Goal: Task Accomplishment & Management: Complete application form

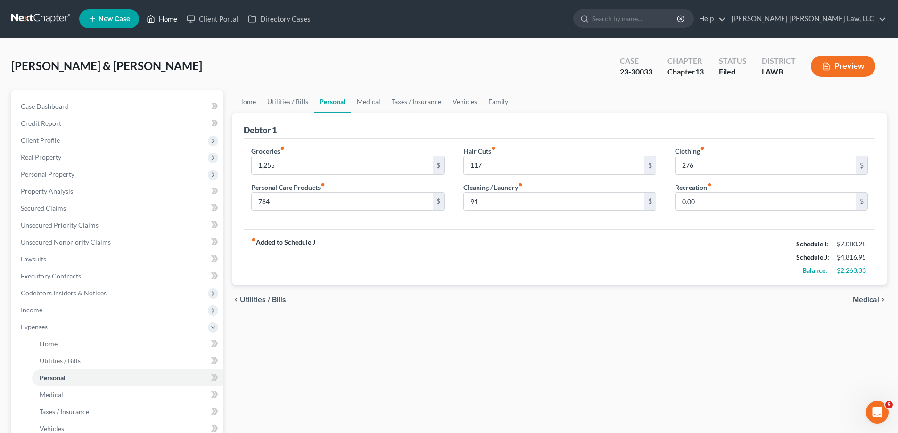
click at [161, 24] on link "Home" at bounding box center [162, 18] width 40 height 17
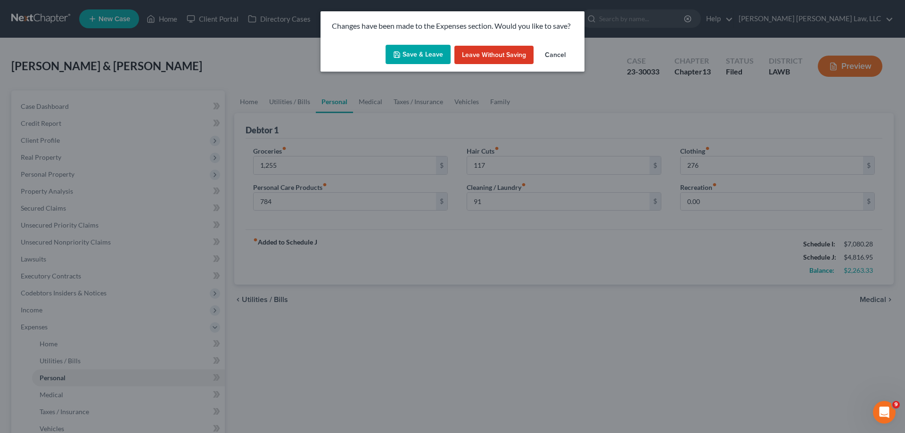
click at [490, 58] on button "Leave without Saving" at bounding box center [494, 55] width 79 height 19
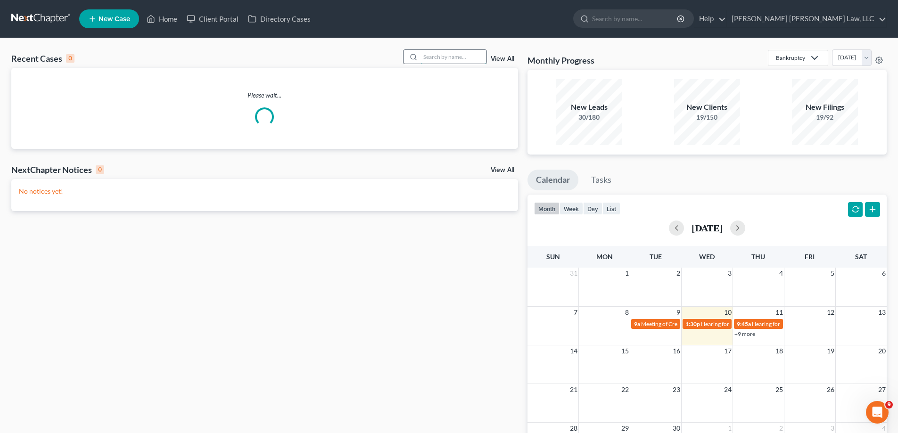
click at [436, 57] on input "search" at bounding box center [454, 57] width 66 height 14
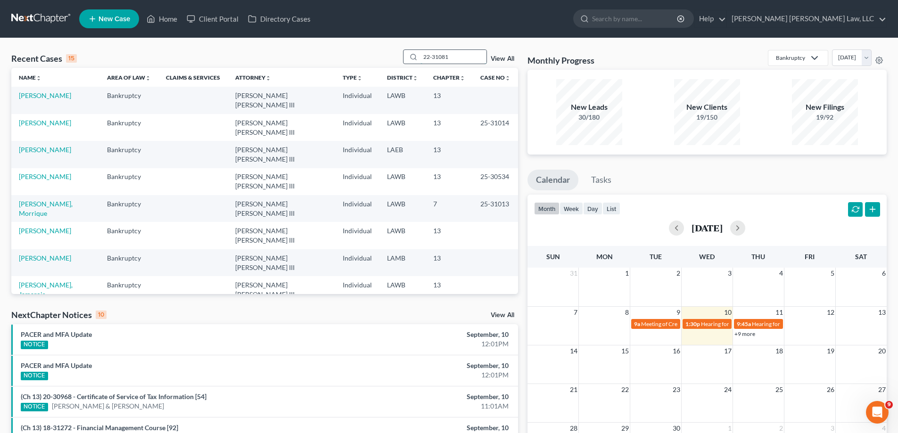
type input "22-31081"
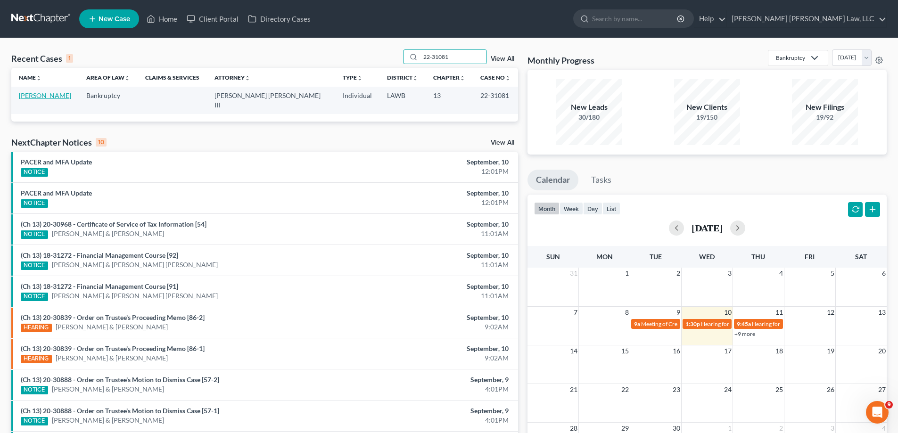
click at [48, 97] on link "[PERSON_NAME]" at bounding box center [45, 95] width 52 height 8
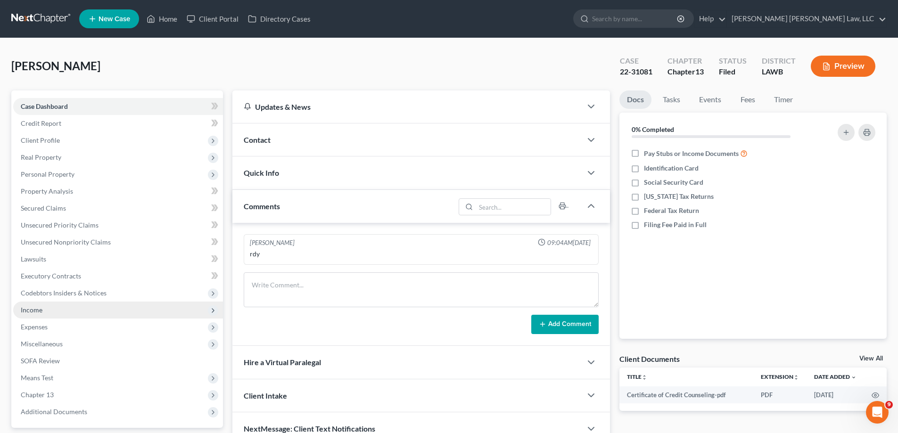
click at [51, 310] on span "Income" at bounding box center [118, 310] width 210 height 17
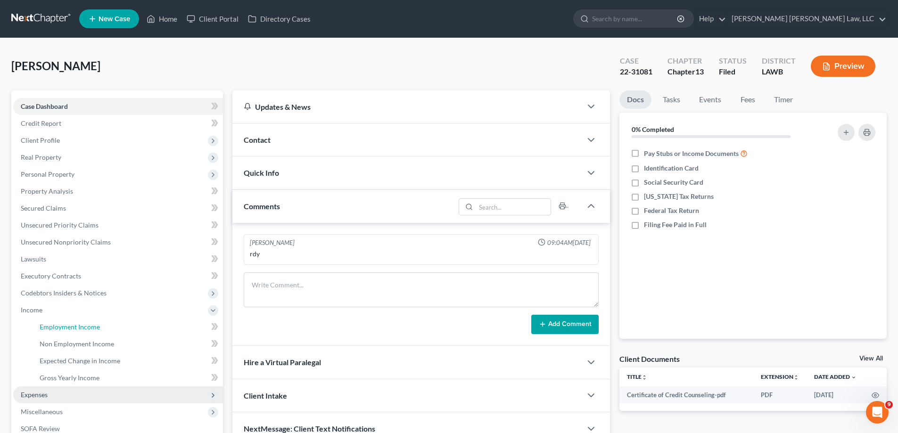
click at [58, 330] on span "Employment Income" at bounding box center [70, 327] width 60 height 8
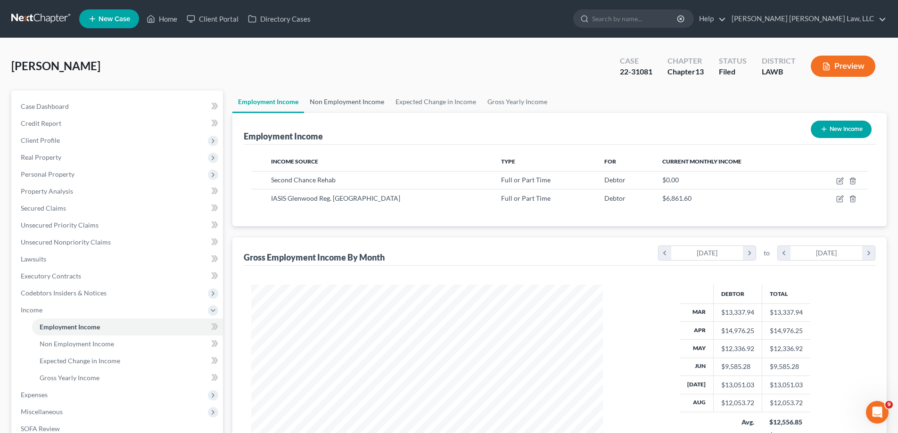
scroll to position [176, 371]
click at [170, 22] on link "Home" at bounding box center [162, 18] width 40 height 17
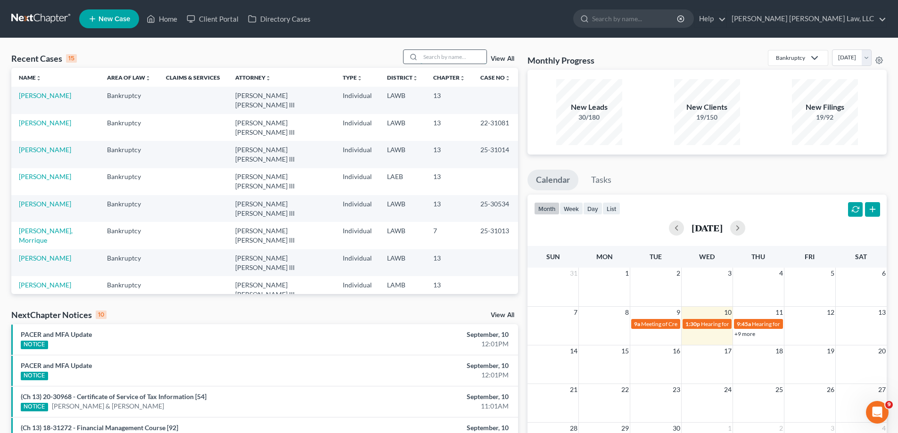
click at [441, 62] on input "search" at bounding box center [454, 57] width 66 height 14
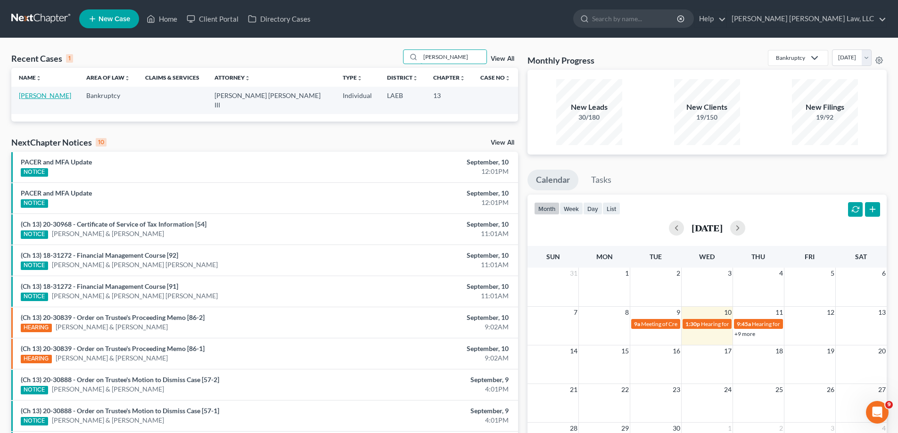
type input "[PERSON_NAME]"
click at [48, 94] on link "[PERSON_NAME]" at bounding box center [45, 95] width 52 height 8
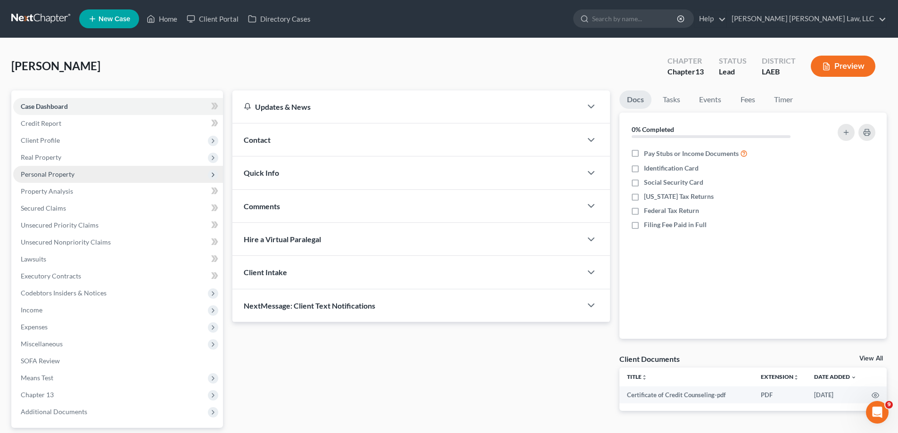
click at [65, 174] on span "Personal Property" at bounding box center [48, 174] width 54 height 8
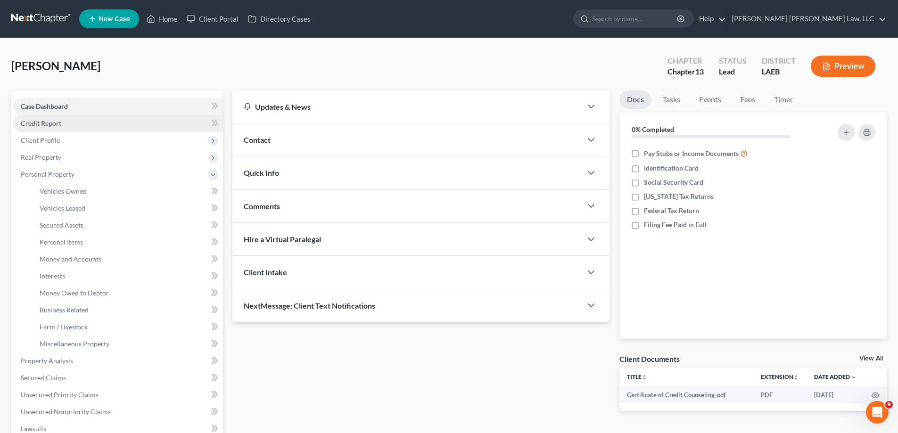
click at [33, 126] on span "Credit Report" at bounding box center [41, 123] width 41 height 8
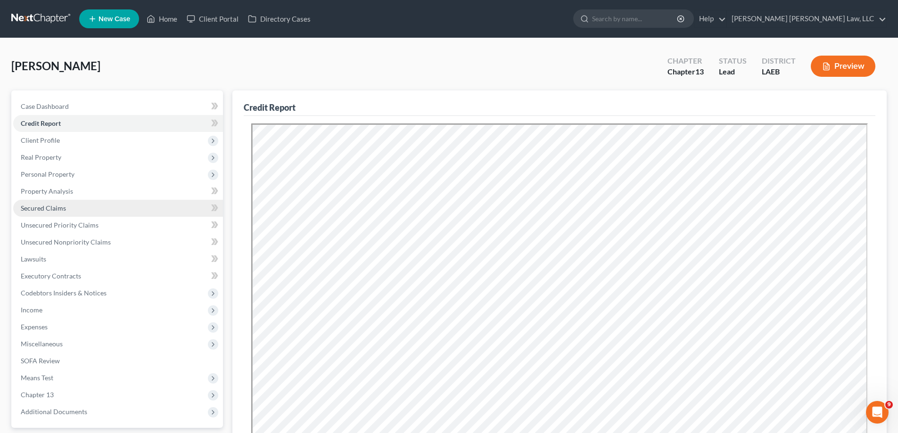
click at [47, 207] on span "Secured Claims" at bounding box center [43, 208] width 45 height 8
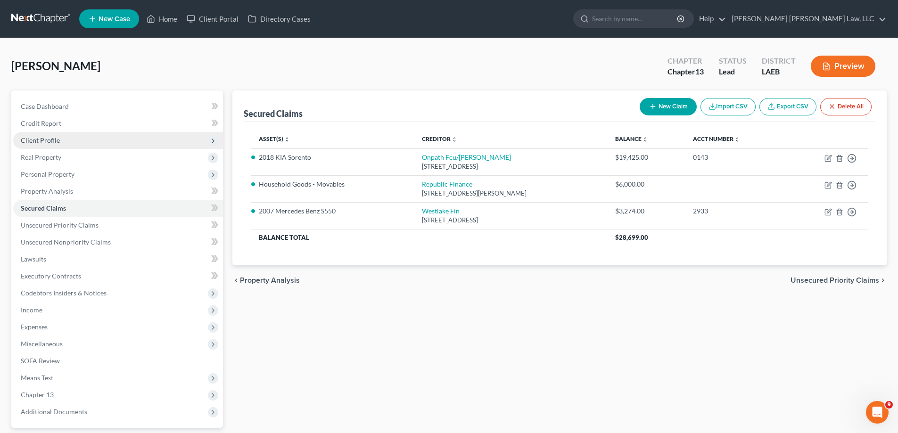
click at [40, 138] on span "Client Profile" at bounding box center [40, 140] width 39 height 8
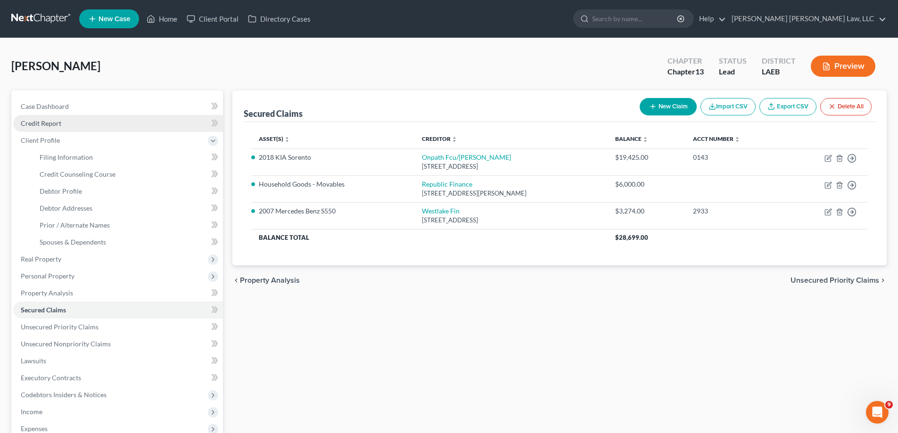
click at [50, 124] on span "Credit Report" at bounding box center [41, 123] width 41 height 8
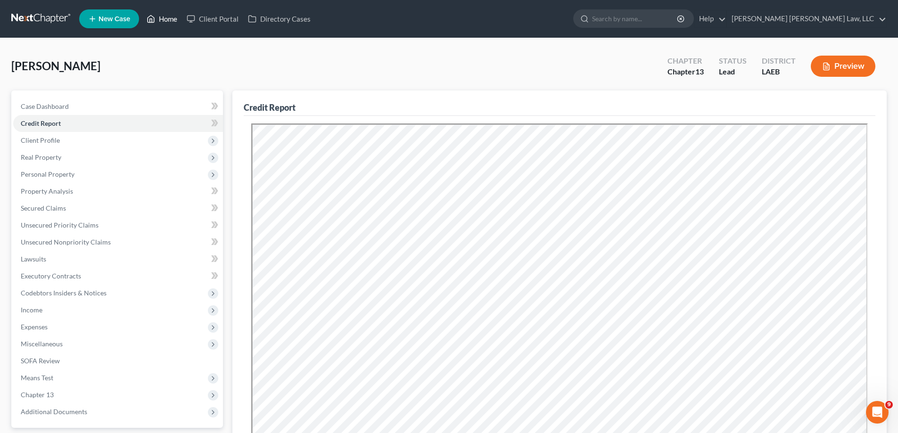
click at [175, 17] on link "Home" at bounding box center [162, 18] width 40 height 17
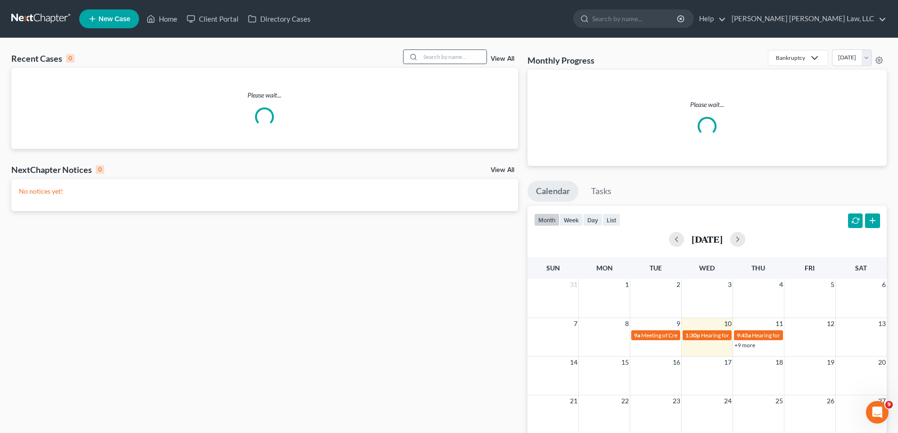
click at [458, 57] on input "search" at bounding box center [454, 57] width 66 height 14
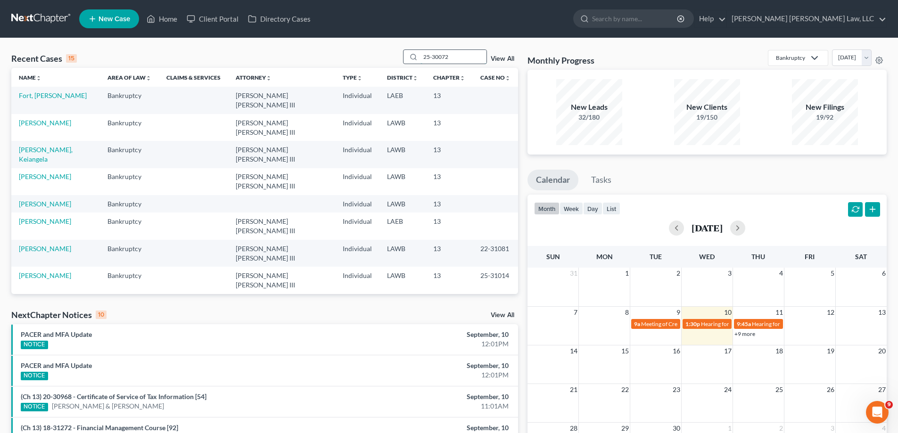
click at [466, 60] on input "25-30072" at bounding box center [454, 57] width 66 height 14
drag, startPoint x: 466, startPoint y: 60, endPoint x: 238, endPoint y: 41, distance: 228.6
click at [300, 51] on div "Recent Cases 15 25-30072 View All" at bounding box center [264, 59] width 507 height 18
type input "25-30072"
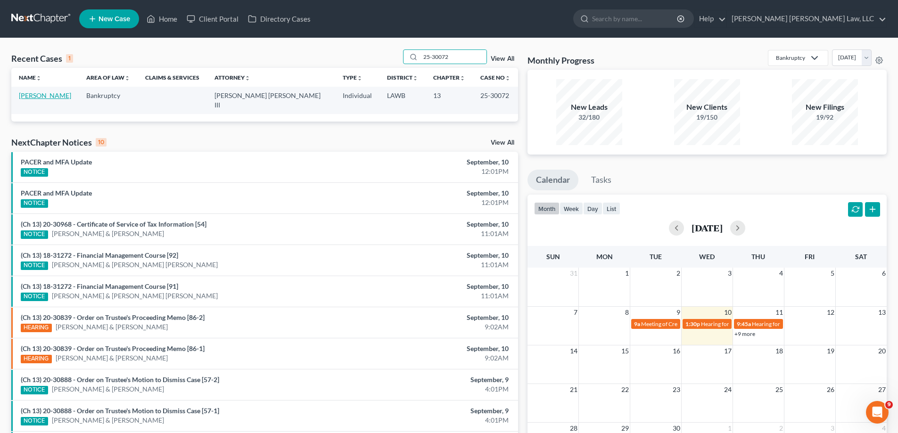
click at [41, 99] on link "[PERSON_NAME]" at bounding box center [45, 95] width 52 height 8
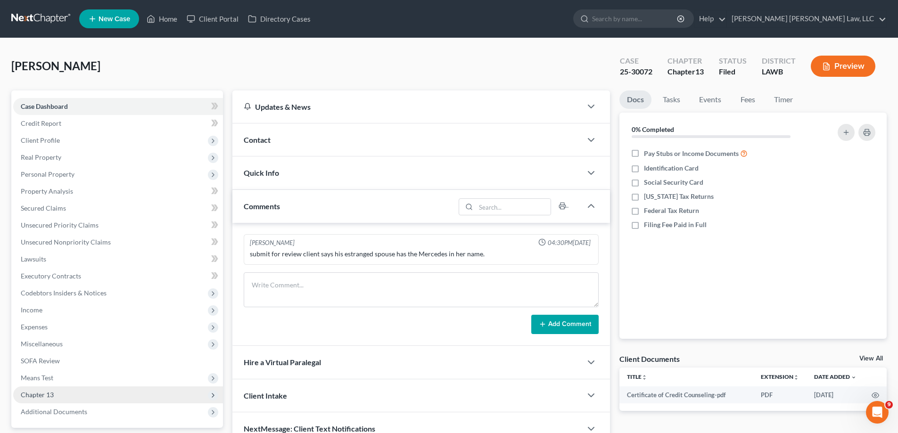
click at [42, 395] on span "Chapter 13" at bounding box center [37, 395] width 33 height 8
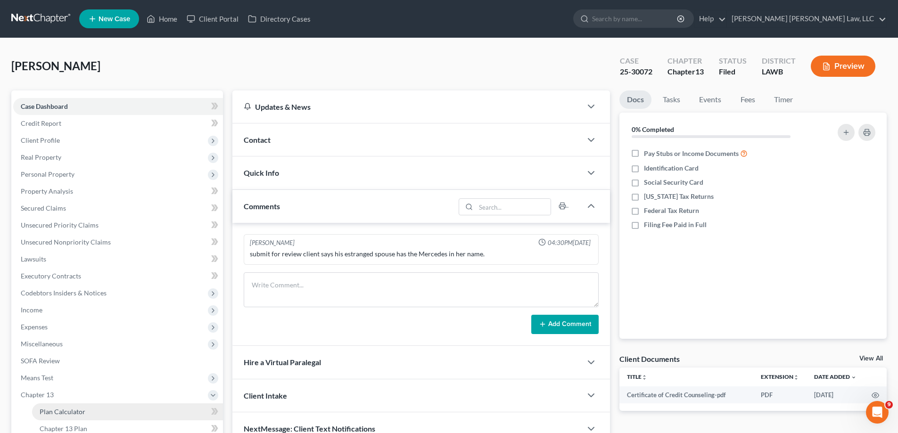
scroll to position [94, 0]
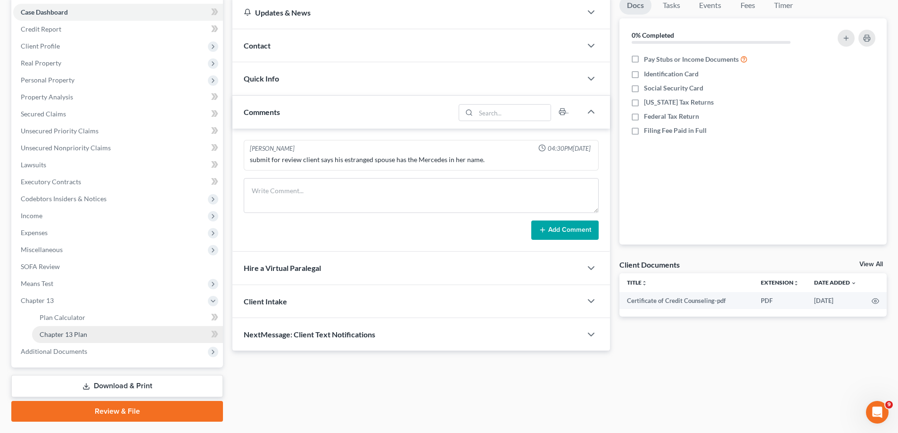
click at [74, 335] on span "Chapter 13 Plan" at bounding box center [64, 335] width 48 height 8
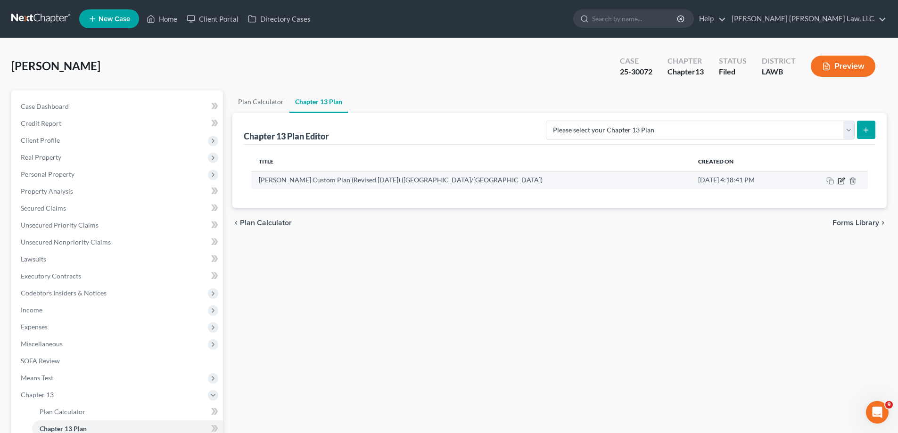
click at [840, 182] on icon "button" at bounding box center [842, 180] width 4 height 4
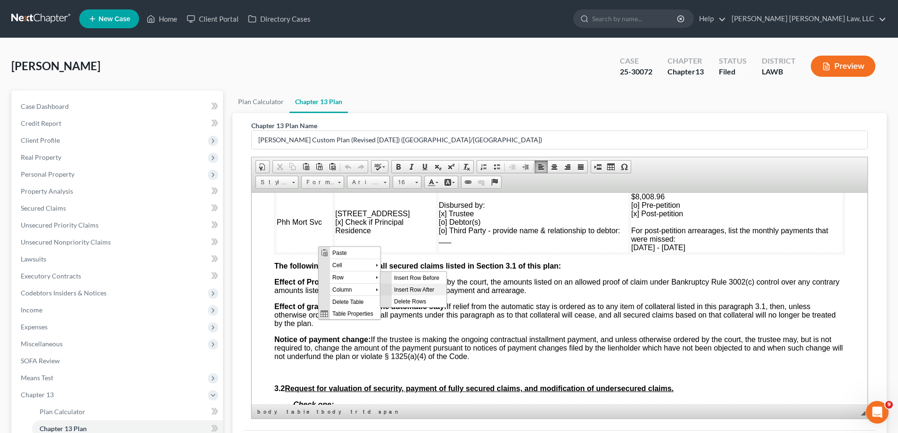
click at [406, 292] on span "Insert Row After" at bounding box center [419, 289] width 55 height 12
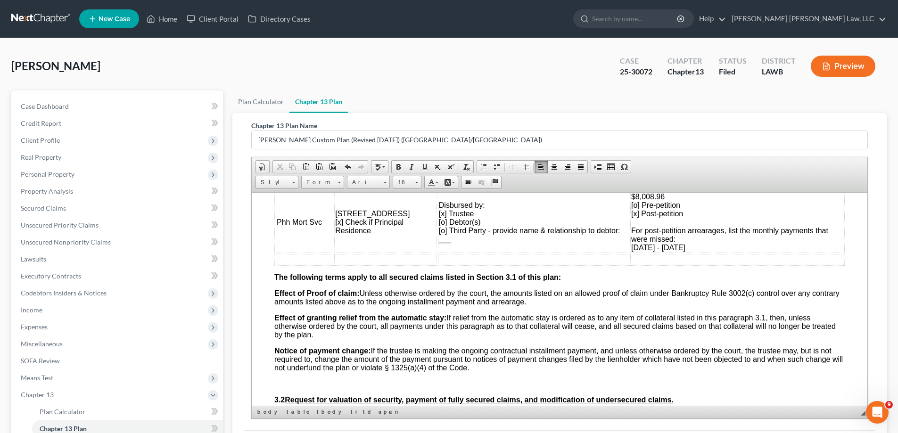
drag, startPoint x: 325, startPoint y: 262, endPoint x: 270, endPoint y: 226, distance: 66.2
click at [325, 262] on td at bounding box center [305, 259] width 58 height 10
drag, startPoint x: 276, startPoint y: 222, endPoint x: 328, endPoint y: 223, distance: 52.3
click at [328, 223] on td "Phh Mort Svc" at bounding box center [305, 221] width 58 height 61
click at [330, 235] on span "Copy" at bounding box center [350, 239] width 50 height 12
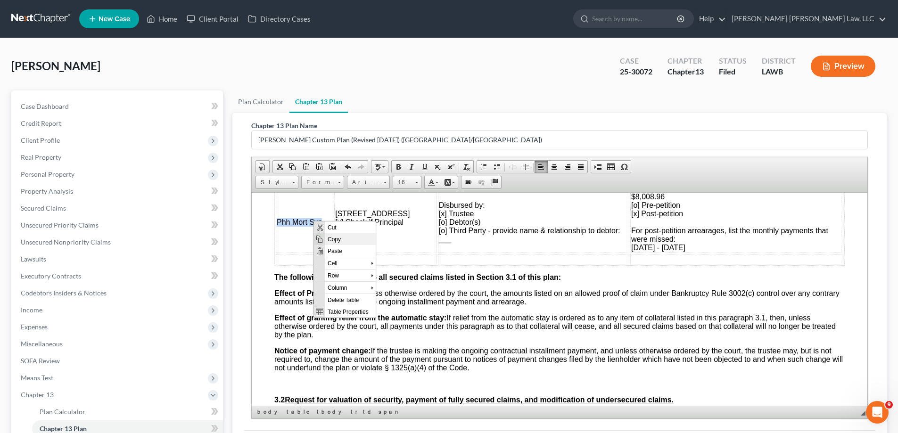
copy span "Phh Mort Svc"
click at [303, 259] on td at bounding box center [305, 259] width 58 height 10
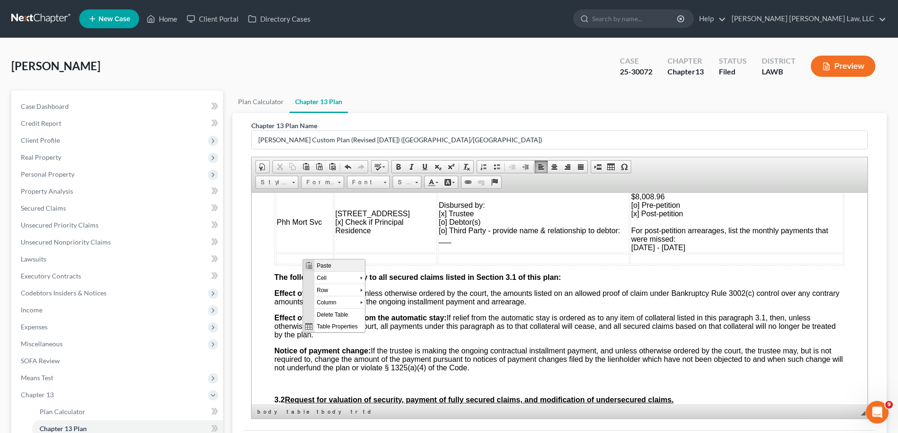
click at [318, 263] on span "Paste" at bounding box center [340, 265] width 50 height 12
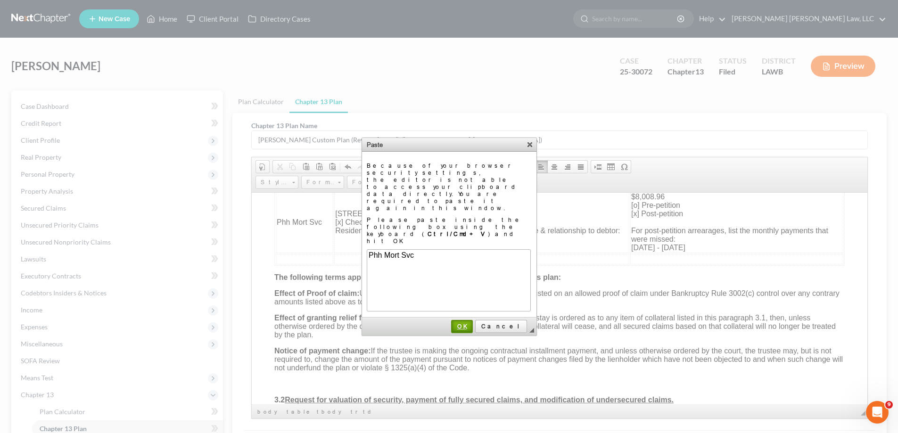
click at [473, 320] on link "OK" at bounding box center [462, 326] width 22 height 13
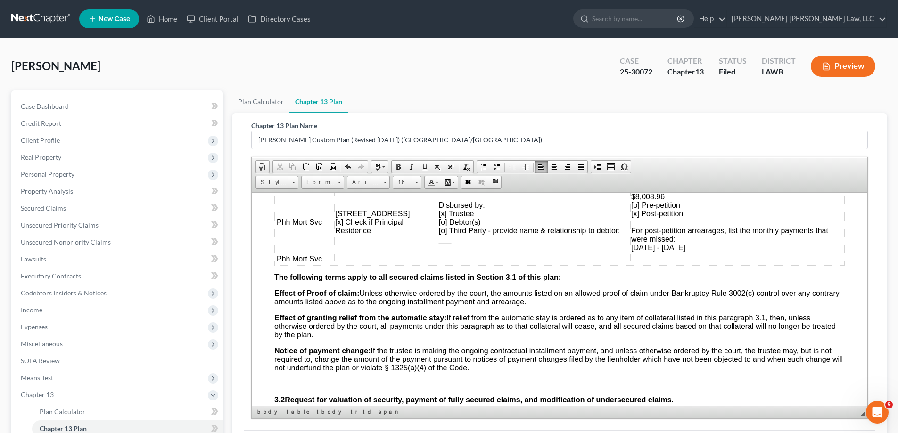
click at [352, 263] on td at bounding box center [385, 259] width 103 height 10
drag, startPoint x: 444, startPoint y: 207, endPoint x: 475, endPoint y: 228, distance: 37.8
click at [475, 228] on tr "Phh Mort Svc [STREET_ADDRESS] [x] Check if Principal Residence Disbursed by: [x…" at bounding box center [560, 221] width 568 height 61
click at [471, 243] on td "Disbursed by: [x] Trustee [o] Debtor(s) [o] Third Party - provide name & relati…" at bounding box center [533, 221] width 191 height 61
drag, startPoint x: 433, startPoint y: 204, endPoint x: 478, endPoint y: 239, distance: 57.2
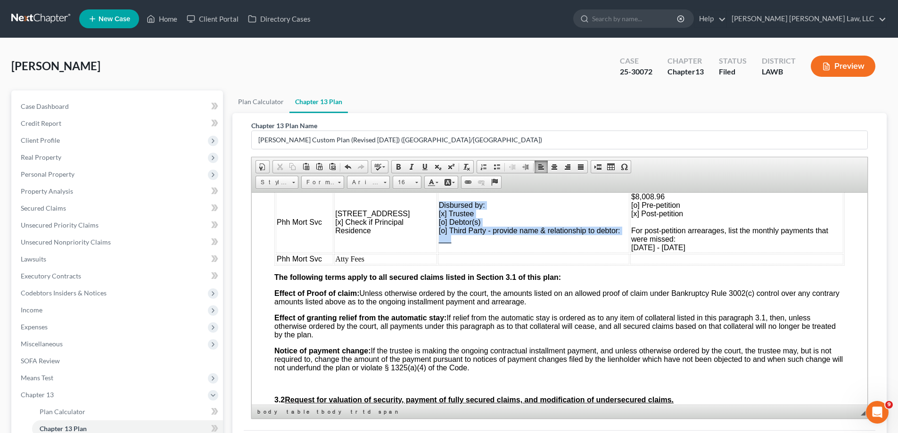
click at [478, 239] on td "Disbursed by: [x] Trustee [o] Debtor(s) [o] Third Party - provide name & relati…" at bounding box center [533, 221] width 191 height 61
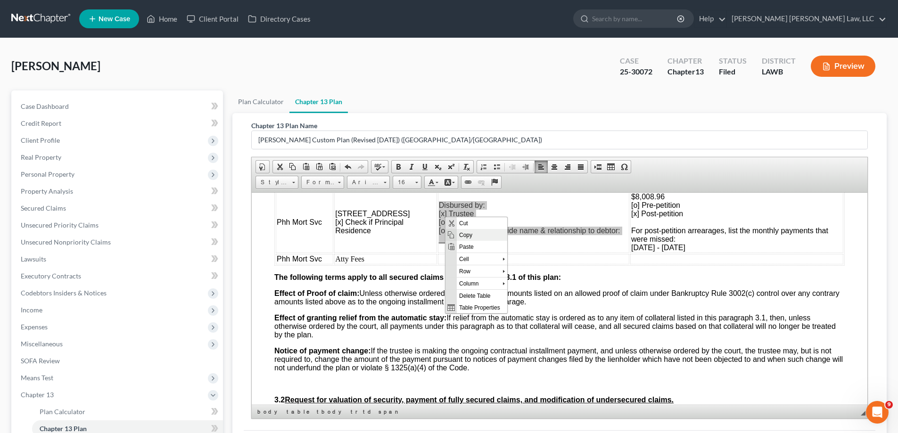
drag, startPoint x: 891, startPoint y: 434, endPoint x: 620, endPoint y: 282, distance: 310.8
click at [459, 233] on span "Copy" at bounding box center [482, 235] width 50 height 12
copy td "Disbursed by: [x] Trustee [o] Debtor(s) [o] Third Party - provide name & relati…"
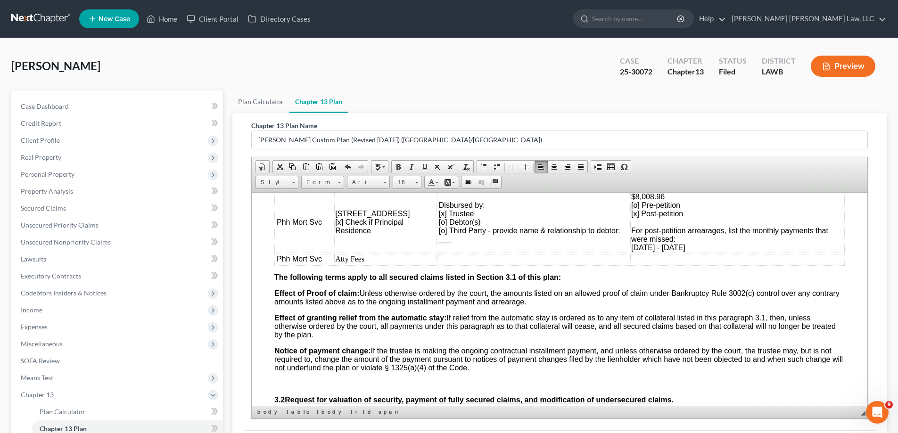
click at [439, 261] on td at bounding box center [533, 259] width 191 height 10
click at [458, 265] on span "Paste" at bounding box center [476, 267] width 50 height 12
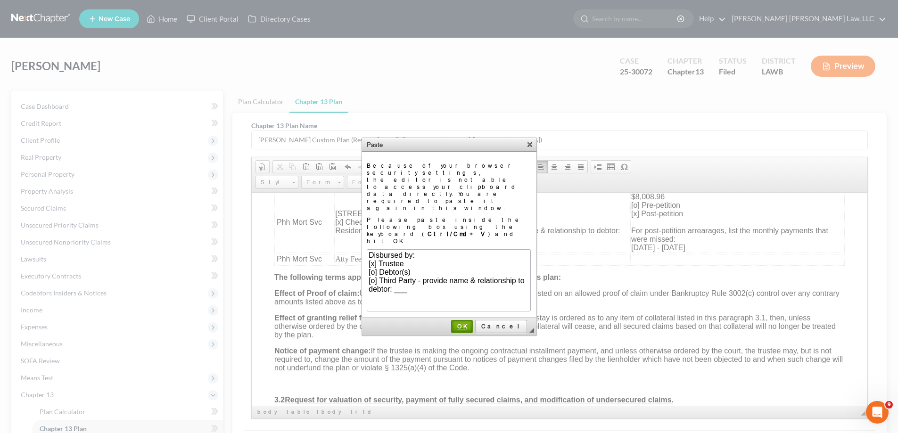
drag, startPoint x: 482, startPoint y: 289, endPoint x: 418, endPoint y: 66, distance: 231.2
click at [472, 323] on span "OK" at bounding box center [462, 326] width 20 height 7
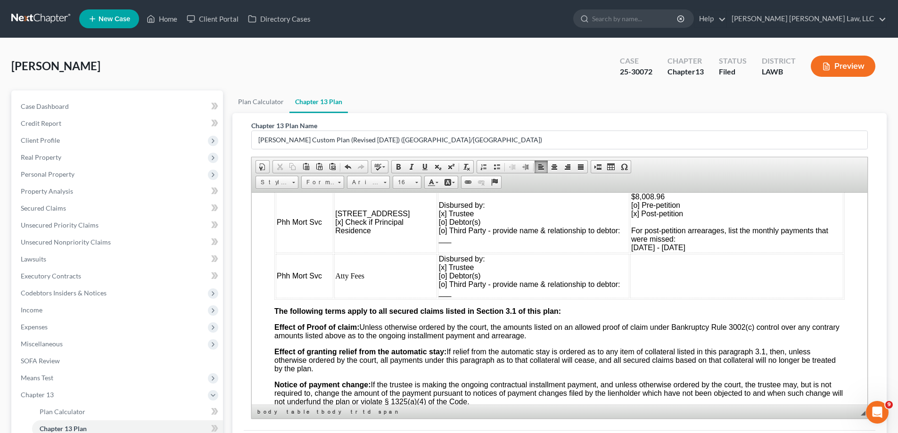
click at [659, 265] on td at bounding box center [736, 276] width 213 height 44
click at [729, 278] on td "$699.00" at bounding box center [736, 276] width 213 height 44
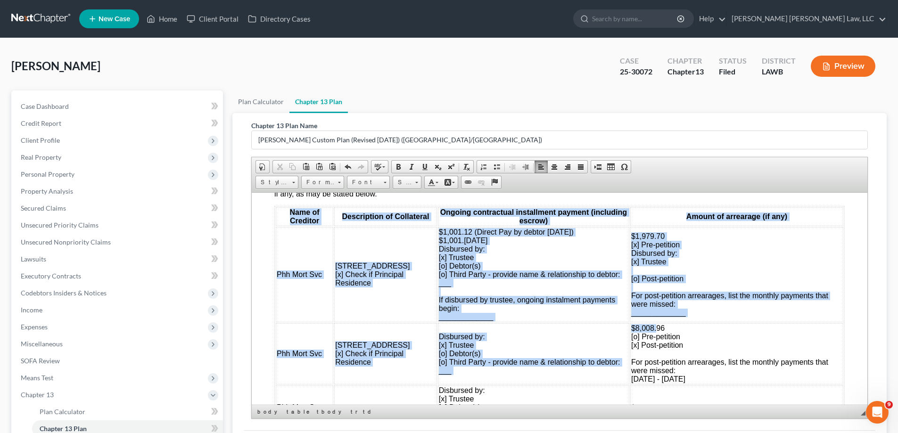
drag, startPoint x: 650, startPoint y: 196, endPoint x: 656, endPoint y: 195, distance: 5.7
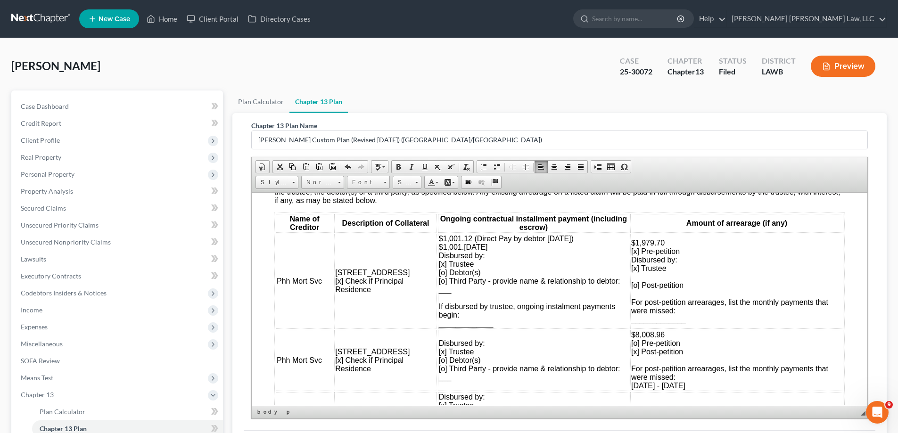
click at [692, 341] on td "$8,008.96 [o] Pre-petition [x] Post-petition For post-petition arrearages, list…" at bounding box center [736, 360] width 213 height 61
drag, startPoint x: 651, startPoint y: 334, endPoint x: 657, endPoint y: 334, distance: 6.1
click at [657, 334] on span "$8,008.96 [o] Pre-petition" at bounding box center [655, 339] width 49 height 17
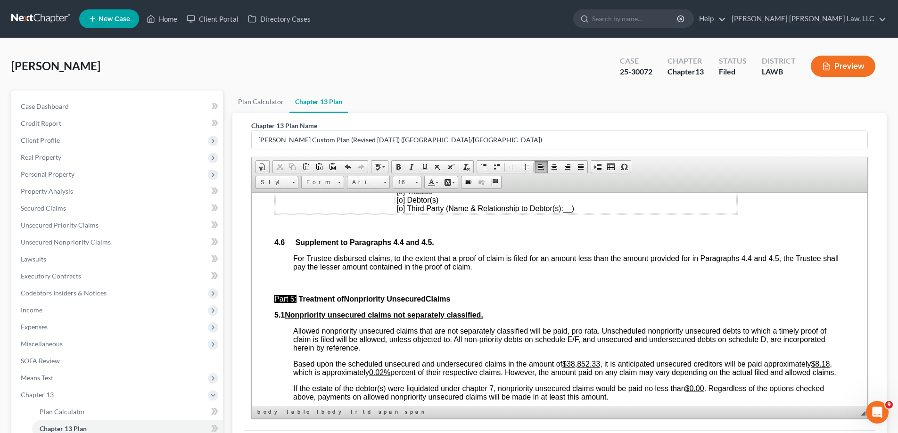
scroll to position [2644, 0]
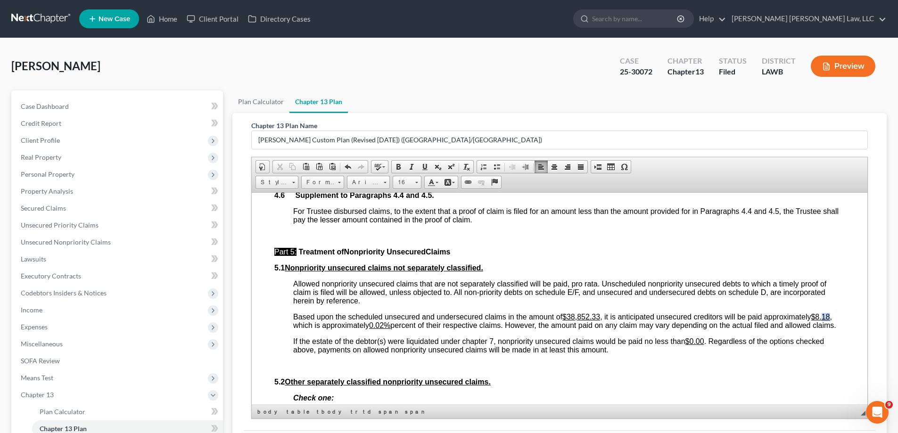
drag, startPoint x: 826, startPoint y: 325, endPoint x: 833, endPoint y: 325, distance: 6.6
click at [830, 321] on u "$8.18" at bounding box center [820, 317] width 19 height 8
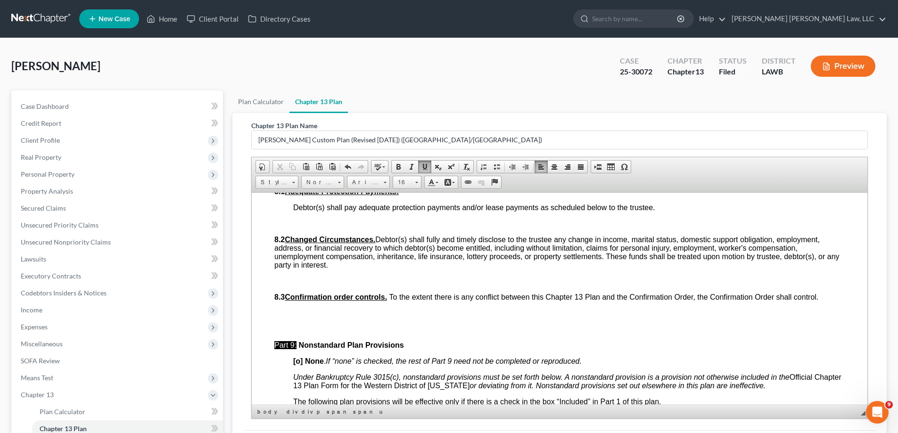
scroll to position [3304, 0]
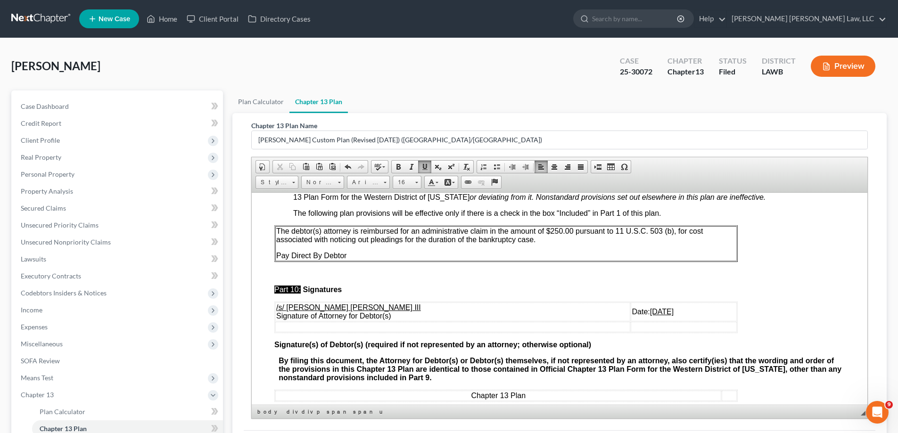
drag, startPoint x: 607, startPoint y: 327, endPoint x: 641, endPoint y: 328, distance: 34.4
click at [641, 321] on td "Date: [DATE]" at bounding box center [684, 311] width 106 height 19
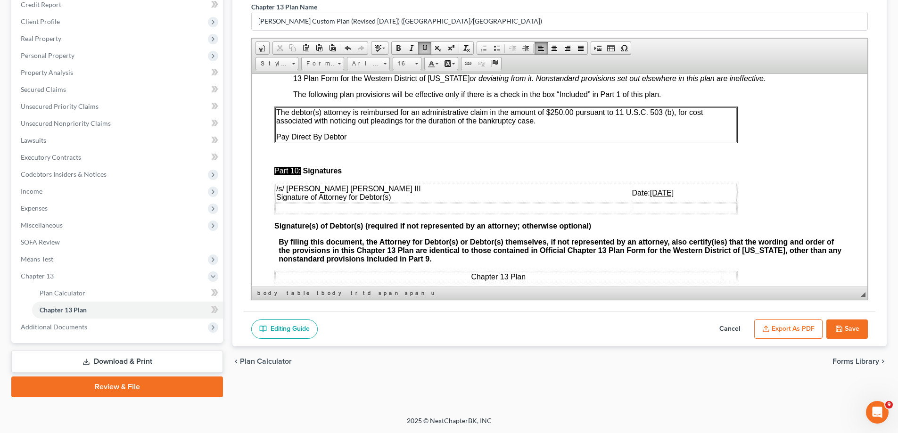
click at [837, 333] on button "Save" at bounding box center [847, 330] width 41 height 20
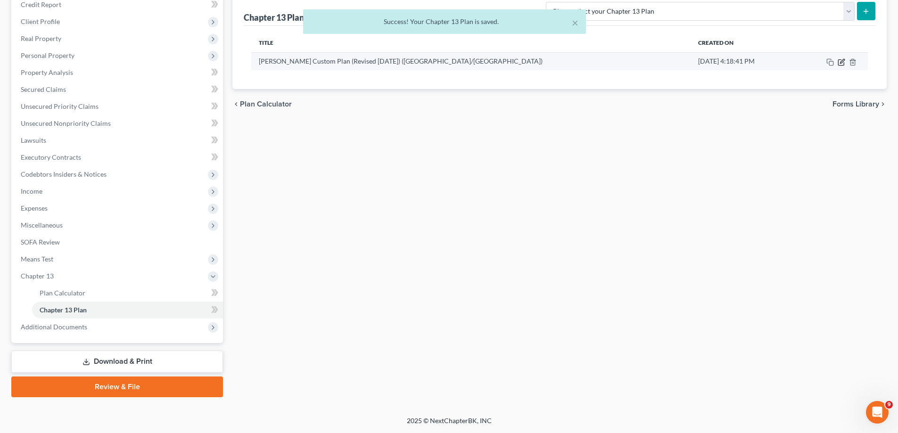
click at [842, 62] on icon "button" at bounding box center [842, 62] width 8 height 8
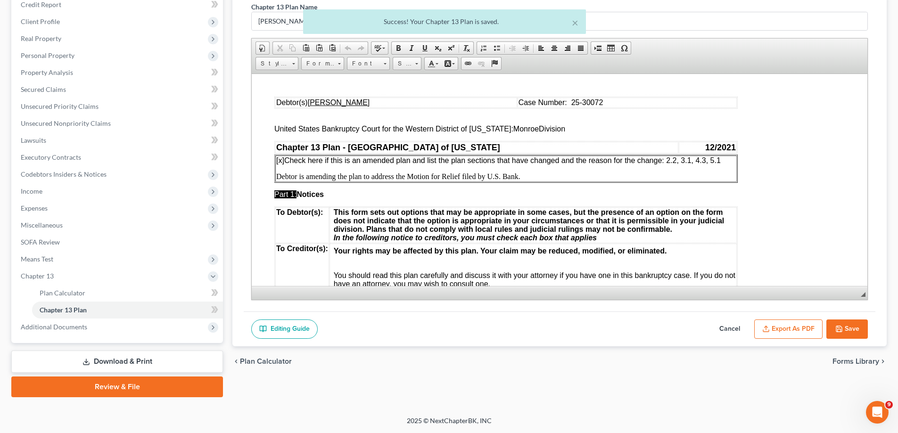
scroll to position [0, 0]
click at [796, 331] on button "Export as PDF" at bounding box center [788, 330] width 68 height 20
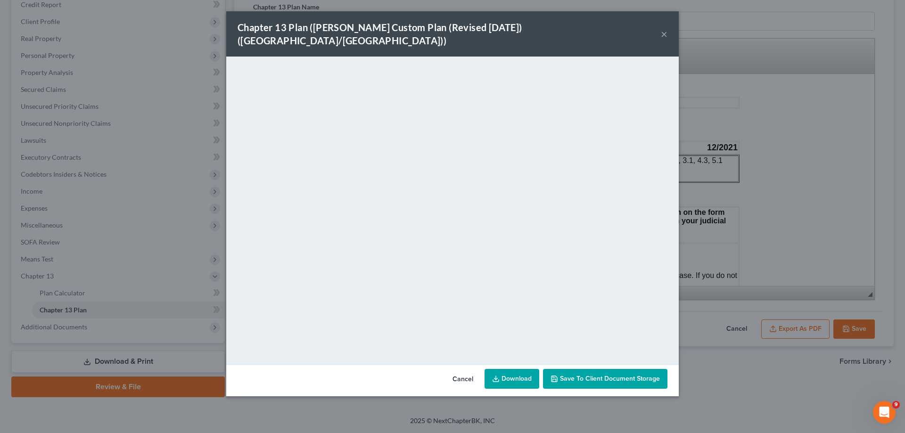
click at [665, 28] on button "×" at bounding box center [664, 33] width 7 height 11
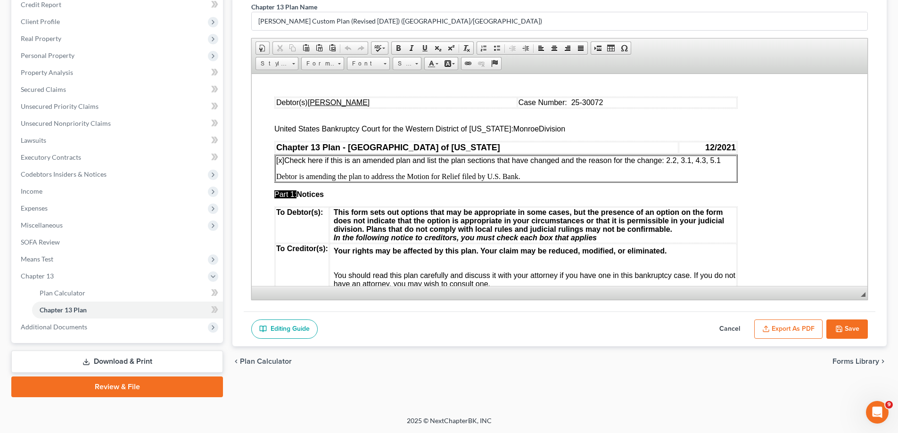
click at [852, 328] on button "Save" at bounding box center [847, 330] width 41 height 20
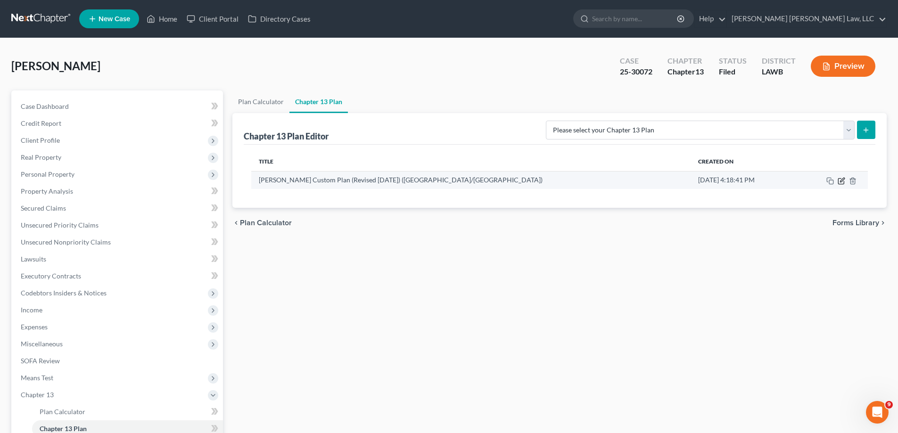
click at [839, 179] on icon "button" at bounding box center [841, 181] width 6 height 6
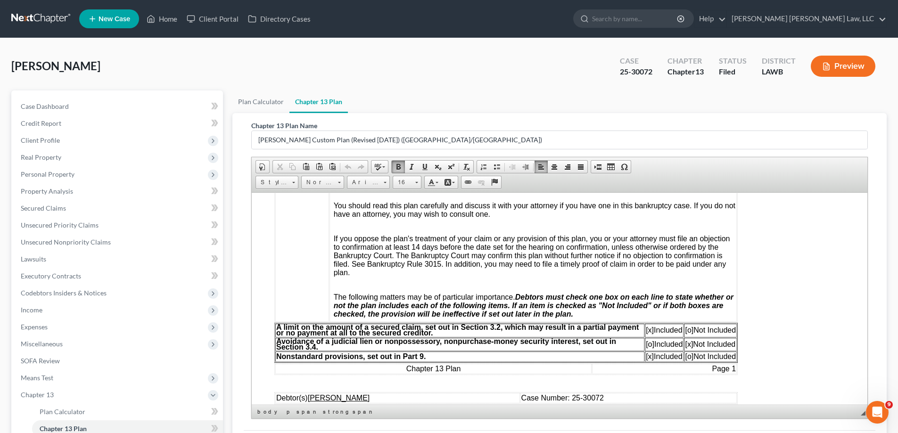
scroll to position [377, 0]
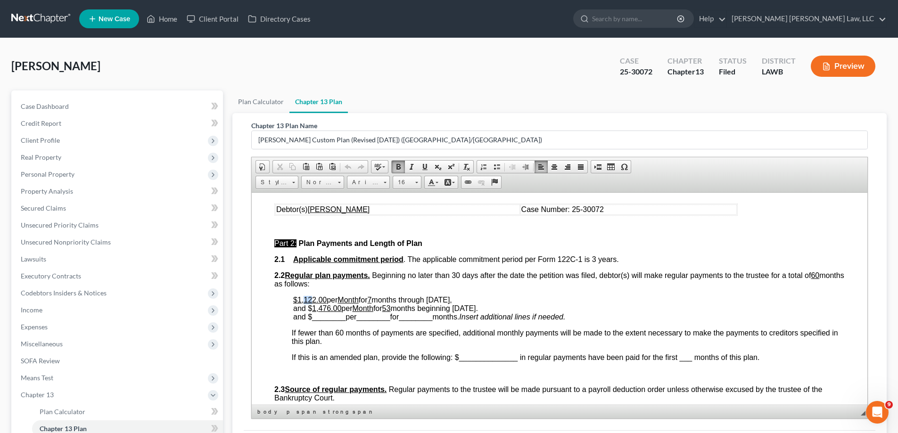
drag, startPoint x: 305, startPoint y: 299, endPoint x: 314, endPoint y: 299, distance: 9.0
click at [314, 299] on u "$1,122.00" at bounding box center [309, 300] width 33 height 8
click at [443, 331] on span "If fewer than 60 months of payments are specified, additional monthly payments …" at bounding box center [565, 337] width 547 height 17
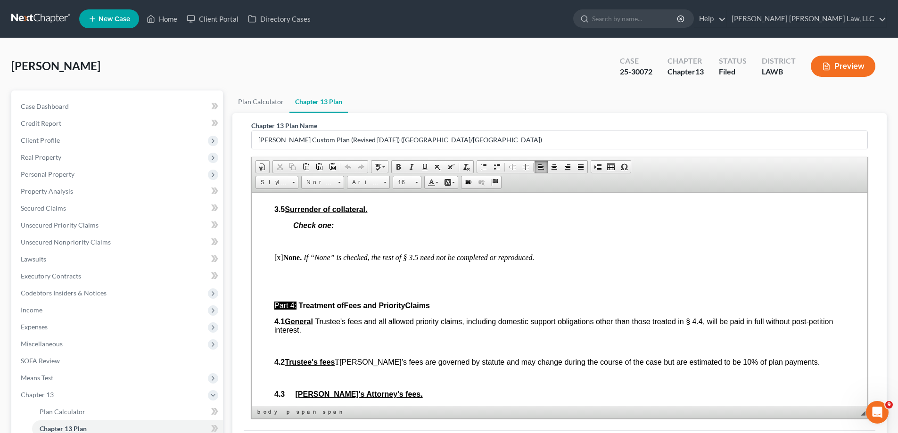
scroll to position [119, 0]
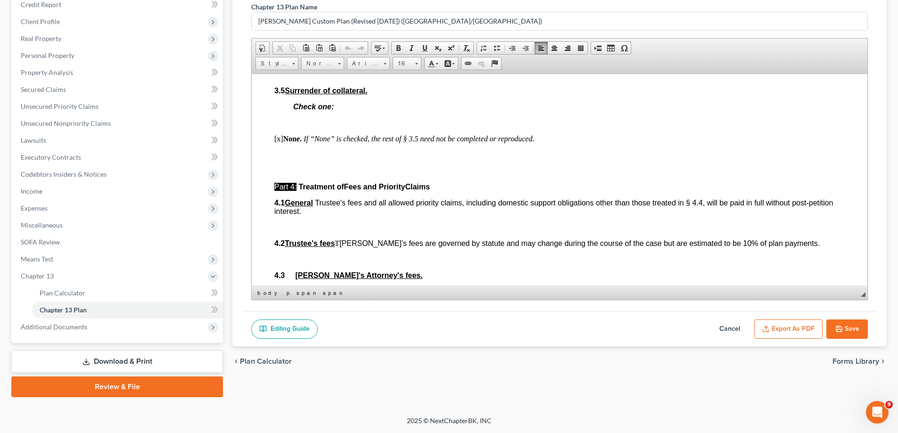
click at [855, 337] on button "Save" at bounding box center [847, 330] width 41 height 20
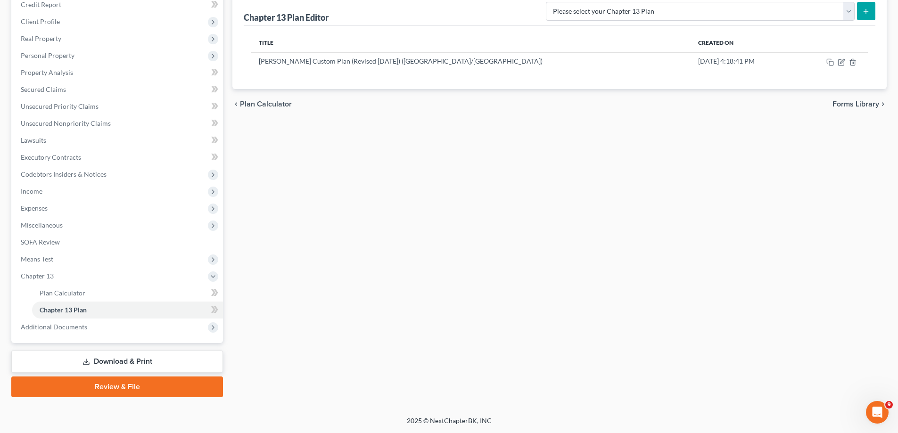
click at [110, 363] on link "Download & Print" at bounding box center [117, 362] width 212 height 22
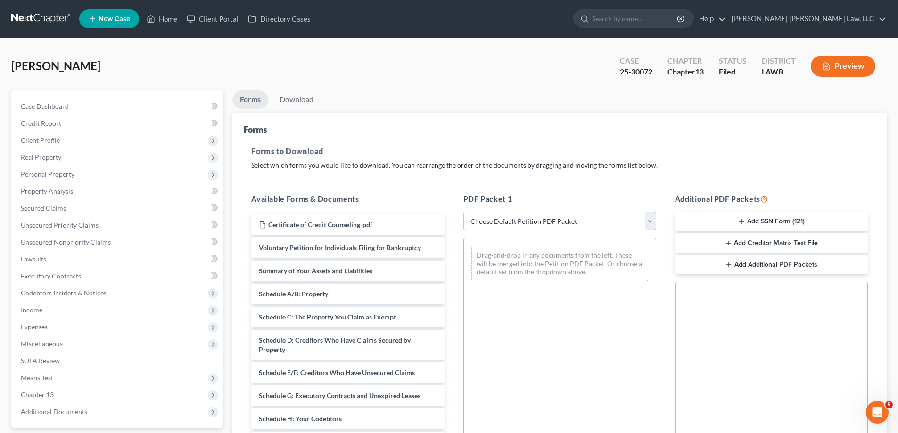
click at [566, 221] on select "Choose Default Petition PDF Packet Complete Bankruptcy Petition (all forms and …" at bounding box center [560, 221] width 193 height 19
select select "2"
click at [464, 212] on select "Choose Default Petition PDF Packet Complete Bankruptcy Petition (all forms and …" at bounding box center [560, 221] width 193 height 19
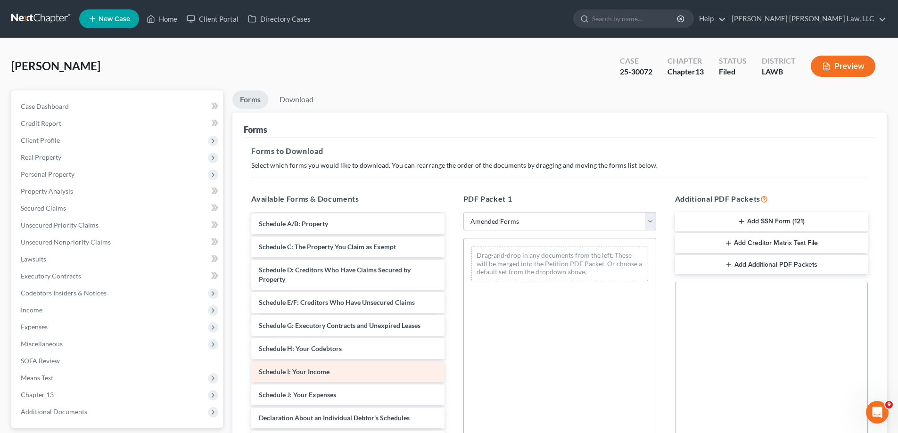
scroll to position [164, 0]
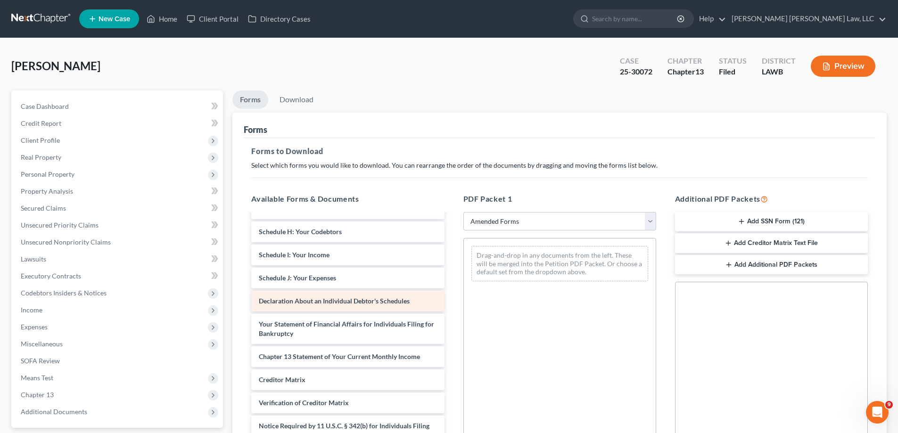
click at [452, 270] on div "Voluntary Petition for Individuals Filing for Bankruptcy Summary of Your Assets…" at bounding box center [348, 259] width 208 height 419
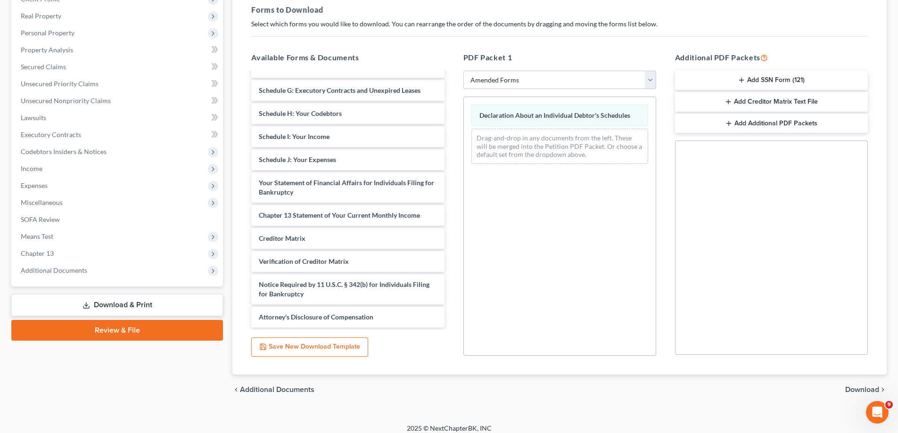
scroll to position [149, 0]
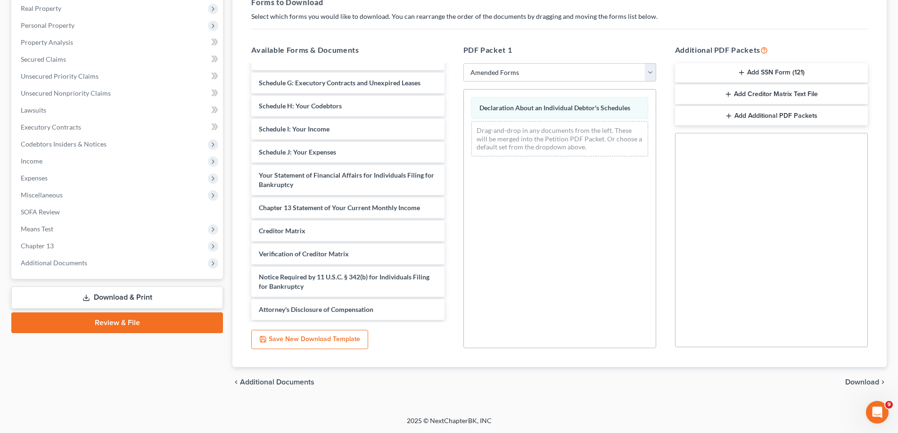
click at [860, 381] on span "Download" at bounding box center [862, 383] width 34 height 8
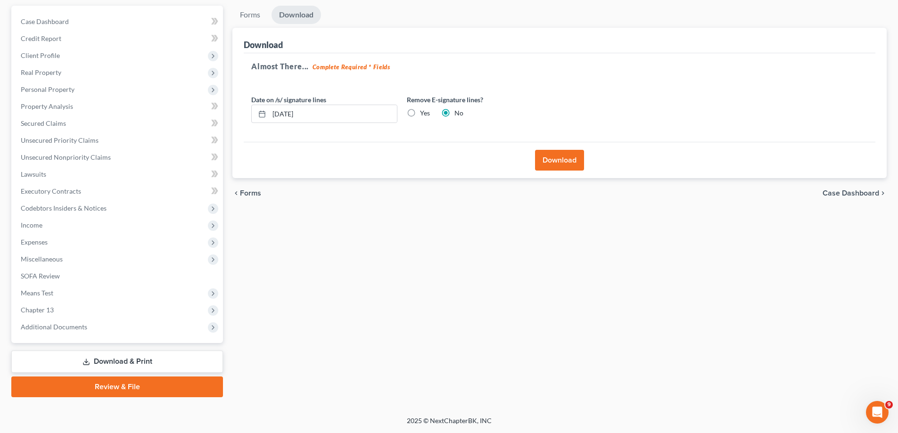
scroll to position [85, 0]
click at [566, 160] on button "Download" at bounding box center [559, 160] width 49 height 21
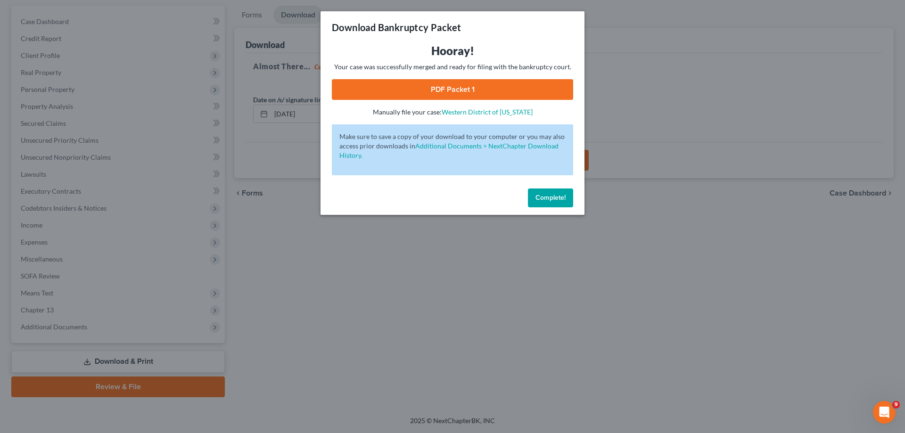
click at [519, 79] on div "Hooray! Your case was successfully merged and ready for filing with the bankrup…" at bounding box center [452, 80] width 241 height 74
click at [547, 88] on link "PDF Packet 1" at bounding box center [452, 89] width 241 height 21
click at [549, 199] on span "Complete!" at bounding box center [551, 198] width 30 height 8
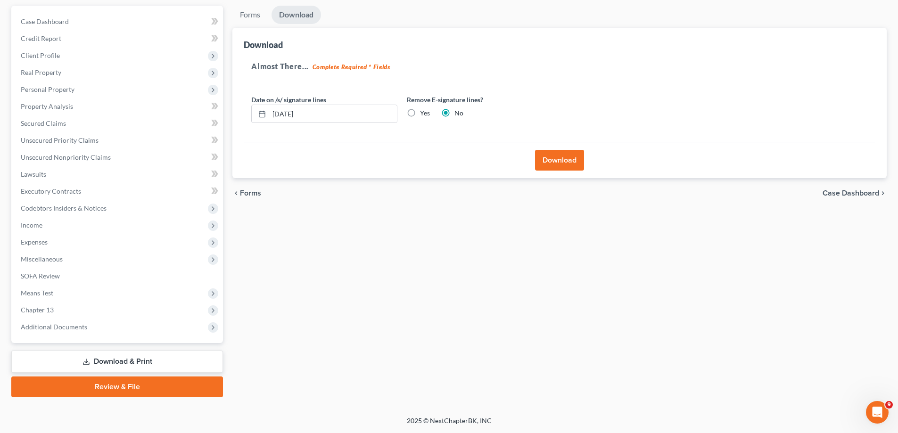
scroll to position [0, 0]
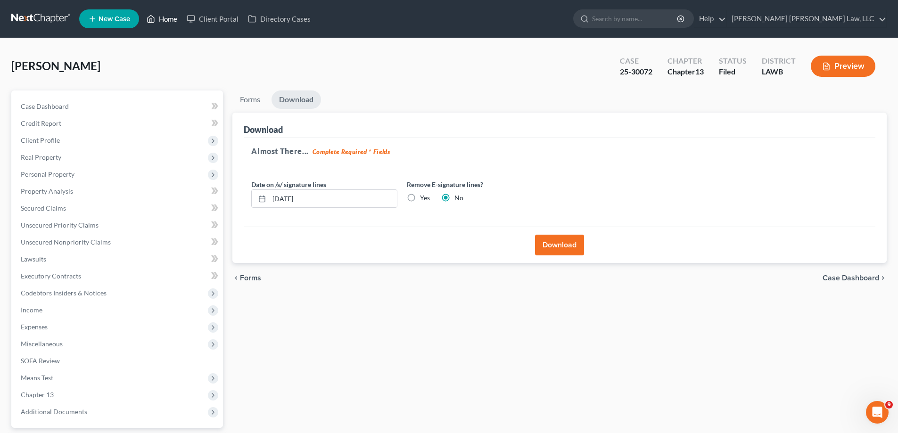
click at [172, 17] on link "Home" at bounding box center [162, 18] width 40 height 17
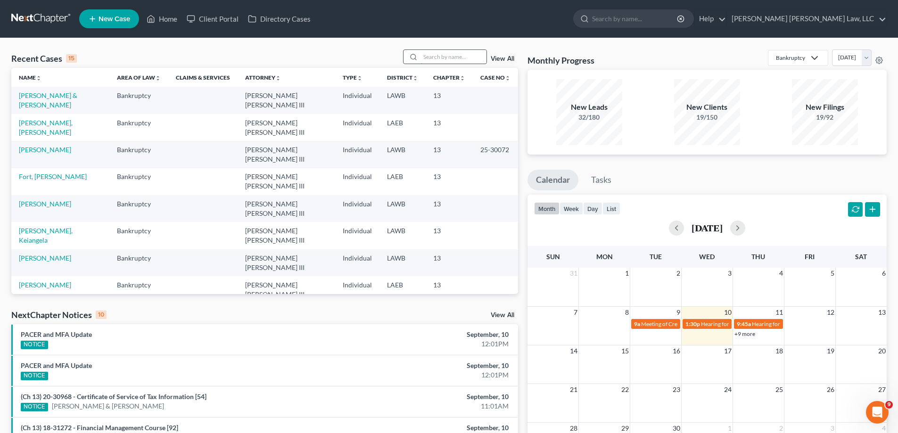
click at [447, 57] on input "search" at bounding box center [454, 57] width 66 height 14
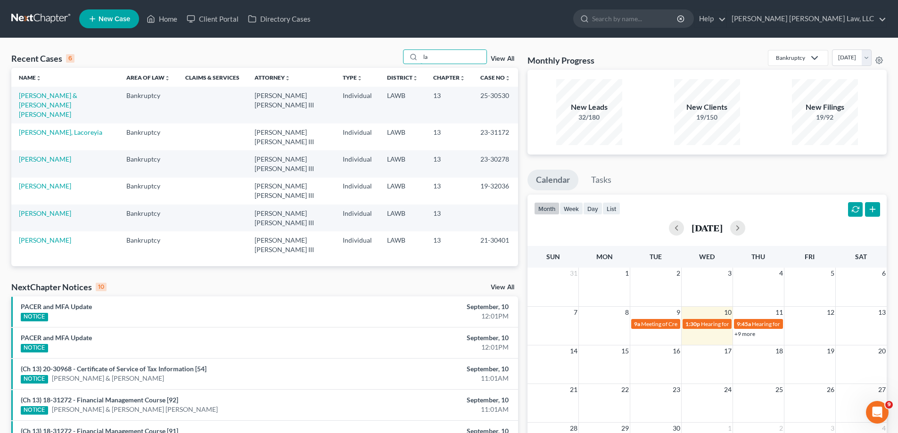
type input "l"
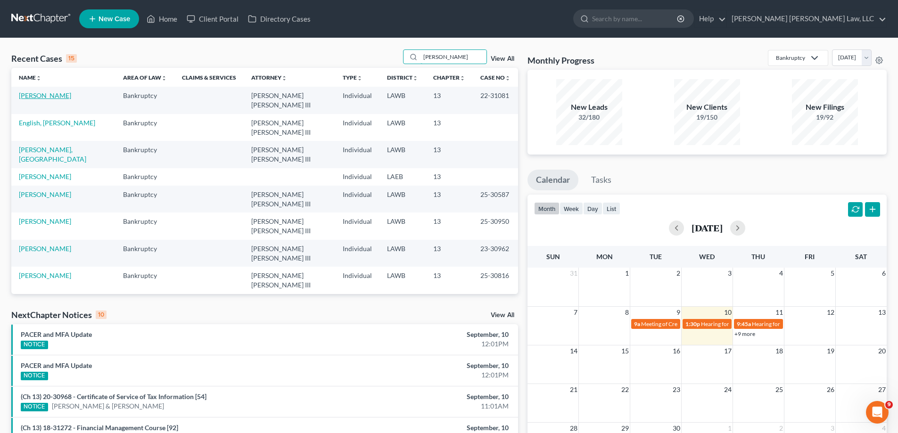
type input "[PERSON_NAME]"
click at [52, 93] on link "[PERSON_NAME]" at bounding box center [45, 95] width 52 height 8
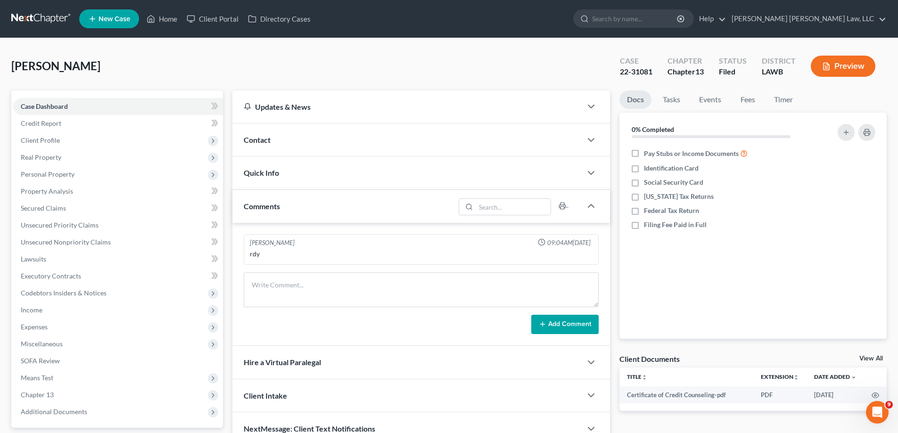
scroll to position [85, 0]
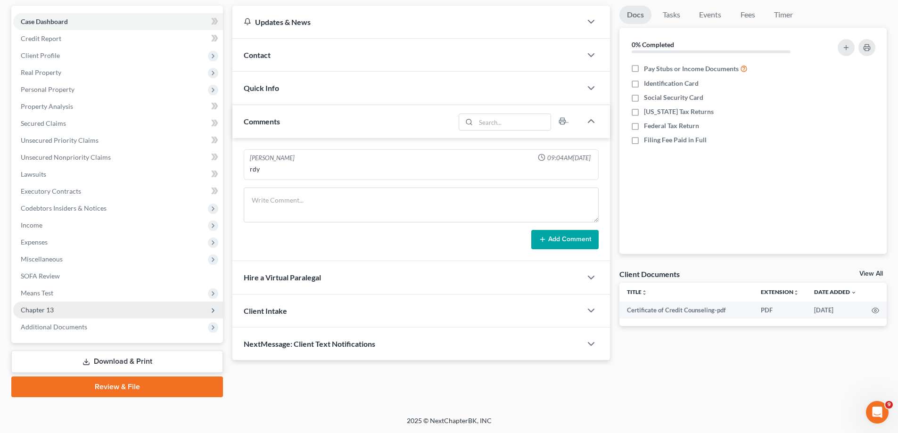
click at [50, 315] on span "Chapter 13" at bounding box center [118, 310] width 210 height 17
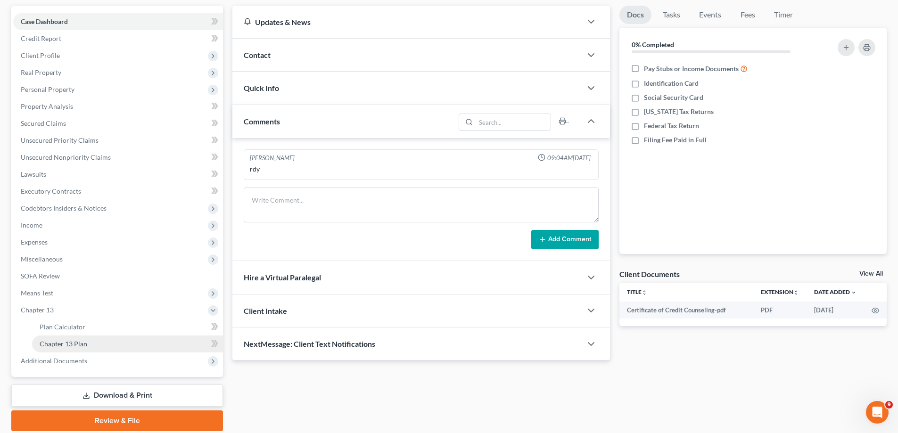
click at [75, 346] on span "Chapter 13 Plan" at bounding box center [64, 344] width 48 height 8
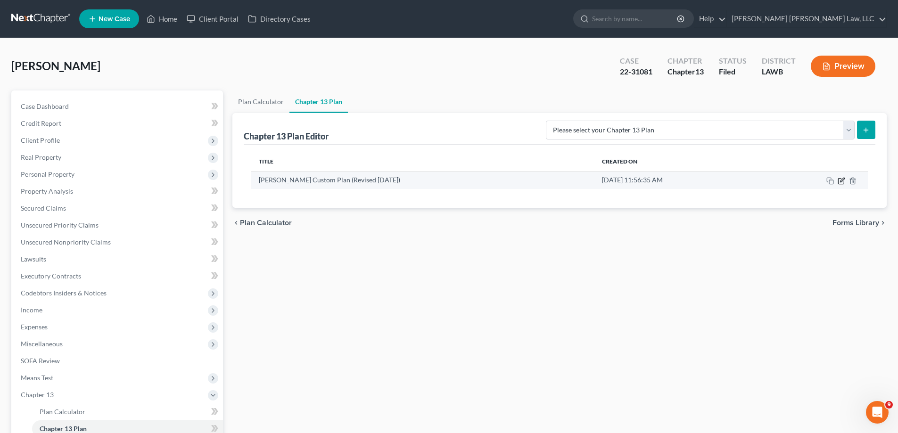
click at [842, 184] on icon "button" at bounding box center [841, 181] width 6 height 6
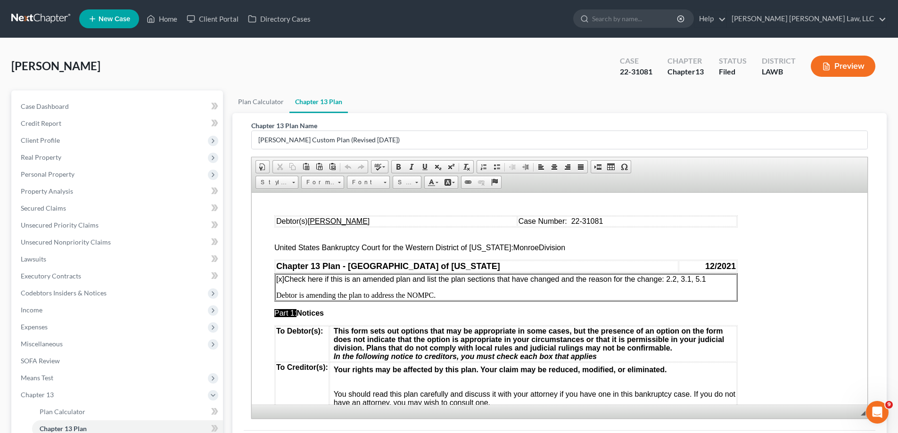
click at [530, 309] on p "Part 1: Notices" at bounding box center [559, 313] width 571 height 8
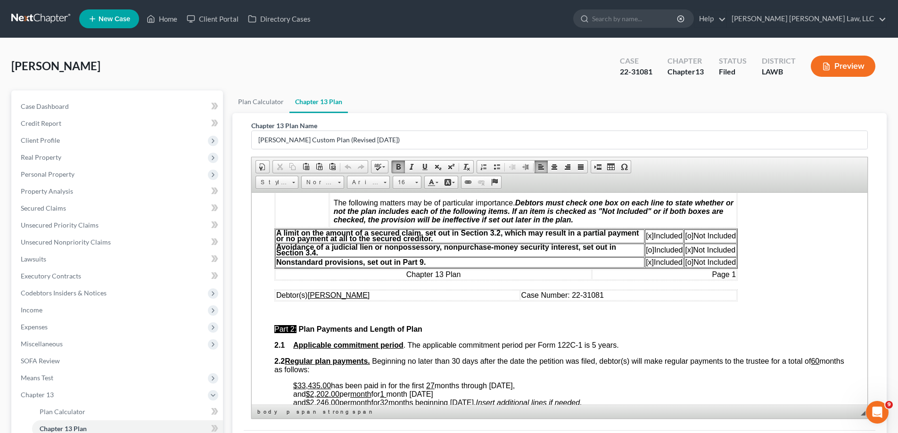
scroll to position [330, 0]
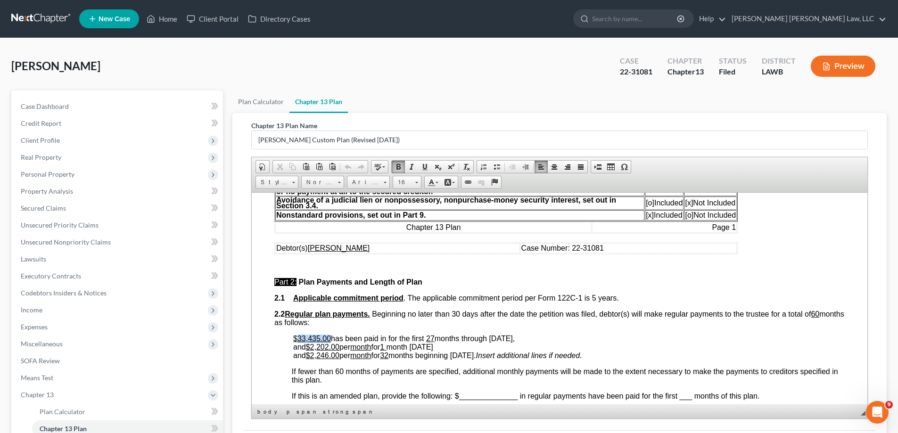
drag, startPoint x: 298, startPoint y: 338, endPoint x: 329, endPoint y: 338, distance: 31.6
click at [329, 338] on u "$33,435.00" at bounding box center [312, 338] width 38 height 8
drag, startPoint x: 429, startPoint y: 339, endPoint x: 440, endPoint y: 338, distance: 10.9
click at [440, 338] on p "$51,690.00 has been paid in for the first 27 months through [DATE], and $ 2,202…" at bounding box center [569, 346] width 552 height 25
drag, startPoint x: 497, startPoint y: 336, endPoint x: 547, endPoint y: 337, distance: 50.9
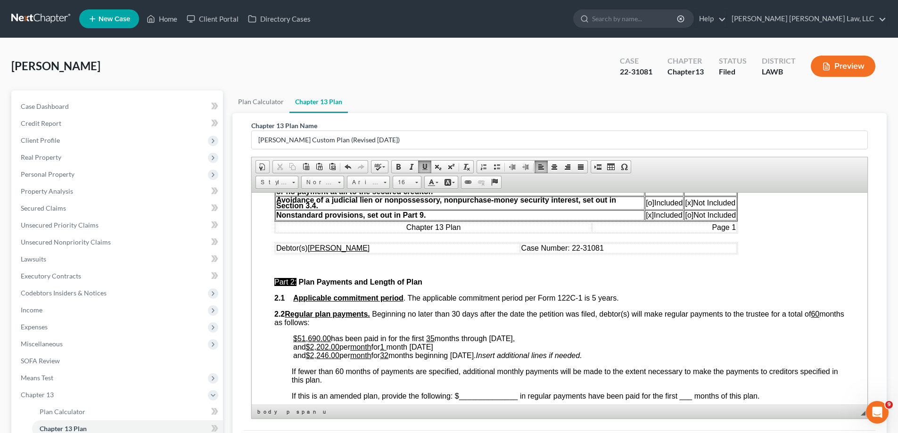
click at [515, 337] on span "months through [DATE], and $ 2,202.00 per month for 1 month [DATE]" at bounding box center [404, 342] width 222 height 17
drag, startPoint x: 318, startPoint y: 344, endPoint x: 330, endPoint y: 344, distance: 12.3
click at [330, 344] on span "2,202.00" at bounding box center [324, 347] width 29 height 8
click at [384, 345] on span "1" at bounding box center [382, 347] width 4 height 8
click at [417, 345] on span "months through [DATE], and $ 2,246.00 per month for 2 month [DATE]" at bounding box center [404, 342] width 222 height 17
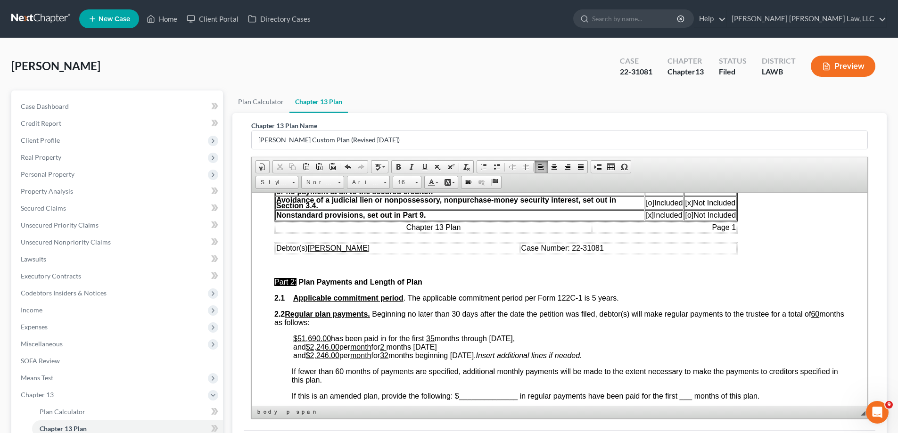
drag, startPoint x: 425, startPoint y: 348, endPoint x: 476, endPoint y: 347, distance: 51.4
click at [476, 347] on p "$51,690.00 has been paid in for the first 35 months through [DATE], and $ 2,246…" at bounding box center [569, 346] width 552 height 25
drag, startPoint x: 319, startPoint y: 358, endPoint x: 331, endPoint y: 357, distance: 11.8
click at [331, 357] on span "2,246.00" at bounding box center [324, 355] width 29 height 8
drag, startPoint x: 397, startPoint y: 353, endPoint x: 391, endPoint y: 354, distance: 5.7
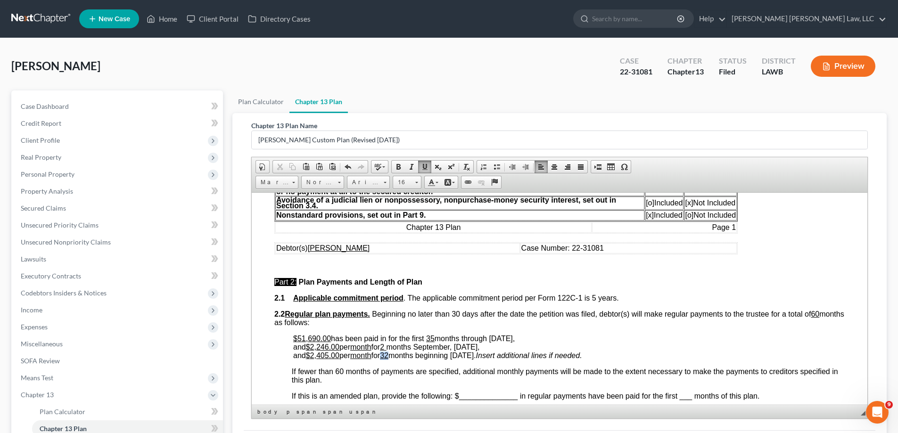
click at [389, 354] on u "32" at bounding box center [384, 355] width 8 height 8
drag, startPoint x: 463, startPoint y: 356, endPoint x: 510, endPoint y: 351, distance: 47.4
click at [476, 351] on span "and $ 2,405.00 per month for 23 months beginning [DATE]." at bounding box center [384, 355] width 183 height 8
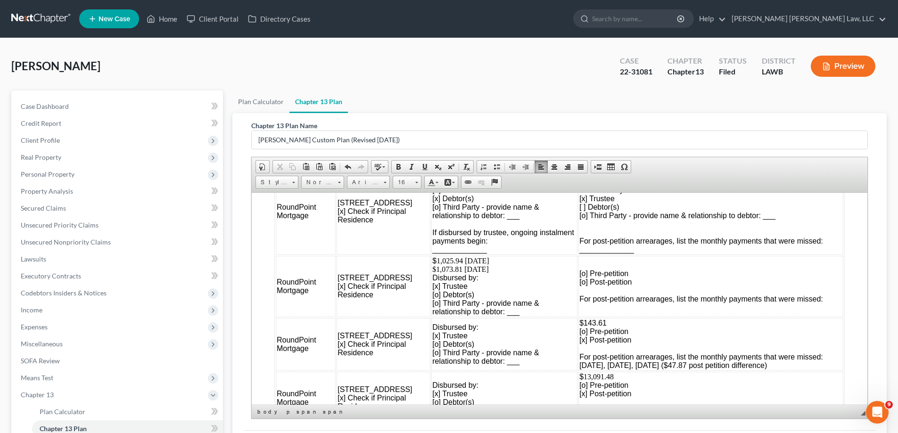
scroll to position [943, 0]
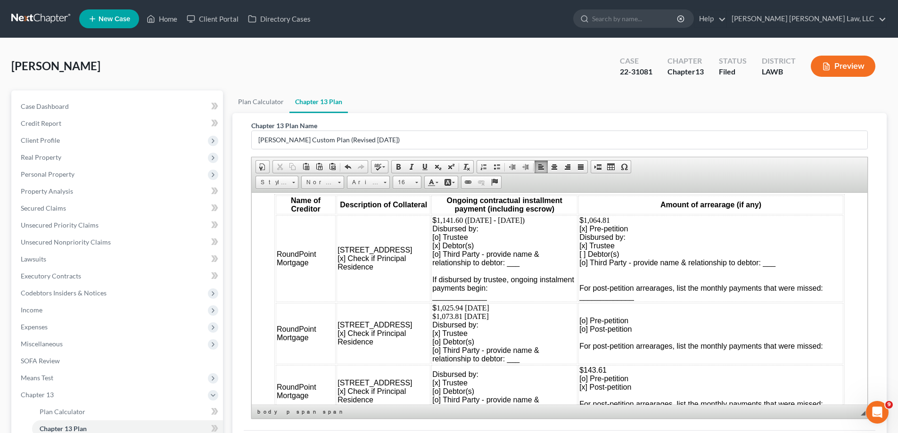
click at [488, 319] on td "$ 1,025.94 [DATE] $1,073.81 [DATE] Disbursed by: [x] Trustee [o] Debtor(s) [o] …" at bounding box center [504, 333] width 146 height 61
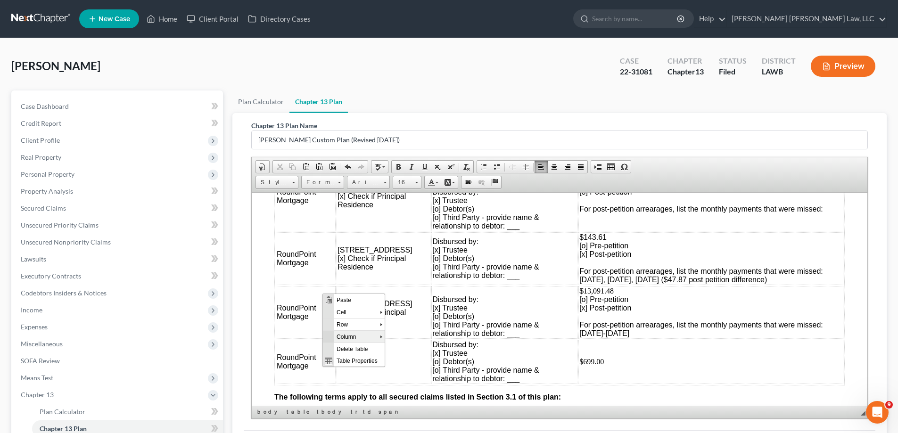
scroll to position [0, 0]
drag, startPoint x: 414, startPoint y: 336, endPoint x: 500, endPoint y: 482, distance: 169.3
click at [414, 336] on span "Insert Row After" at bounding box center [423, 337] width 55 height 12
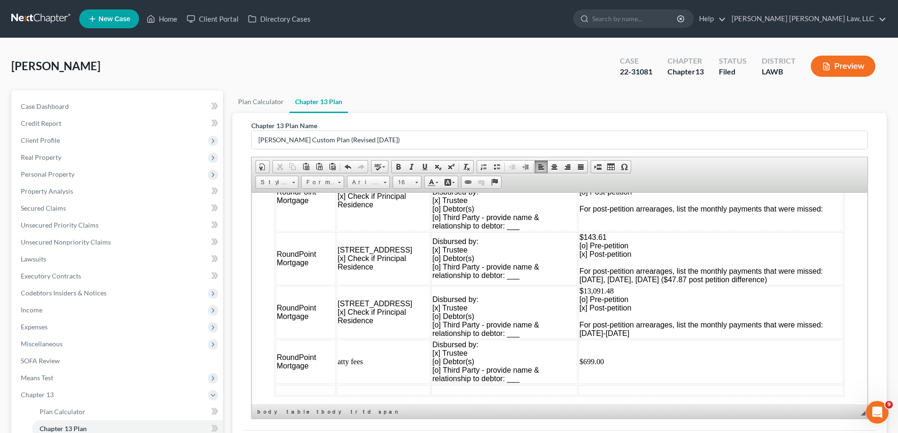
click at [305, 385] on td at bounding box center [306, 390] width 60 height 10
drag, startPoint x: 277, startPoint y: 356, endPoint x: 313, endPoint y: 365, distance: 36.6
click at [313, 365] on td "RoundPoint Mortgage" at bounding box center [306, 362] width 60 height 44
drag, startPoint x: 313, startPoint y: 276, endPoint x: 333, endPoint y: 473, distance: 198.1
click at [313, 276] on span "Copy" at bounding box center [330, 280] width 50 height 12
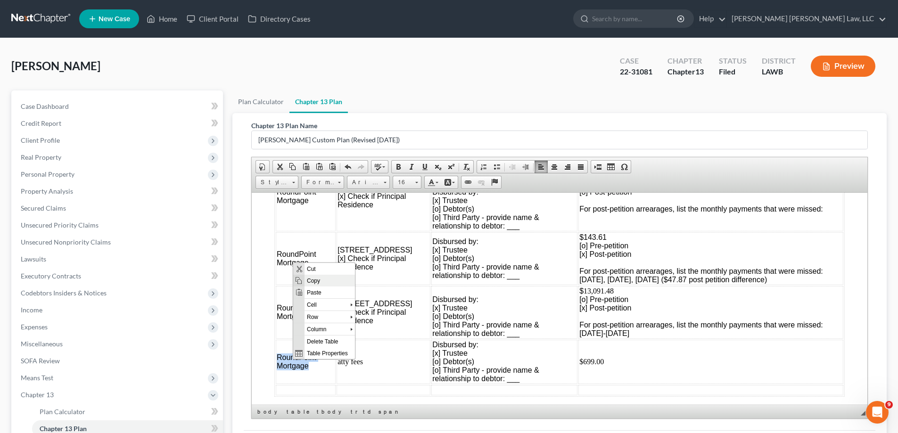
copy span "RoundPoint Mortgage"
click at [290, 389] on td at bounding box center [306, 390] width 60 height 10
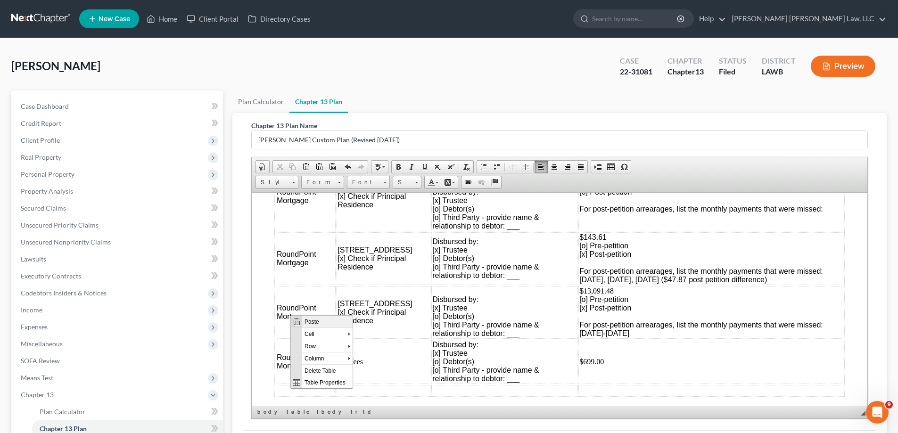
click at [318, 325] on span "Paste" at bounding box center [327, 321] width 50 height 12
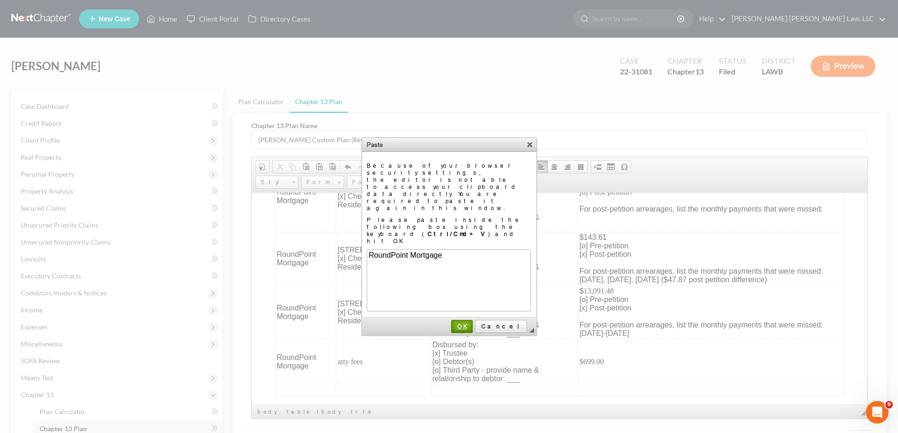
drag, startPoint x: 481, startPoint y: 290, endPoint x: 82, endPoint y: 58, distance: 461.9
click at [473, 320] on link "OK" at bounding box center [462, 326] width 22 height 13
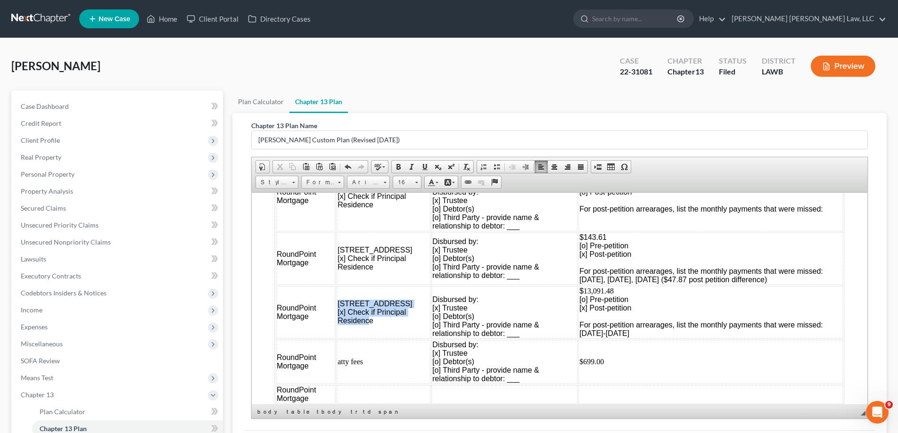
drag, startPoint x: 340, startPoint y: 306, endPoint x: 368, endPoint y: 321, distance: 32.1
click at [368, 321] on td "200 Arapaho Dr. [x] Check if Principal Residence" at bounding box center [384, 312] width 94 height 53
click at [338, 293] on td "200 Arapaho Dr. [x] Check if Principal Residence" at bounding box center [384, 312] width 94 height 53
drag, startPoint x: 336, startPoint y: 303, endPoint x: 377, endPoint y: 323, distance: 44.9
click at [377, 323] on td "200 Arapaho Dr. [x] Check if Principal Residence" at bounding box center [384, 312] width 94 height 53
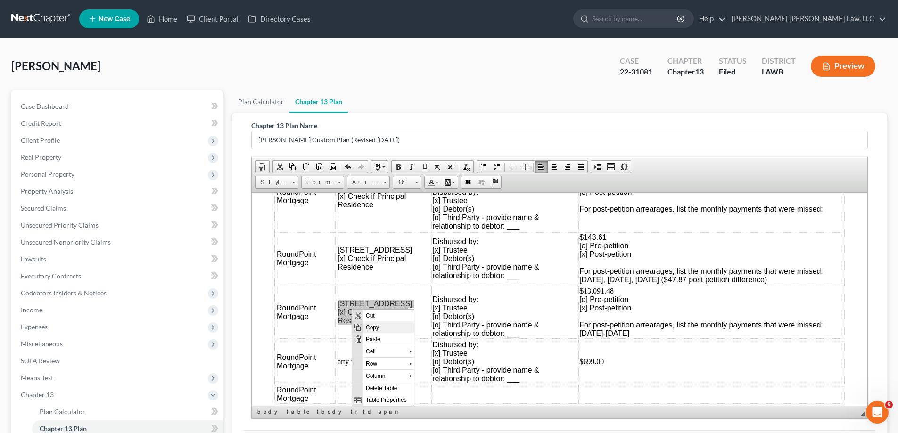
click at [375, 325] on span "Copy" at bounding box center [389, 327] width 50 height 12
copy td "200 Arapaho Dr. [x] Check if Principal Residence"
click at [353, 391] on td at bounding box center [384, 394] width 94 height 19
click at [373, 323] on span "Paste" at bounding box center [390, 324] width 50 height 12
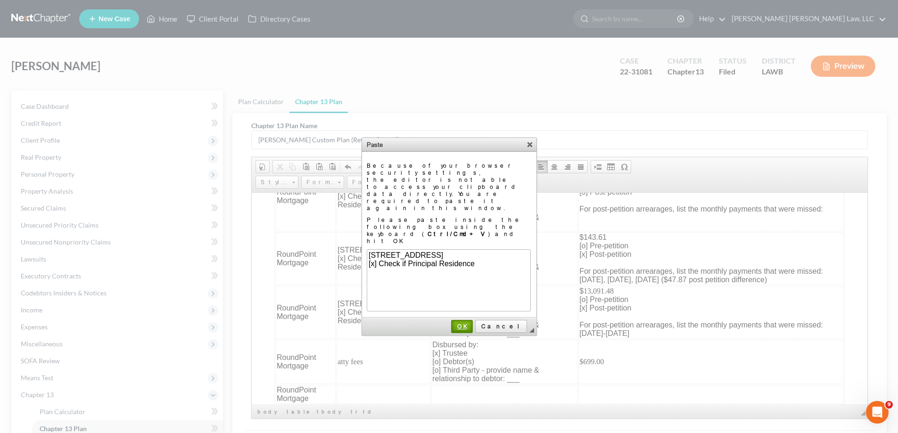
drag, startPoint x: 481, startPoint y: 281, endPoint x: 186, endPoint y: 161, distance: 318.6
click at [473, 320] on link "OK" at bounding box center [462, 326] width 22 height 13
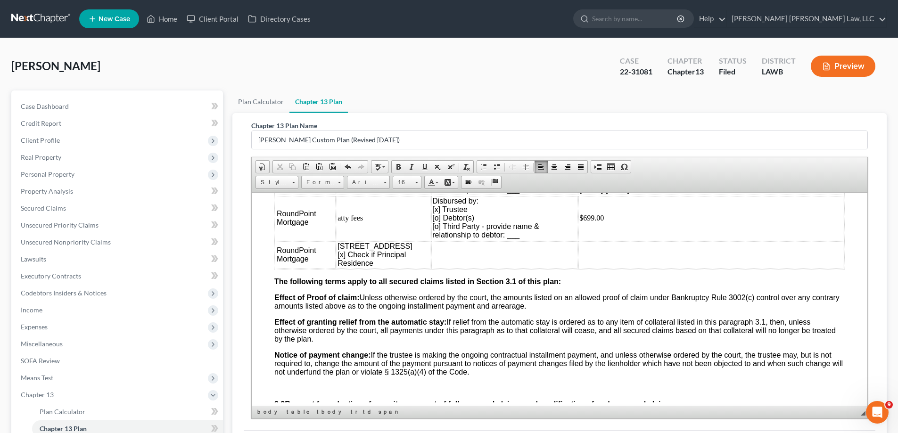
scroll to position [1085, 0]
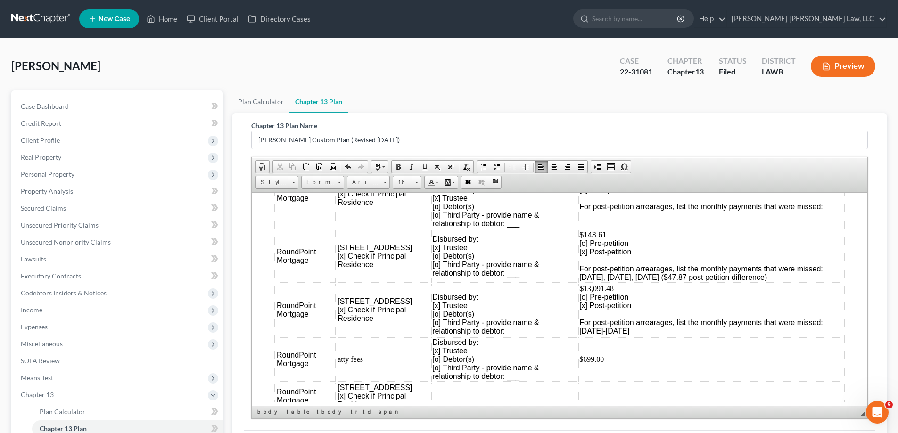
drag, startPoint x: 551, startPoint y: 235, endPoint x: 809, endPoint y: 281, distance: 261.4
click at [809, 281] on td "$143.61 [o] Pre-petition [x] Post-petition For post-petition arrearages, list t…" at bounding box center [711, 256] width 265 height 53
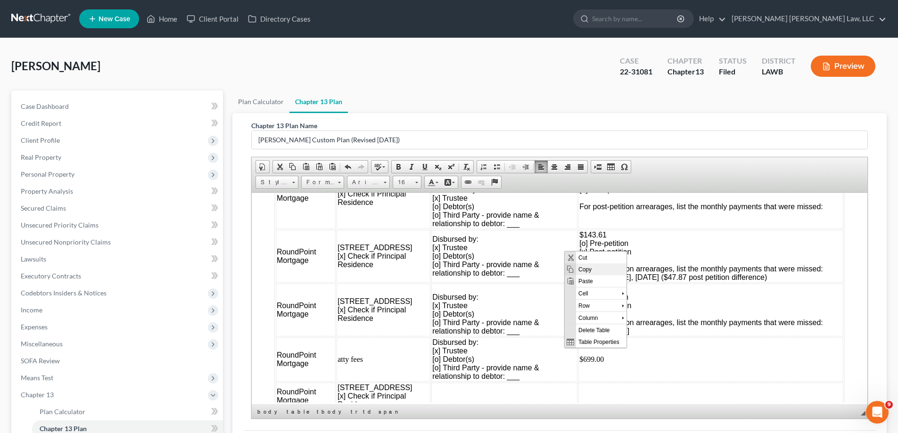
click at [571, 266] on span "Context Menu Options" at bounding box center [571, 269] width 8 height 8
copy td "$143.61 [o] Pre-petition [x] Post-petition For post-petition arrearages, list t…"
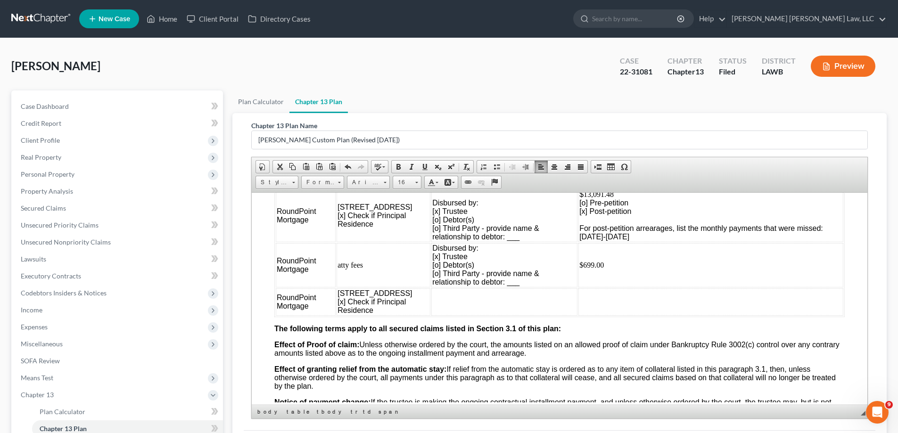
click at [579, 292] on td at bounding box center [711, 301] width 265 height 27
drag, startPoint x: 565, startPoint y: 292, endPoint x: 818, endPoint y: 483, distance: 316.5
click at [593, 300] on span "Paste" at bounding box center [602, 299] width 50 height 12
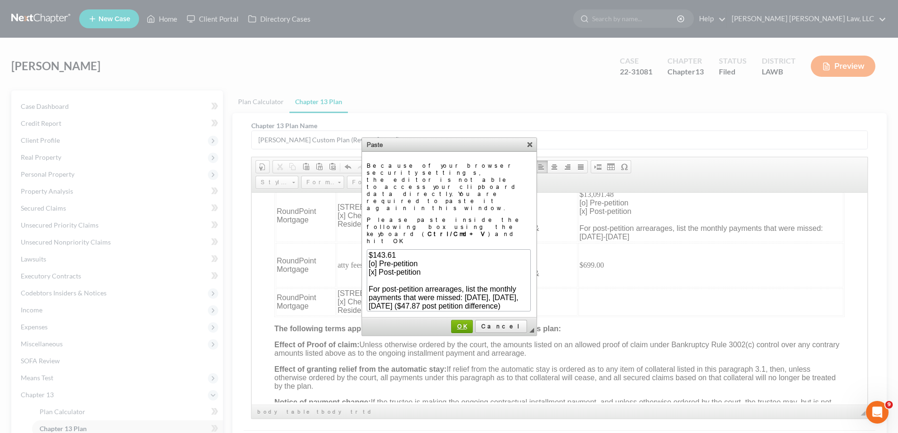
scroll to position [8, 0]
drag, startPoint x: 486, startPoint y: 288, endPoint x: 359, endPoint y: 108, distance: 219.5
click at [472, 323] on span "OK" at bounding box center [462, 326] width 20 height 7
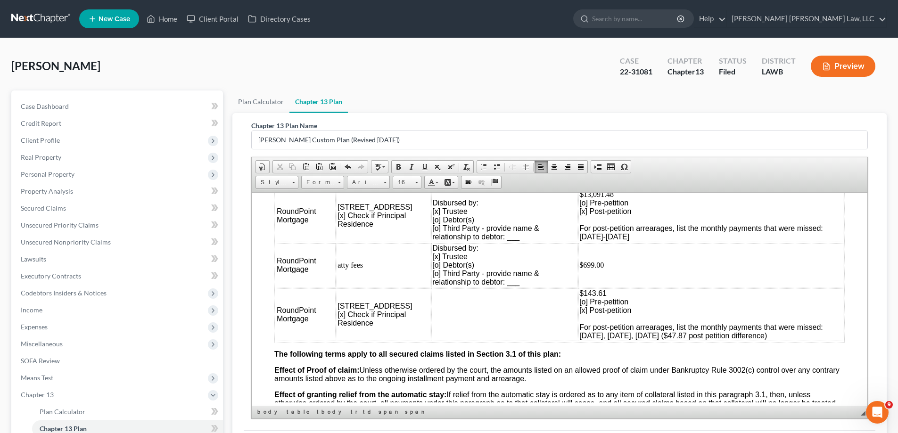
scroll to position [0, 0]
drag, startPoint x: 797, startPoint y: 325, endPoint x: 814, endPoint y: 340, distance: 22.8
click at [814, 340] on td "$143.61 [o] Pre-petition [x] Post-petition For post-petition arrearages, list t…" at bounding box center [711, 314] width 265 height 53
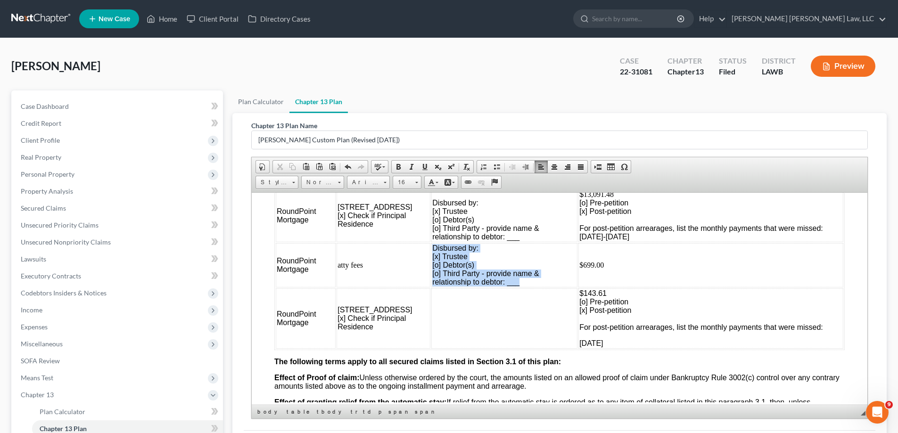
drag, startPoint x: 415, startPoint y: 248, endPoint x: 502, endPoint y: 281, distance: 93.4
click at [502, 281] on td "Disbursed by: [x] Trustee [o] Debtor(s) [o] Third Party - provide name & relati…" at bounding box center [504, 265] width 146 height 44
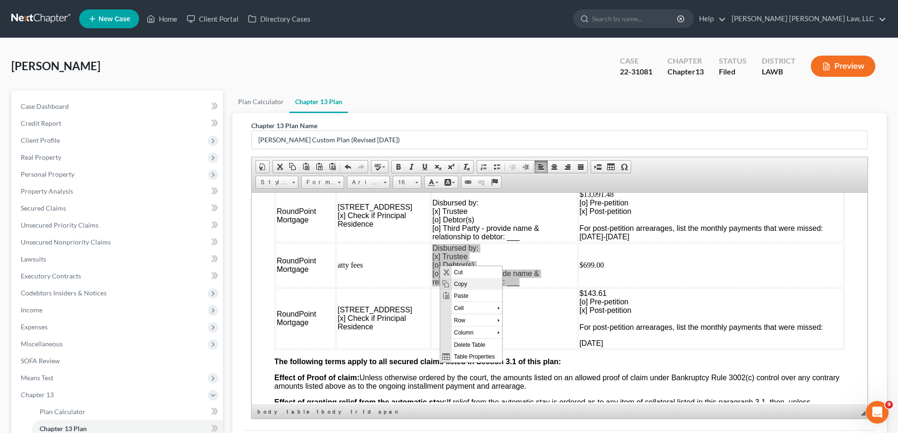
click at [456, 281] on span "Copy" at bounding box center [477, 284] width 50 height 12
copy td "Disbursed by: [x] Trustee [o] Debtor(s) [o] Third Party - provide name & relati…"
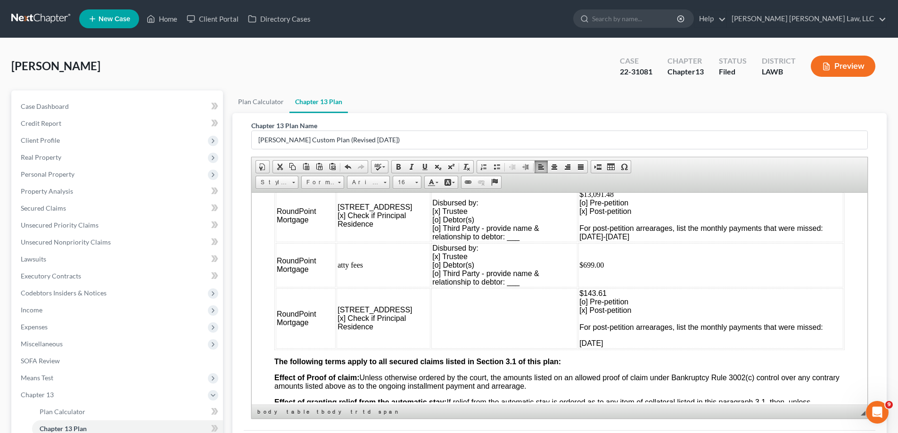
click at [432, 311] on td at bounding box center [504, 318] width 146 height 60
click at [456, 317] on span "Paste" at bounding box center [469, 318] width 50 height 12
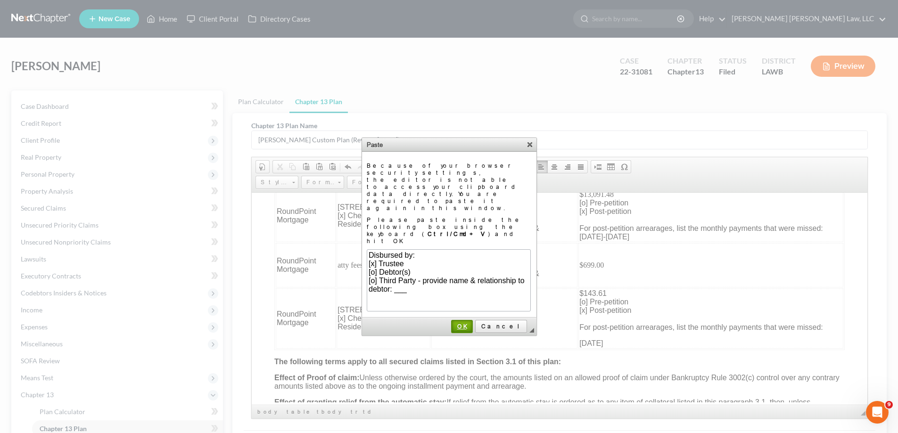
click at [472, 323] on span "OK" at bounding box center [462, 326] width 20 height 7
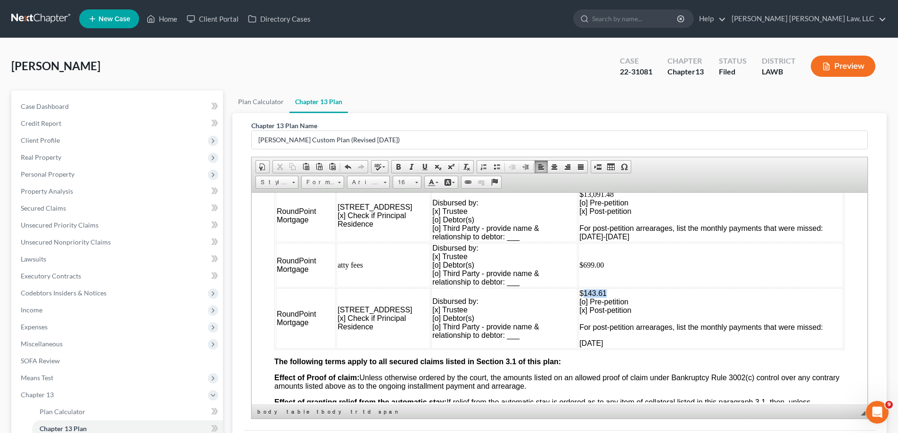
drag, startPoint x: 585, startPoint y: 293, endPoint x: 555, endPoint y: 290, distance: 30.4
click at [580, 290] on p "$143.61 [o] Pre-petition [x] Post-petition For post-petition arrearages, list t…" at bounding box center [711, 310] width 263 height 42
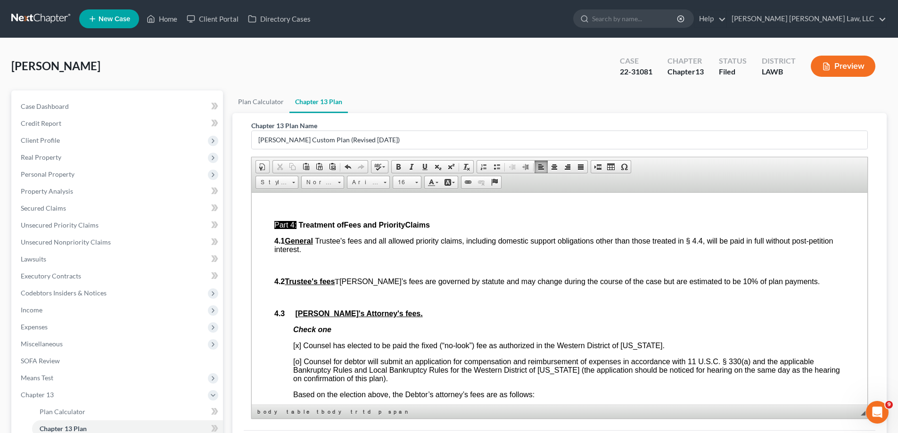
scroll to position [2263, 0]
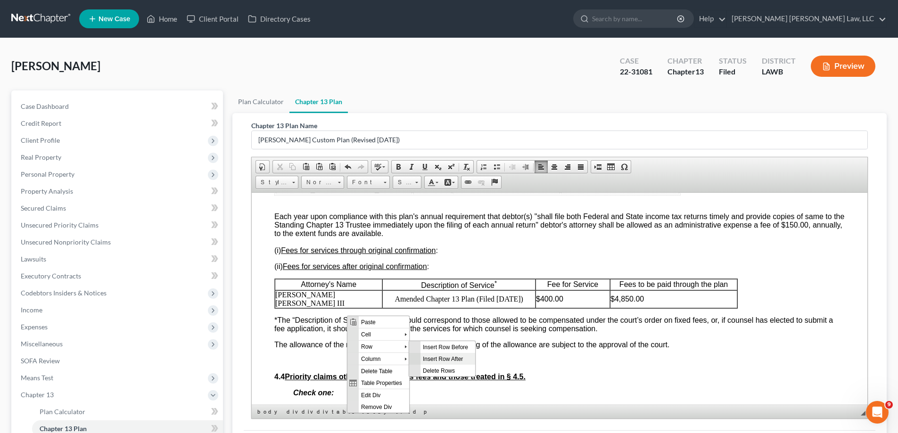
click at [436, 359] on span "Insert Row After" at bounding box center [448, 359] width 55 height 12
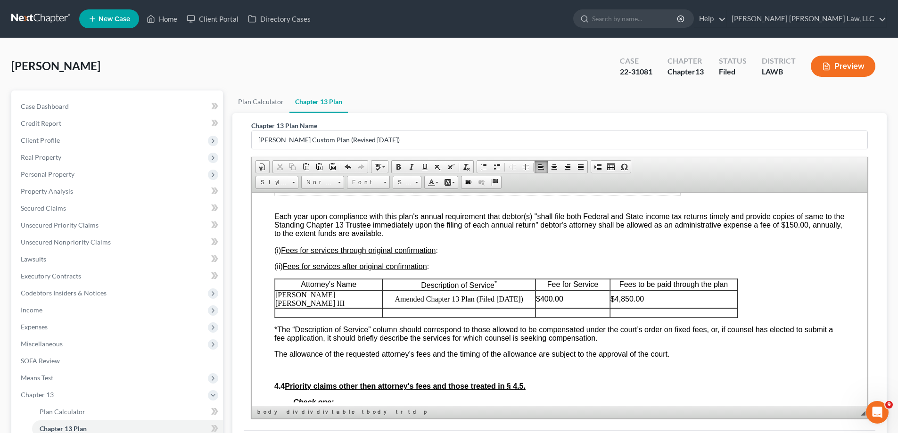
click at [317, 317] on td at bounding box center [329, 312] width 108 height 9
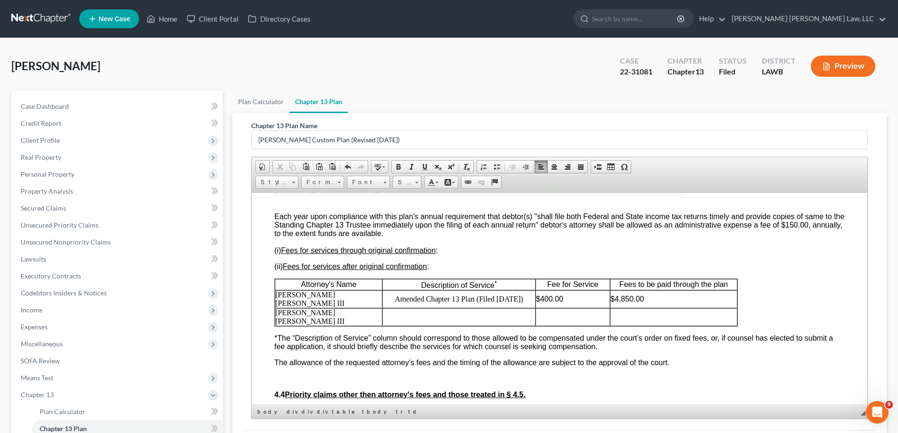
drag, startPoint x: 391, startPoint y: 313, endPoint x: 526, endPoint y: 312, distance: 134.9
click at [526, 303] on p "Amended Chapter 13 Plan (Filed [DATE])" at bounding box center [459, 299] width 152 height 8
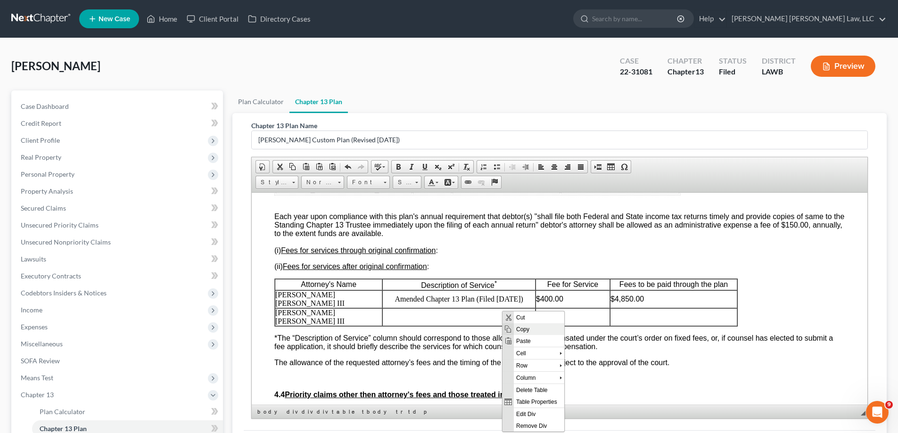
click at [517, 328] on span "Copy" at bounding box center [539, 329] width 50 height 12
copy p "Amended Chapter 13 Plan (Filed [DATE])"
click at [427, 326] on table "Attorney's Name Description of Service * Fee for Service Fees to be paid throug…" at bounding box center [506, 302] width 464 height 48
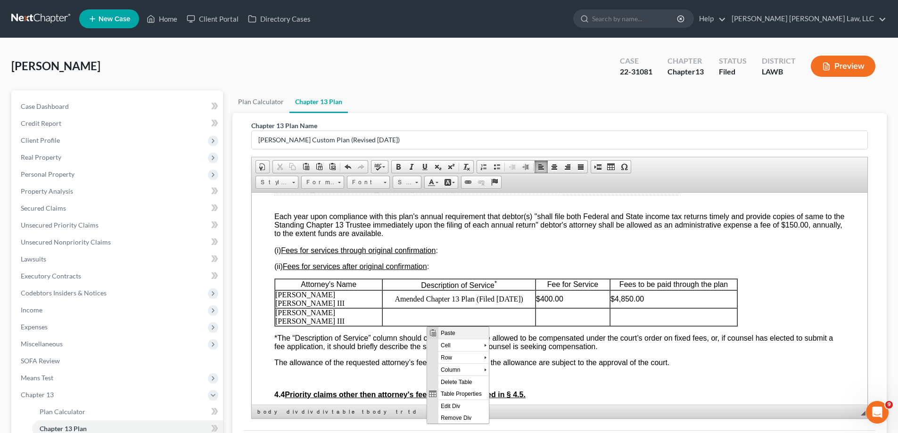
click at [443, 330] on span "Paste" at bounding box center [464, 333] width 50 height 12
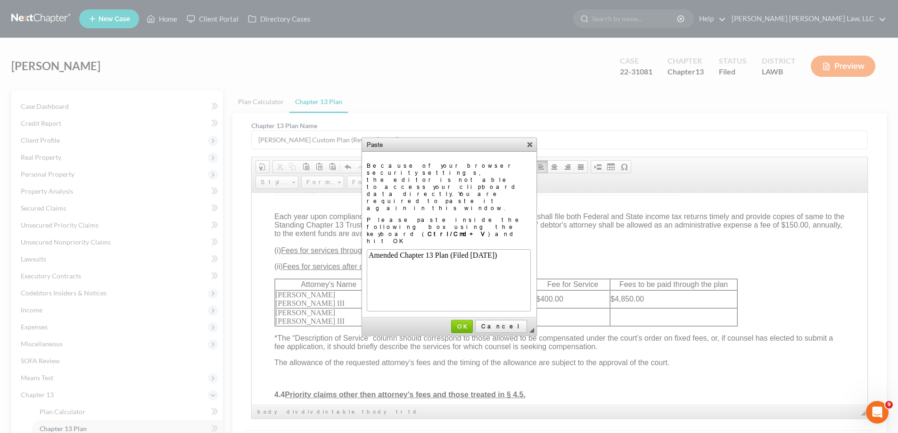
scroll to position [0, 0]
drag, startPoint x: 481, startPoint y: 284, endPoint x: 225, endPoint y: 129, distance: 298.3
click at [472, 323] on span "OK" at bounding box center [462, 326] width 20 height 7
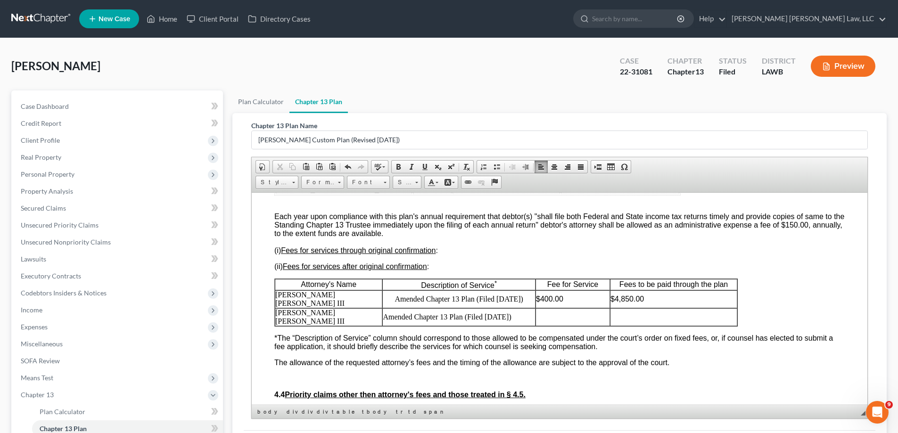
drag, startPoint x: 483, startPoint y: 322, endPoint x: 516, endPoint y: 319, distance: 33.1
click at [511, 319] on span "Amended Chapter 13 Plan (Filed [DATE])" at bounding box center [447, 317] width 128 height 8
click at [565, 323] on td at bounding box center [573, 317] width 75 height 18
click at [614, 323] on td "45,250.00" at bounding box center [673, 317] width 127 height 18
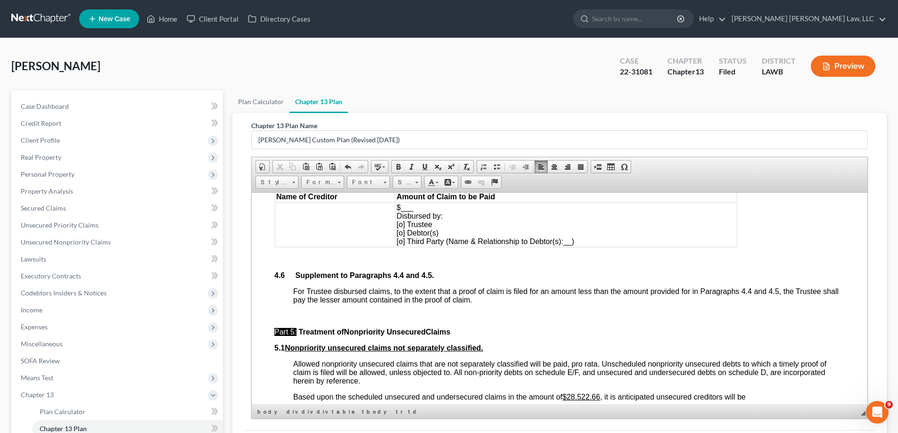
scroll to position [2782, 0]
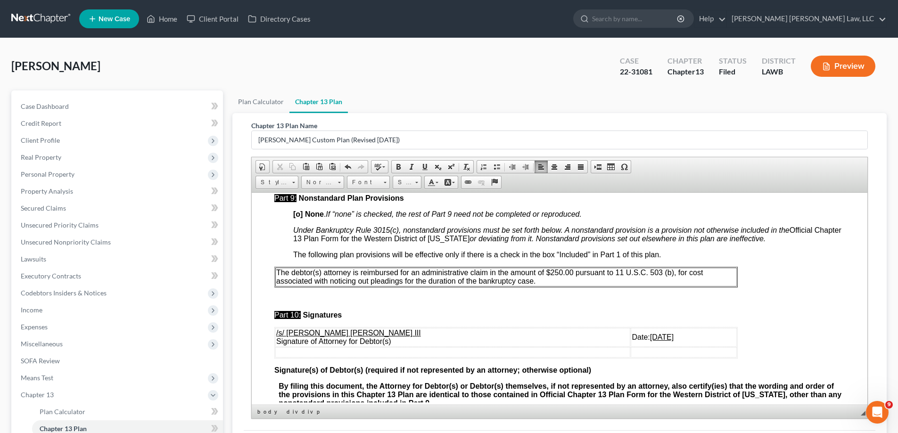
scroll to position [3395, 0]
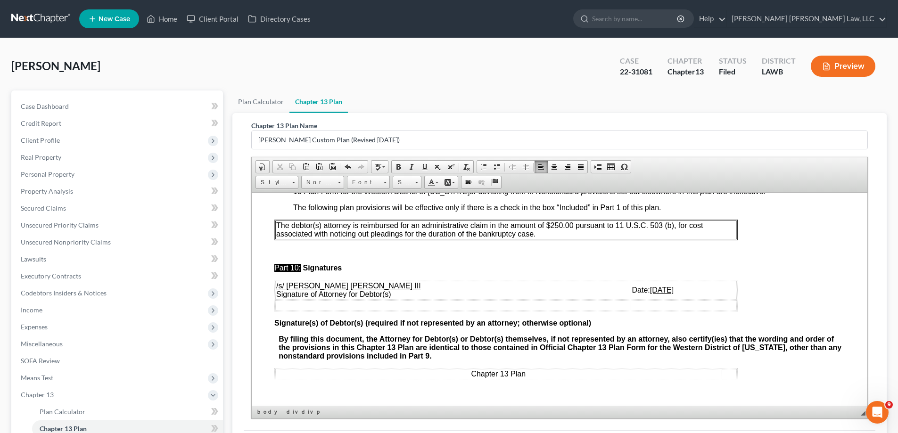
drag, startPoint x: 610, startPoint y: 291, endPoint x: 644, endPoint y: 291, distance: 34.0
click at [649, 291] on td "Date: [DATE]" at bounding box center [684, 290] width 106 height 19
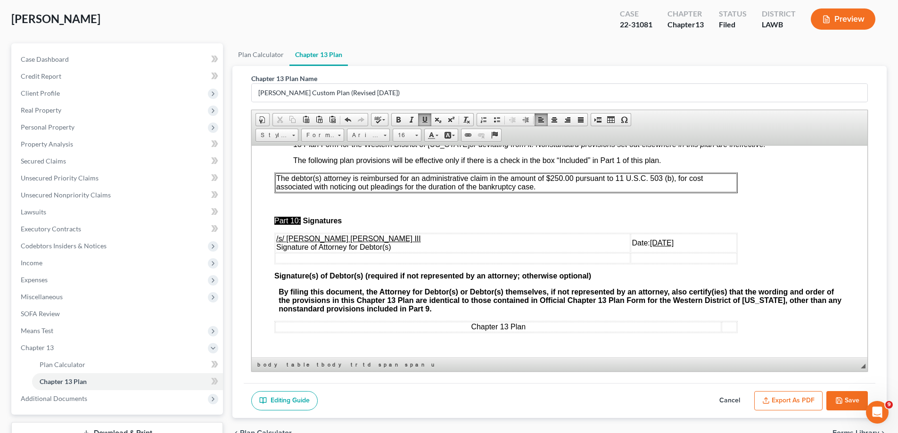
scroll to position [3489, 0]
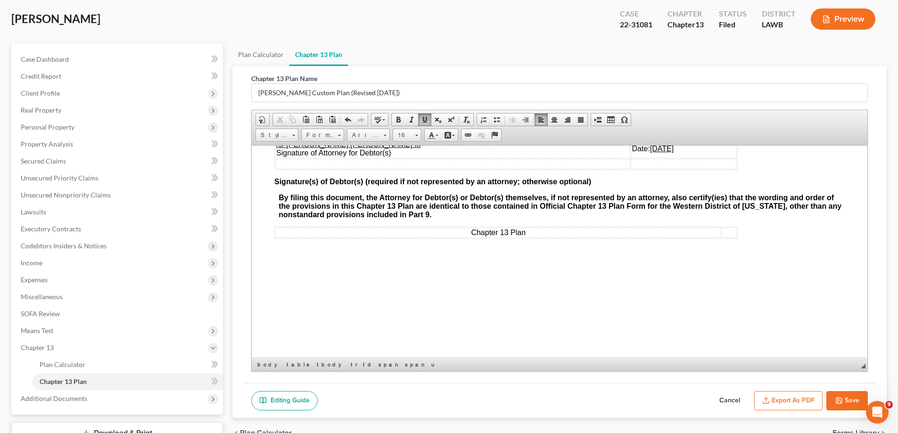
click at [844, 400] on button "Save" at bounding box center [847, 401] width 41 height 20
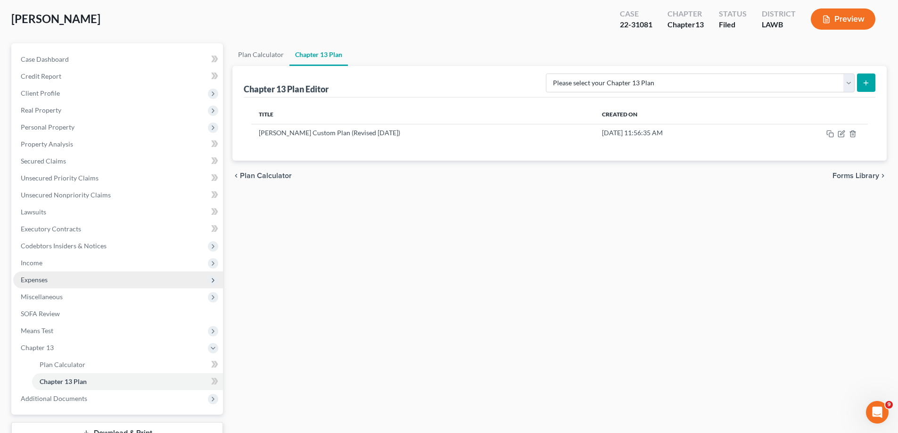
click at [49, 277] on span "Expenses" at bounding box center [118, 280] width 210 height 17
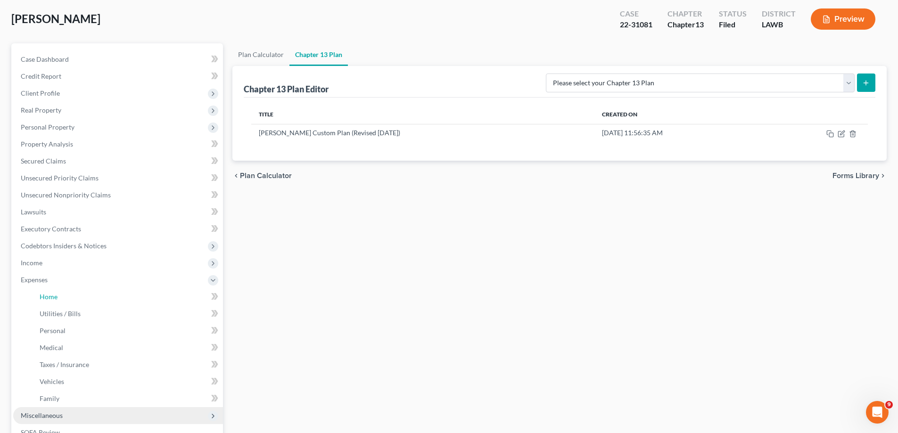
click at [59, 297] on link "Home" at bounding box center [127, 297] width 191 height 17
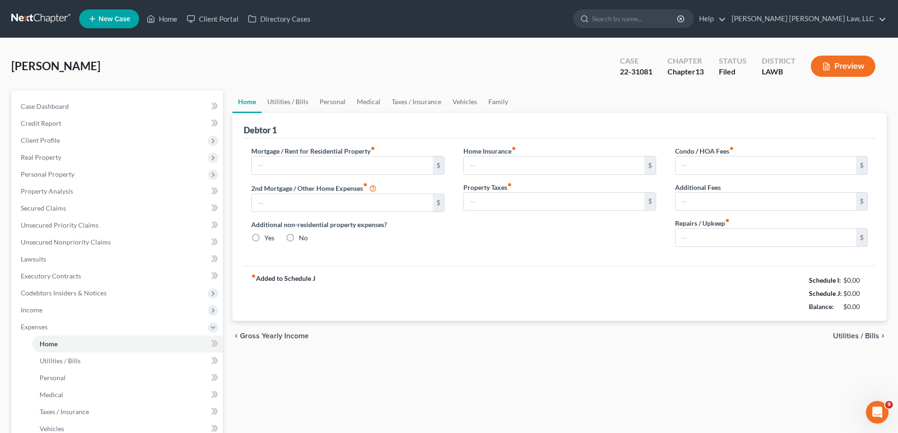
type input "0.00"
radio input "true"
type input "0.00"
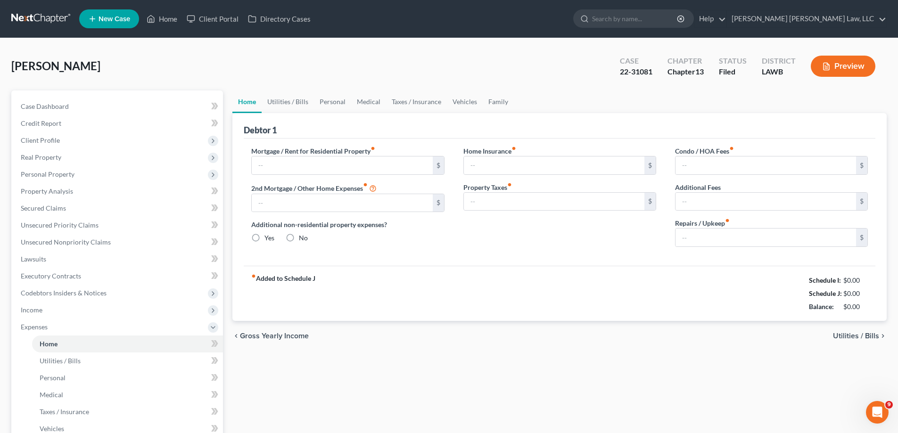
type input "0.00"
click at [331, 108] on link "Personal" at bounding box center [332, 102] width 37 height 23
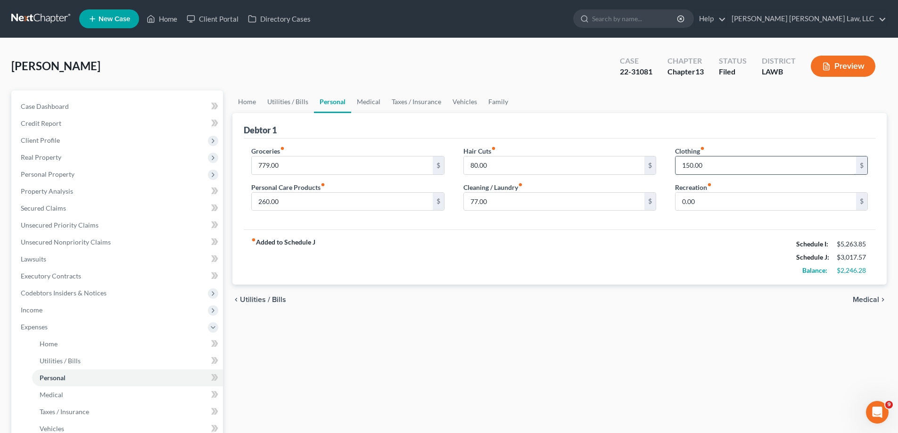
click at [721, 171] on input "150.00" at bounding box center [766, 166] width 181 height 18
type input "100"
click at [357, 200] on input "260.00" at bounding box center [342, 202] width 181 height 18
click at [400, 266] on div "fiber_manual_record Added to Schedule J Schedule I: $5,263.85 Schedule J: $2,85…" at bounding box center [560, 257] width 632 height 55
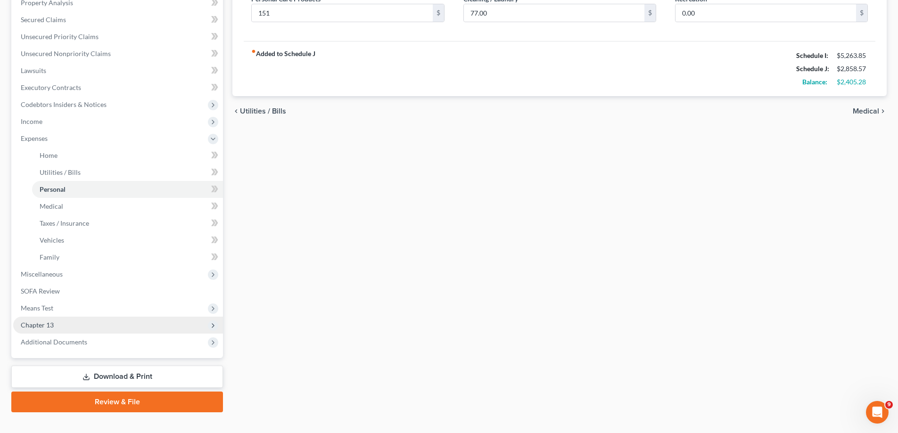
scroll to position [204, 0]
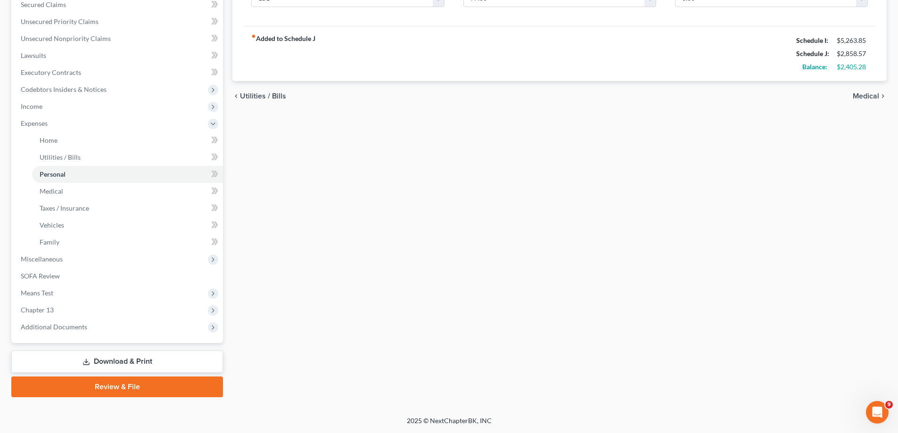
click at [161, 356] on link "Download & Print" at bounding box center [117, 362] width 212 height 22
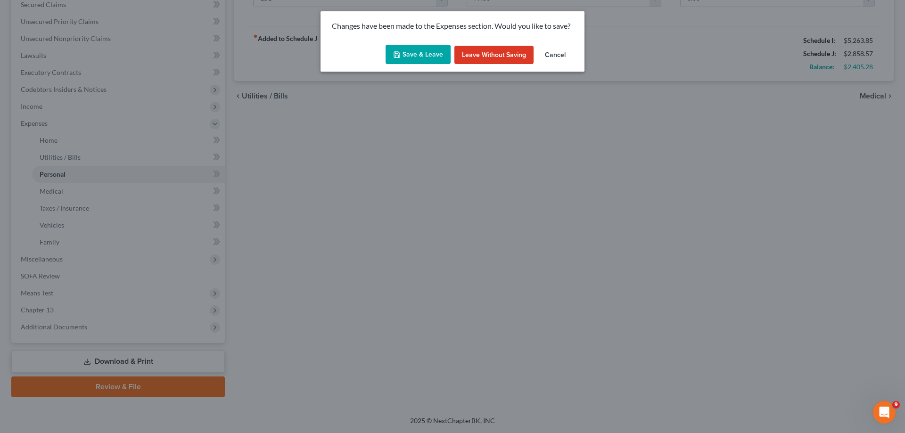
click at [442, 57] on button "Save & Leave" at bounding box center [418, 55] width 65 height 20
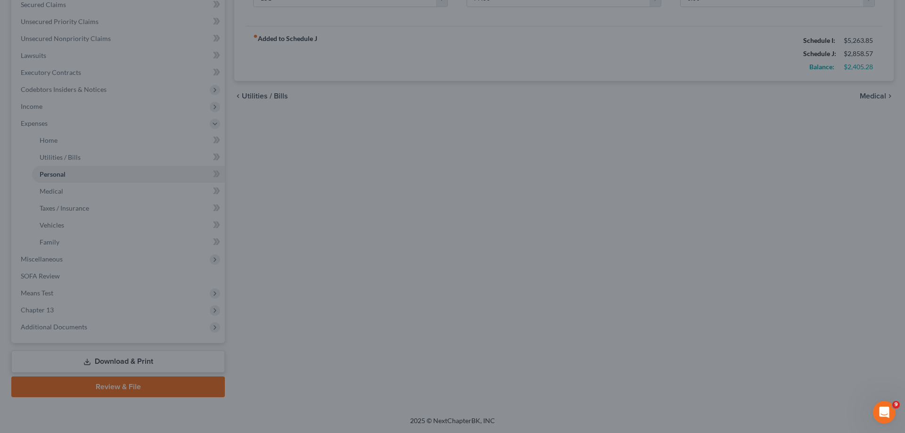
type input "151.00"
type input "100.00"
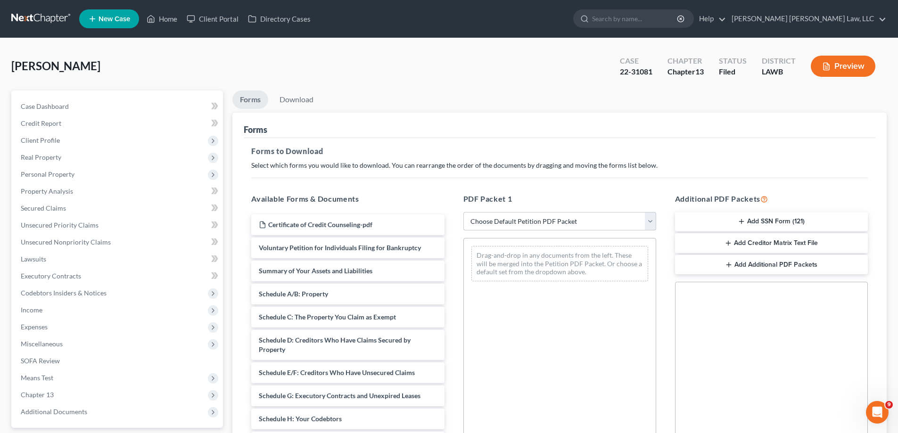
click at [544, 228] on select "Choose Default Petition PDF Packet Complete Bankruptcy Petition (all forms and …" at bounding box center [560, 221] width 193 height 19
select select "2"
click at [464, 212] on select "Choose Default Petition PDF Packet Complete Bankruptcy Petition (all forms and …" at bounding box center [560, 221] width 193 height 19
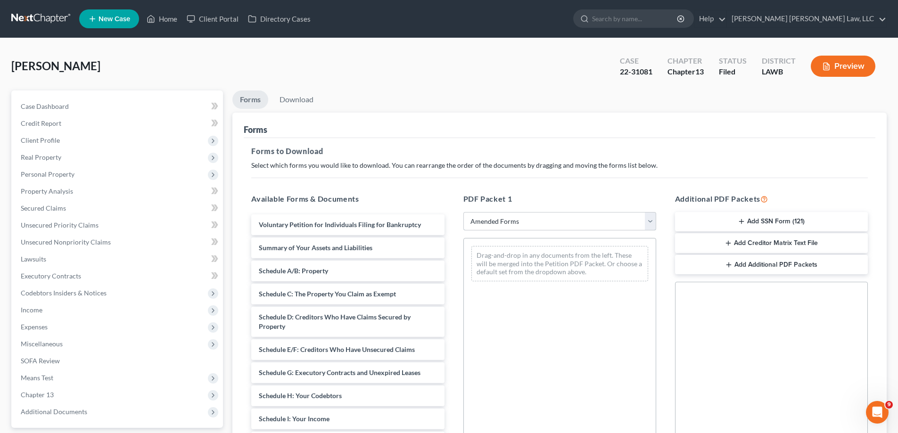
scroll to position [141, 0]
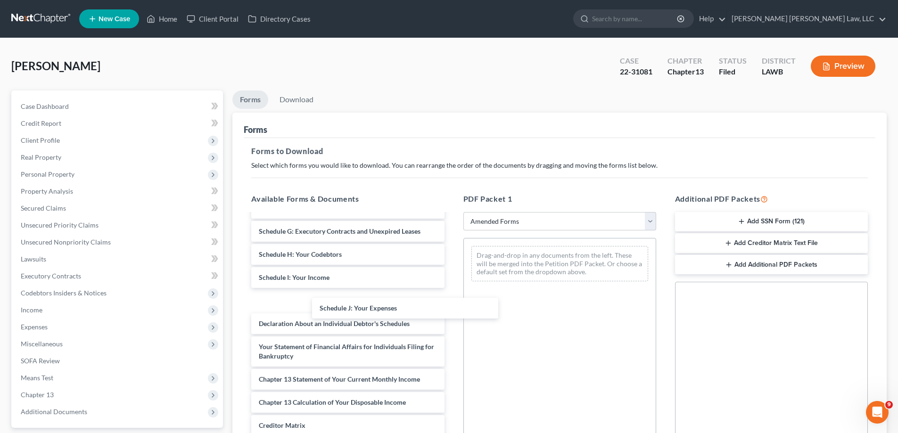
drag, startPoint x: 327, startPoint y: 303, endPoint x: 383, endPoint y: 311, distance: 57.2
click at [452, 291] on div "Schedule J: Your Expenses Voluntary Petition for Individuals Filing for Bankrup…" at bounding box center [348, 294] width 208 height 442
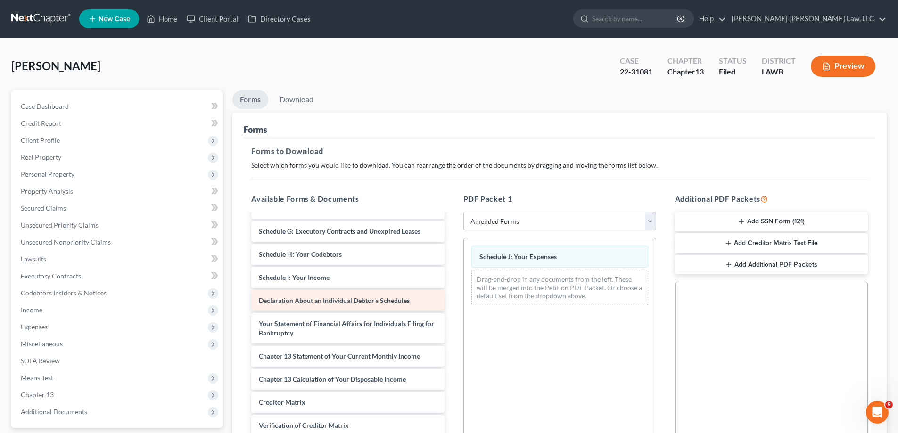
click at [452, 306] on div "Voluntary Petition for Individuals Filing for Bankruptcy Summary of Your Assets…" at bounding box center [348, 282] width 208 height 419
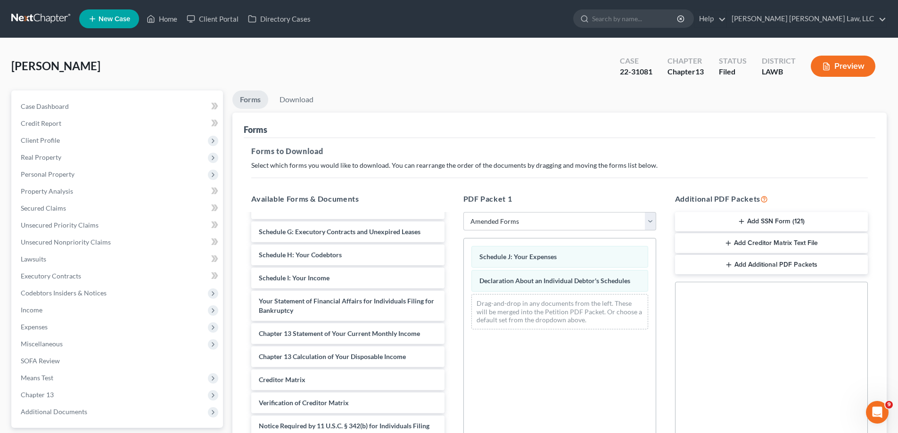
scroll to position [149, 0]
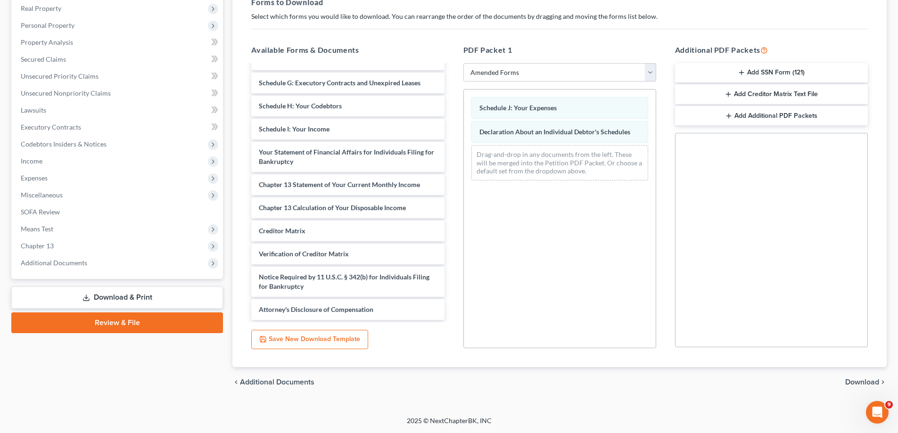
click at [862, 377] on div "chevron_left Additional Documents Download chevron_right" at bounding box center [559, 382] width 655 height 30
click at [858, 384] on span "Download" at bounding box center [862, 383] width 34 height 8
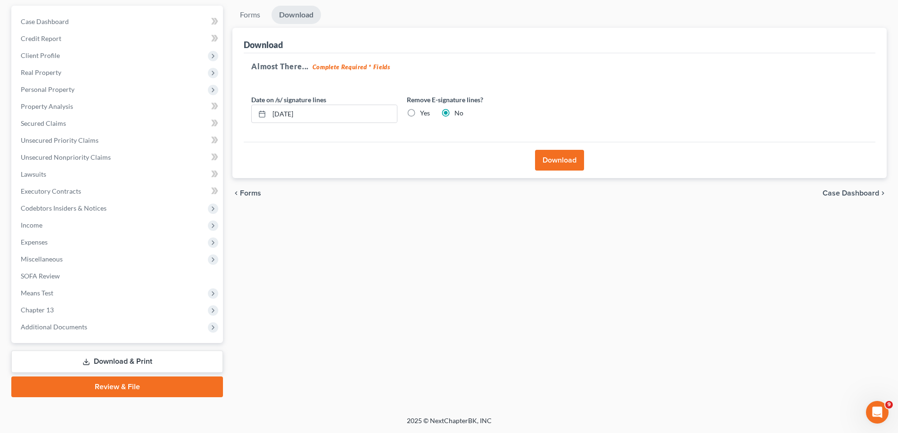
click at [557, 158] on button "Download" at bounding box center [559, 160] width 49 height 21
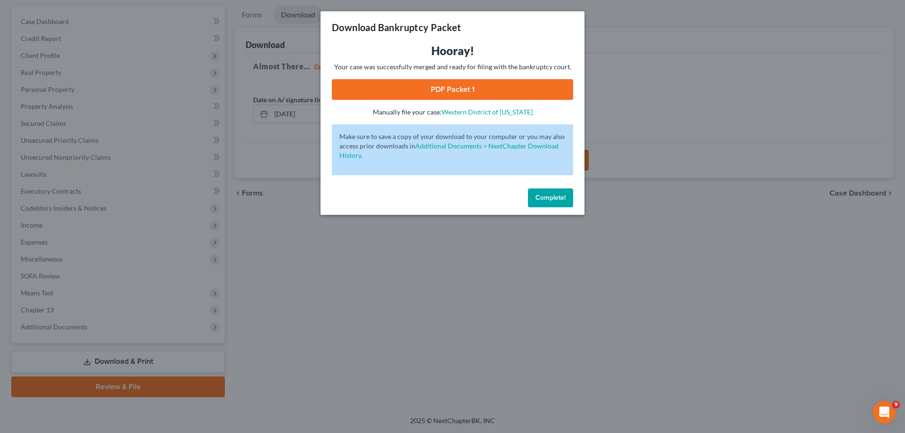
click at [495, 90] on link "PDF Packet 1" at bounding box center [452, 89] width 241 height 21
click at [571, 203] on button "Complete!" at bounding box center [550, 198] width 45 height 19
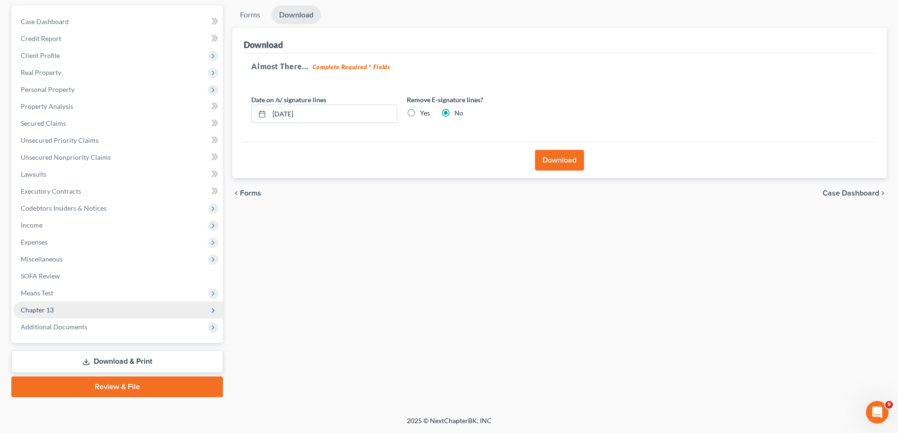
click at [63, 305] on span "Chapter 13" at bounding box center [118, 310] width 210 height 17
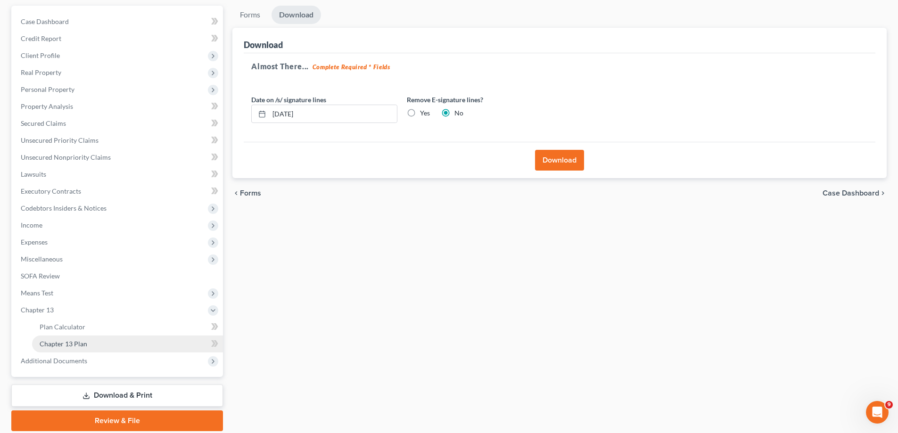
click at [92, 341] on link "Chapter 13 Plan" at bounding box center [127, 344] width 191 height 17
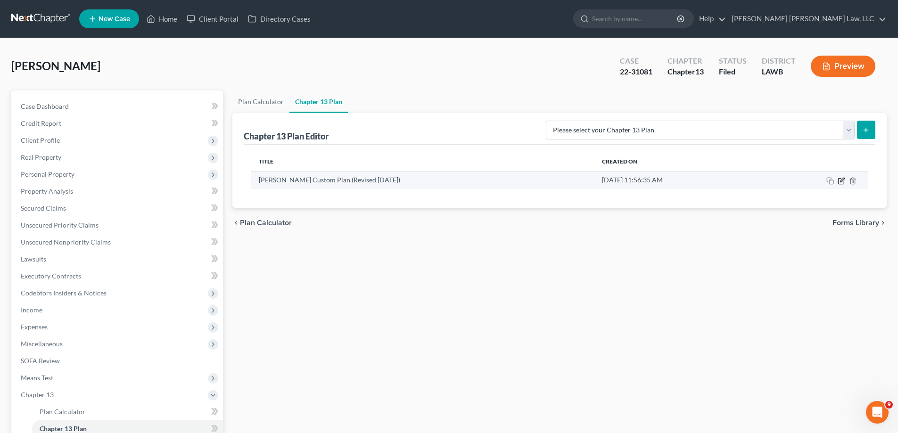
click at [841, 182] on icon "button" at bounding box center [842, 181] width 8 height 8
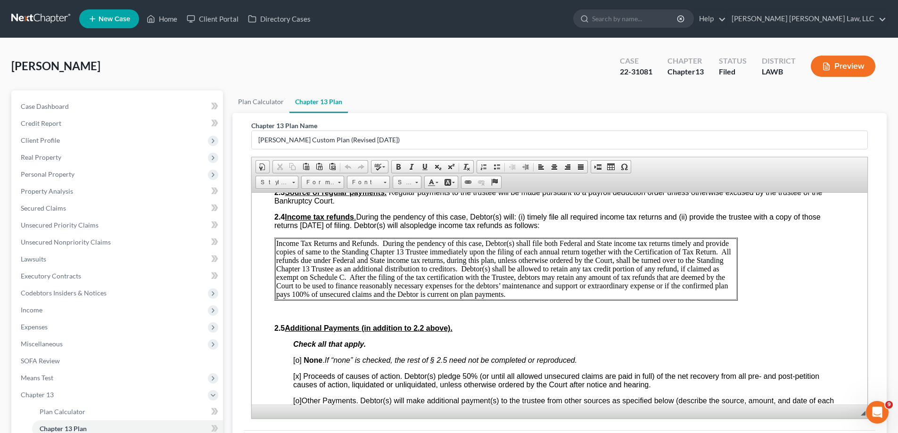
scroll to position [119, 0]
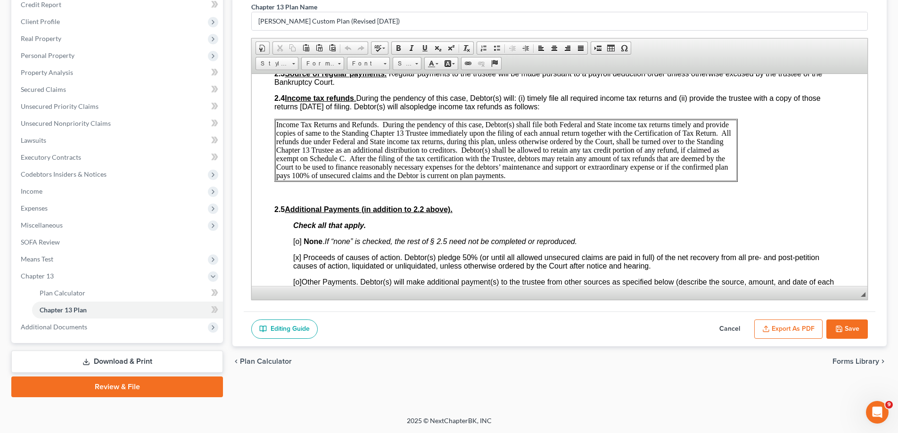
drag, startPoint x: 815, startPoint y: 321, endPoint x: 821, endPoint y: 321, distance: 5.7
click at [815, 321] on button "Export as PDF" at bounding box center [788, 330] width 68 height 20
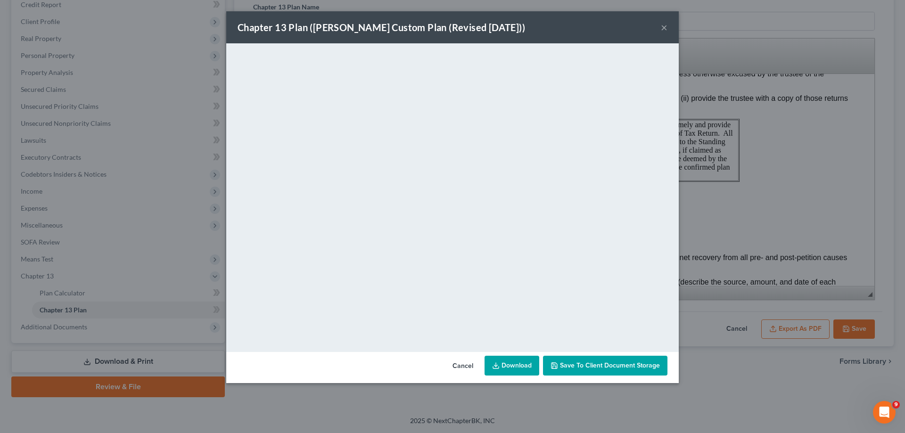
click at [669, 30] on div "Chapter 13 Plan ([PERSON_NAME] Custom Plan (Revised [DATE])) ×" at bounding box center [452, 27] width 453 height 32
click at [666, 30] on button "×" at bounding box center [664, 27] width 7 height 11
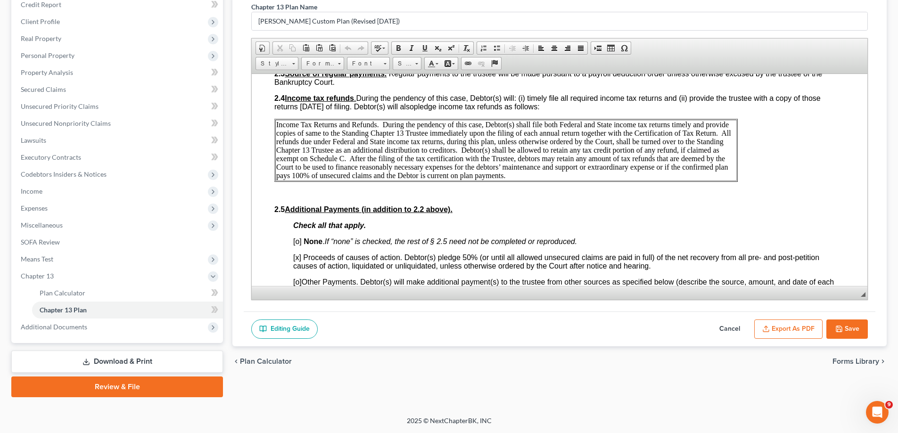
click at [849, 326] on button "Save" at bounding box center [847, 330] width 41 height 20
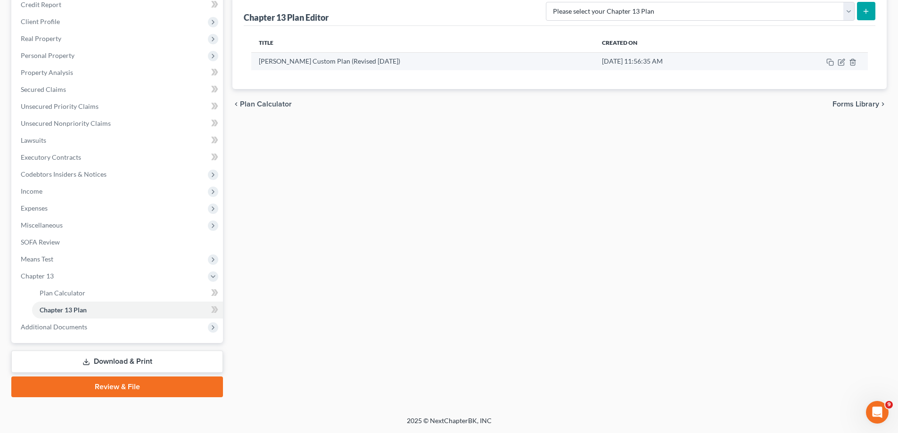
click at [842, 66] on td at bounding box center [815, 61] width 108 height 18
click at [840, 62] on icon "button" at bounding box center [842, 62] width 8 height 8
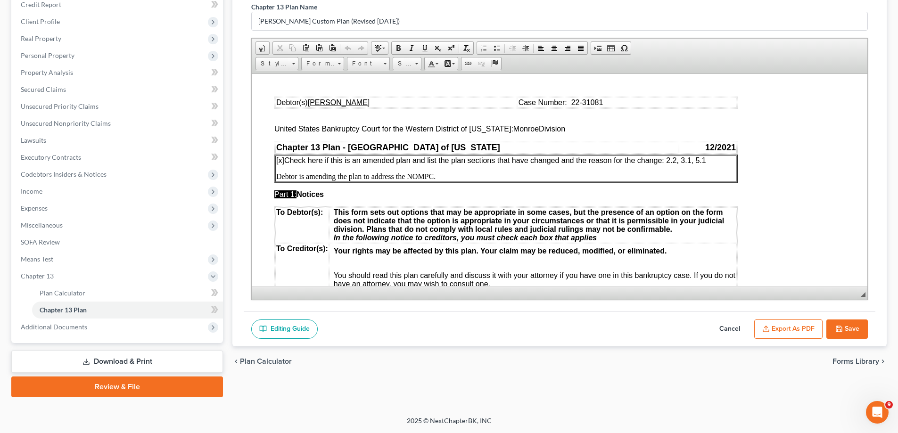
scroll to position [0, 0]
click at [697, 164] on span "[x] Check here if this is an amended plan and list the plan sections that have …" at bounding box center [491, 160] width 430 height 8
drag, startPoint x: 838, startPoint y: 330, endPoint x: 537, endPoint y: 122, distance: 365.5
click at [838, 330] on icon "button" at bounding box center [840, 329] width 8 height 8
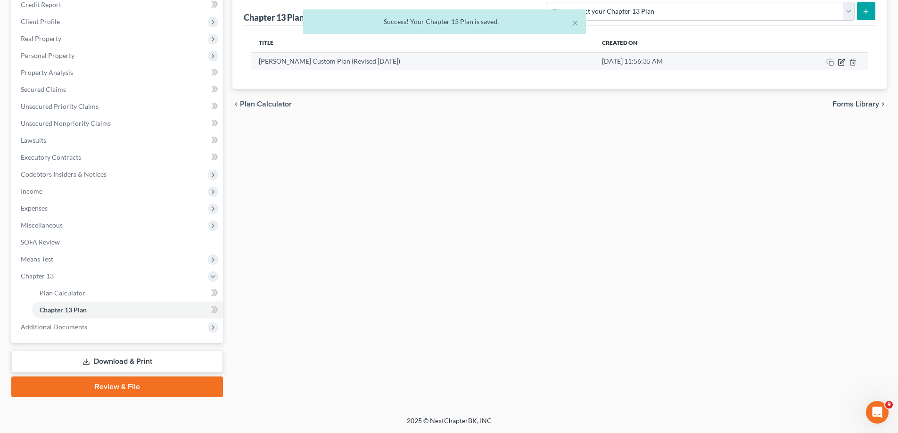
click at [841, 65] on icon "button" at bounding box center [842, 62] width 8 height 8
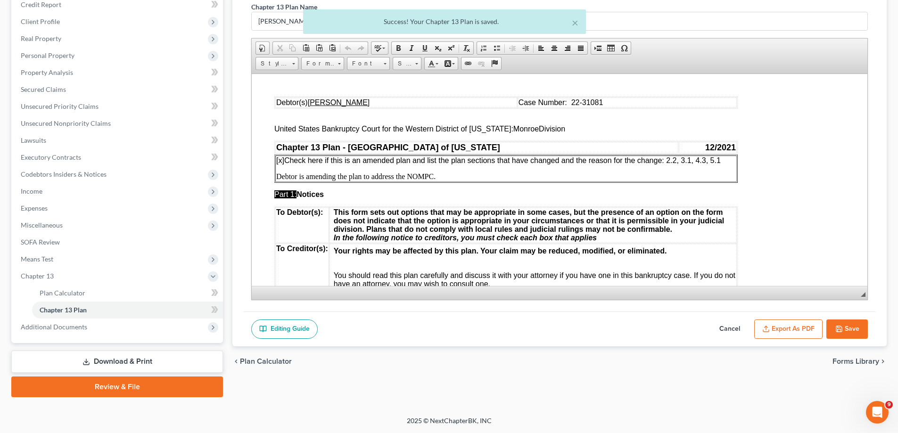
click at [793, 314] on div "Editing Guide Cancel Export as PDF Save" at bounding box center [560, 329] width 632 height 35
click at [794, 324] on button "Export as PDF" at bounding box center [788, 330] width 68 height 20
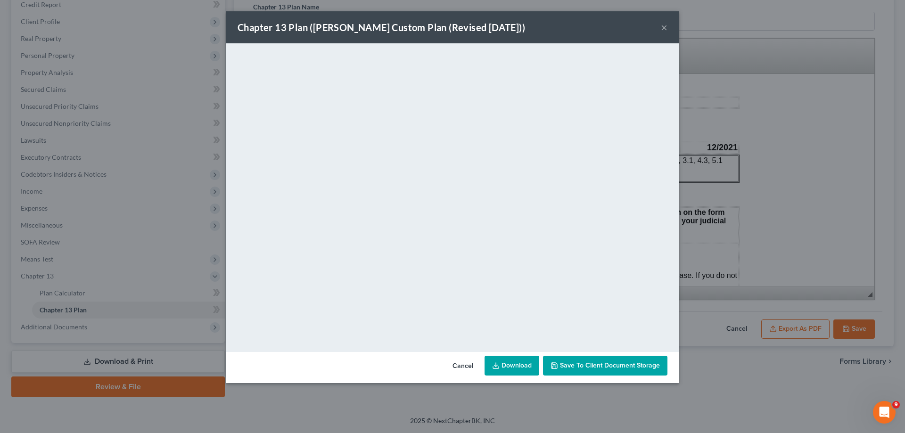
click at [661, 25] on button "×" at bounding box center [664, 27] width 7 height 11
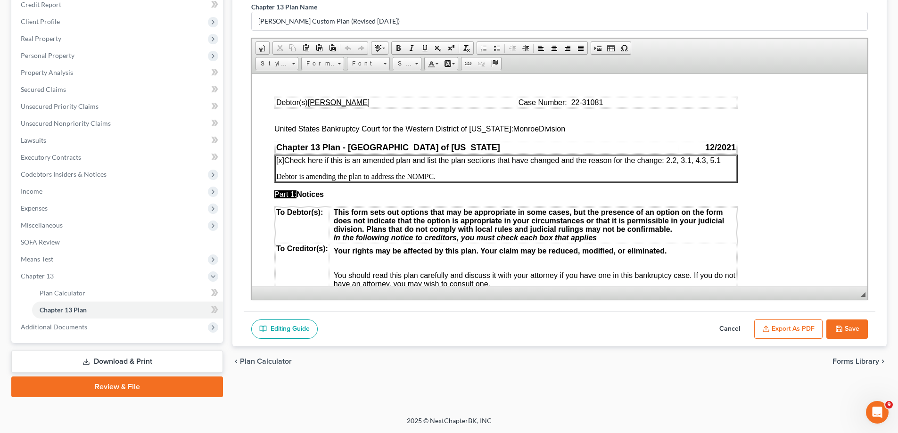
click at [832, 315] on div "Editing Guide Cancel Export as PDF Save" at bounding box center [560, 329] width 632 height 35
click at [838, 334] on button "Save" at bounding box center [847, 330] width 41 height 20
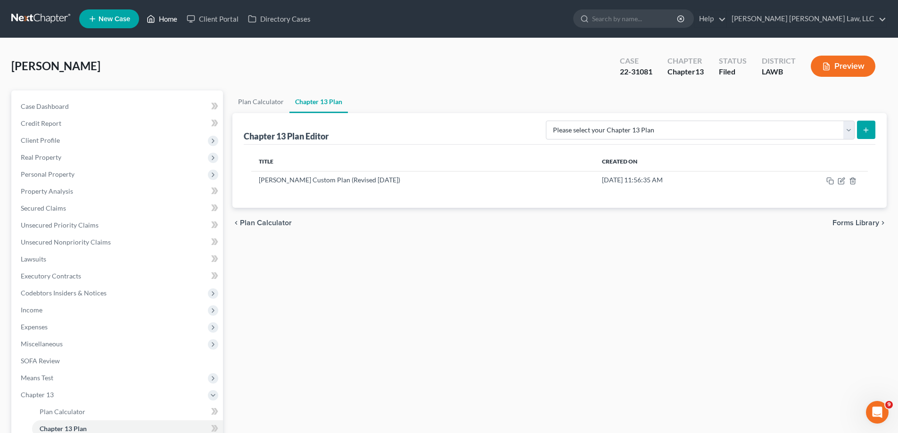
click at [173, 24] on link "Home" at bounding box center [162, 18] width 40 height 17
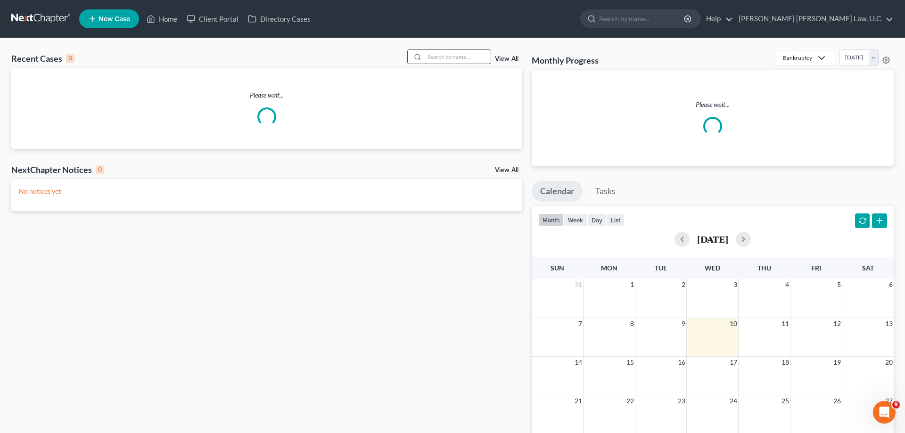
click at [442, 52] on input "search" at bounding box center [458, 57] width 66 height 14
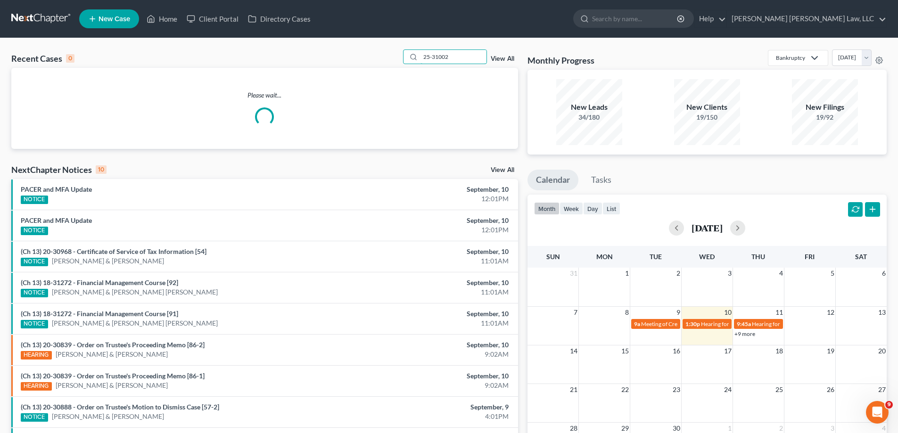
type input "25-31002"
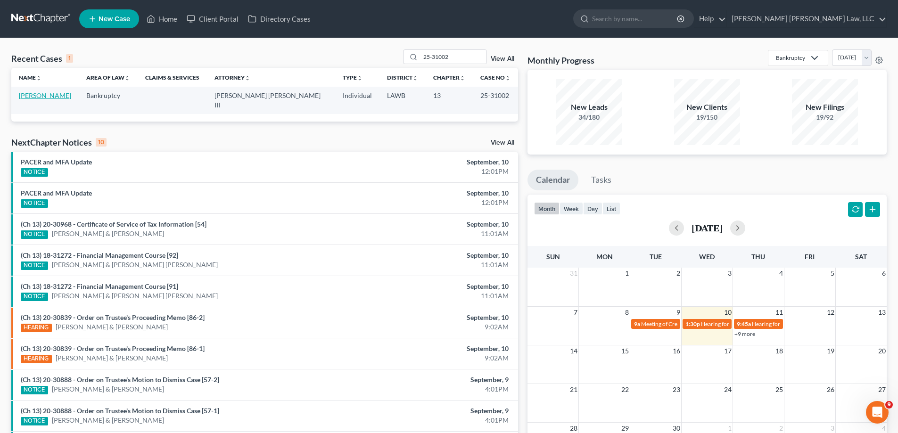
click at [45, 93] on link "[PERSON_NAME]" at bounding box center [45, 95] width 52 height 8
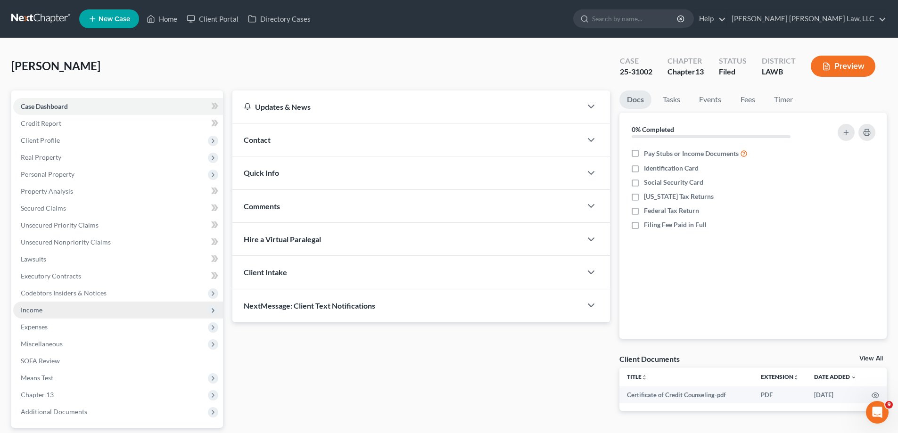
click at [59, 306] on span "Income" at bounding box center [118, 310] width 210 height 17
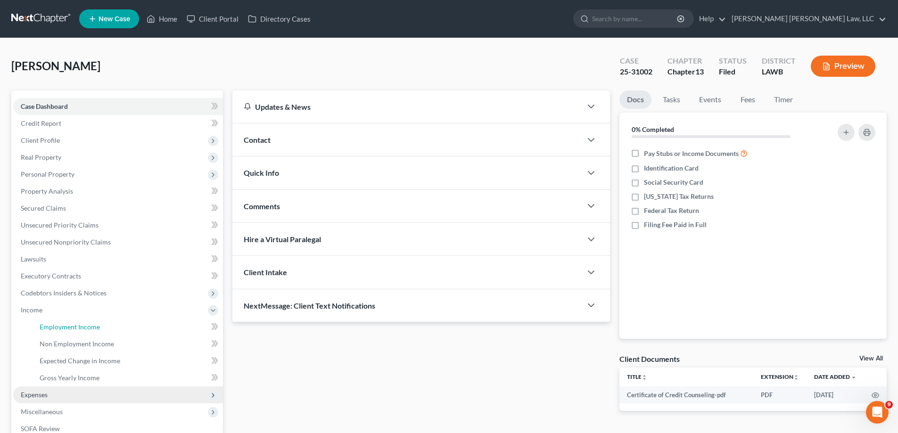
click at [72, 325] on span "Employment Income" at bounding box center [70, 327] width 60 height 8
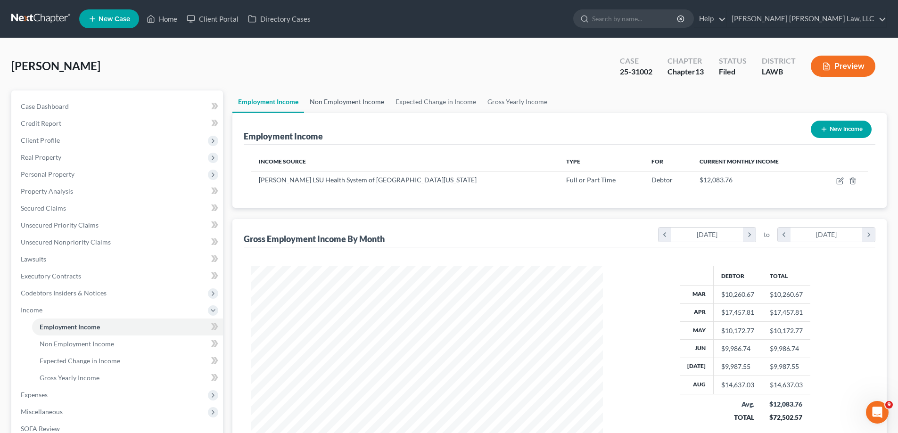
click at [343, 96] on link "Non Employment Income" at bounding box center [347, 102] width 86 height 23
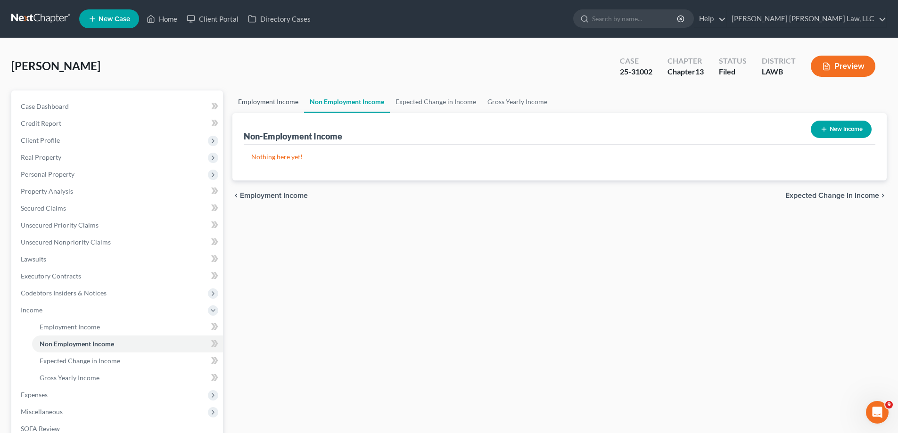
click at [284, 103] on link "Employment Income" at bounding box center [268, 102] width 72 height 23
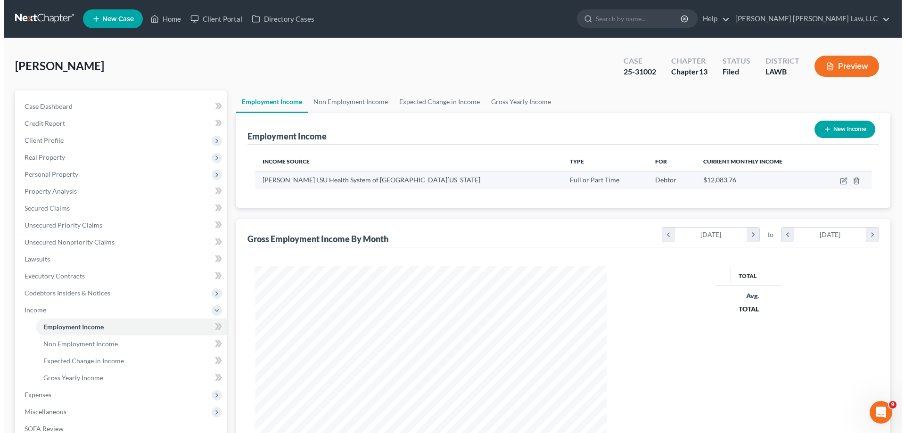
scroll to position [176, 371]
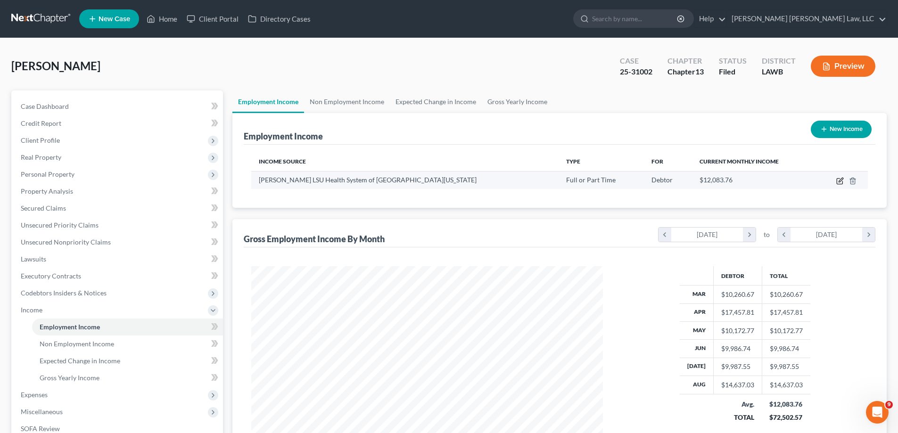
click at [839, 179] on icon "button" at bounding box center [840, 182] width 6 height 6
select select "0"
select select "19"
select select "2"
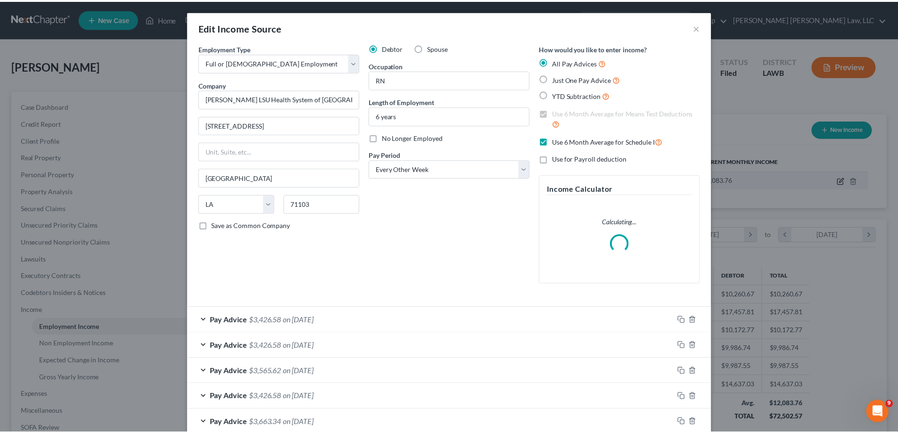
scroll to position [177, 374]
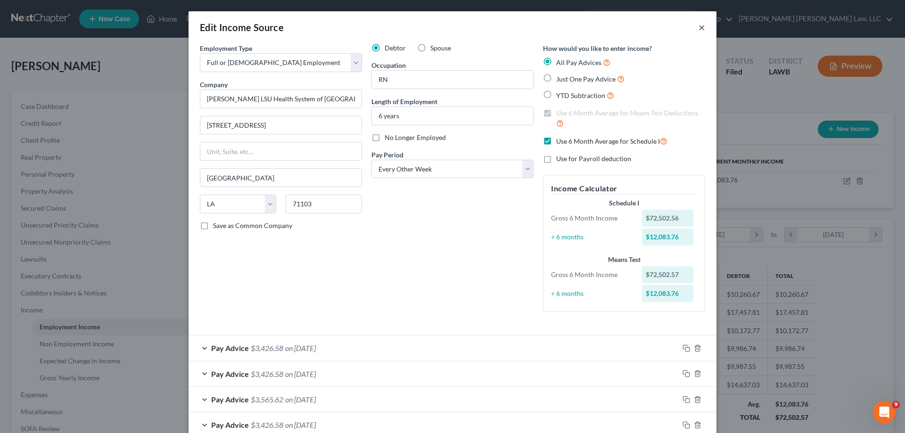
drag, startPoint x: 698, startPoint y: 29, endPoint x: 73, endPoint y: 338, distance: 697.4
click at [699, 29] on button "×" at bounding box center [702, 27] width 7 height 11
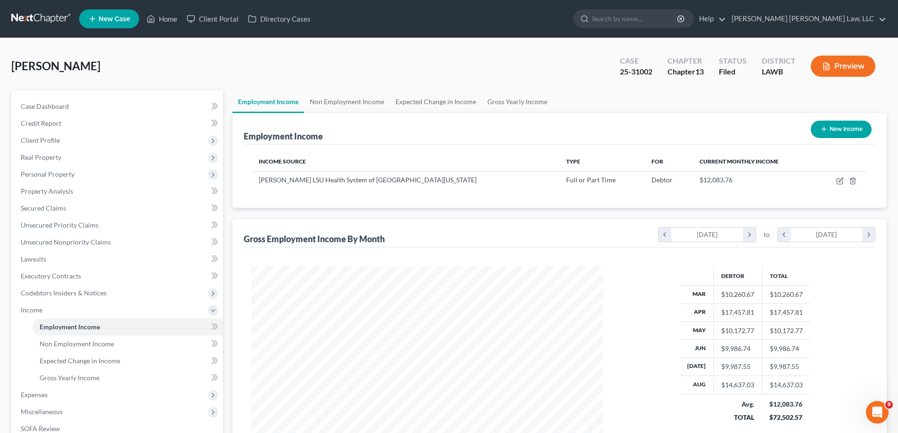
scroll to position [153, 0]
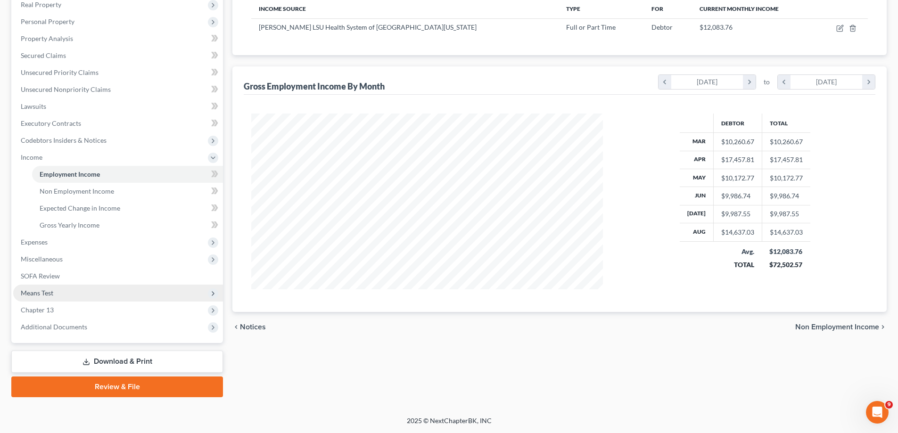
click at [46, 299] on span "Means Test" at bounding box center [118, 293] width 210 height 17
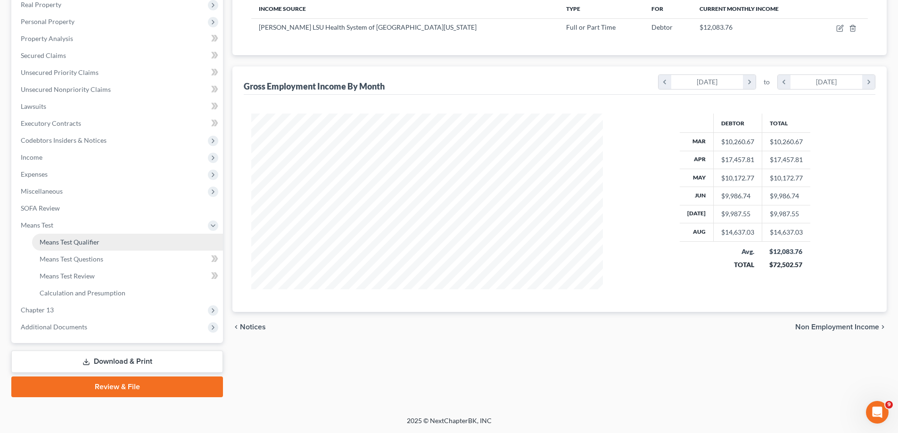
click at [100, 238] on link "Means Test Qualifier" at bounding box center [127, 242] width 191 height 17
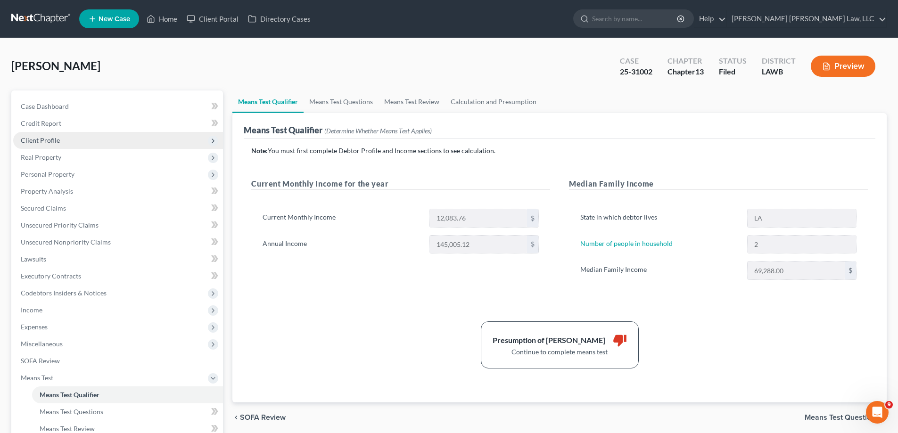
click at [47, 136] on span "Client Profile" at bounding box center [40, 140] width 39 height 8
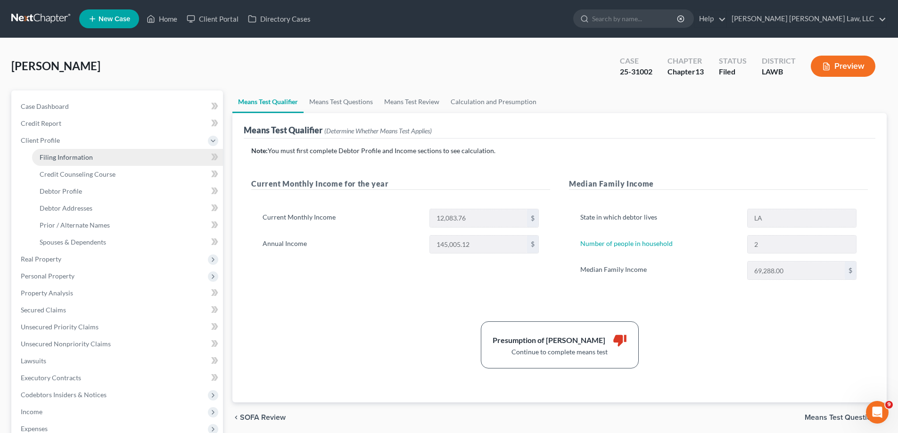
click at [55, 160] on span "Filing Information" at bounding box center [66, 157] width 53 height 8
select select "1"
select select "0"
select select "3"
select select "36"
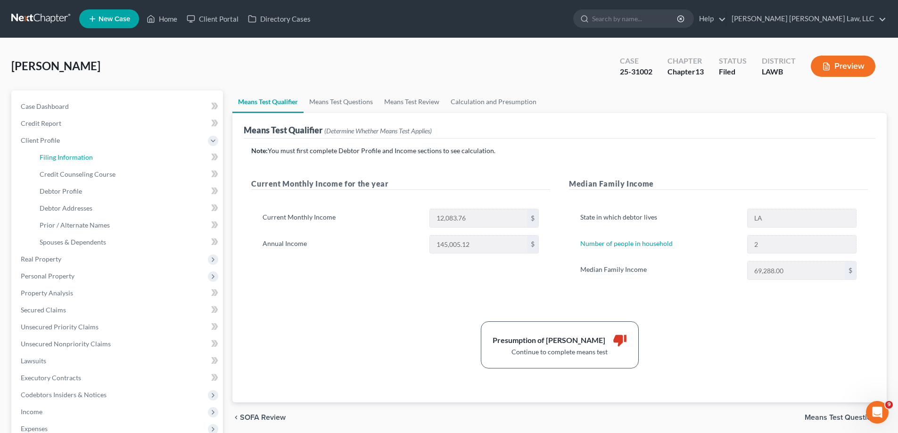
select select "0"
select select "19"
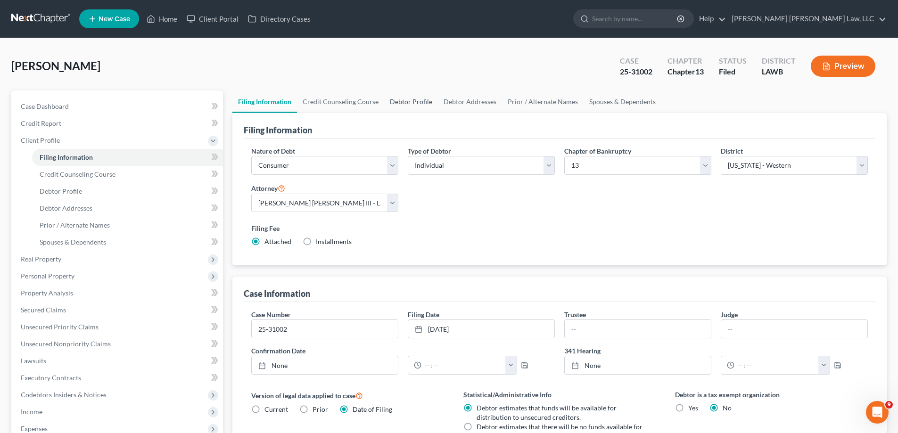
click at [415, 97] on link "Debtor Profile" at bounding box center [411, 102] width 54 height 23
select select "2"
select select "1"
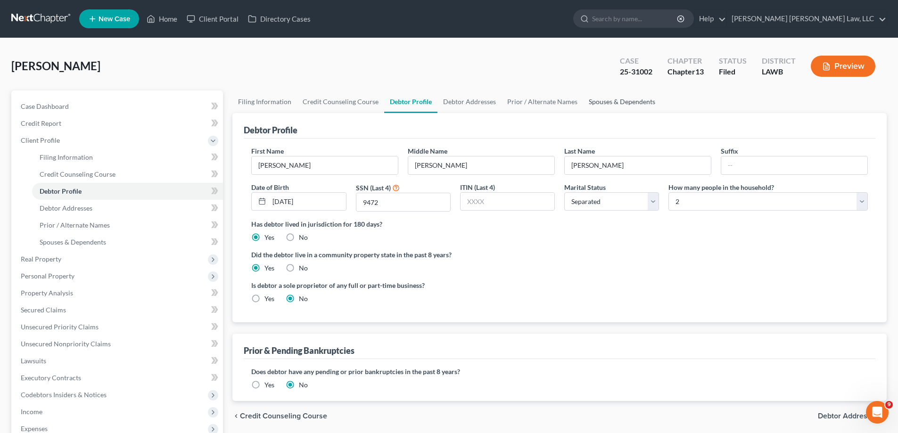
click at [631, 105] on link "Spouses & Dependents" at bounding box center [622, 102] width 78 height 23
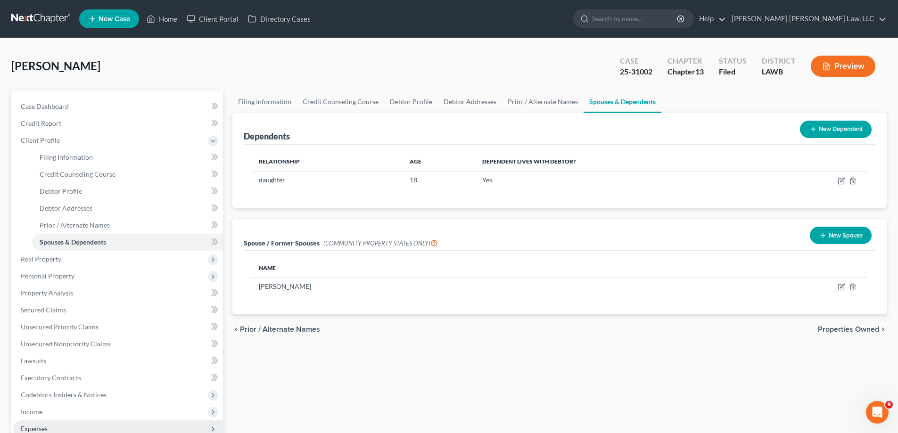
click at [50, 423] on span "Expenses" at bounding box center [118, 429] width 210 height 17
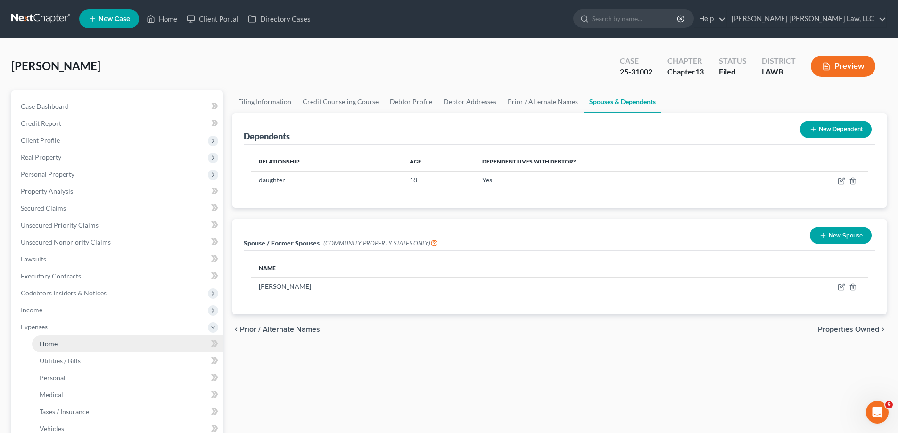
click at [58, 343] on link "Home" at bounding box center [127, 344] width 191 height 17
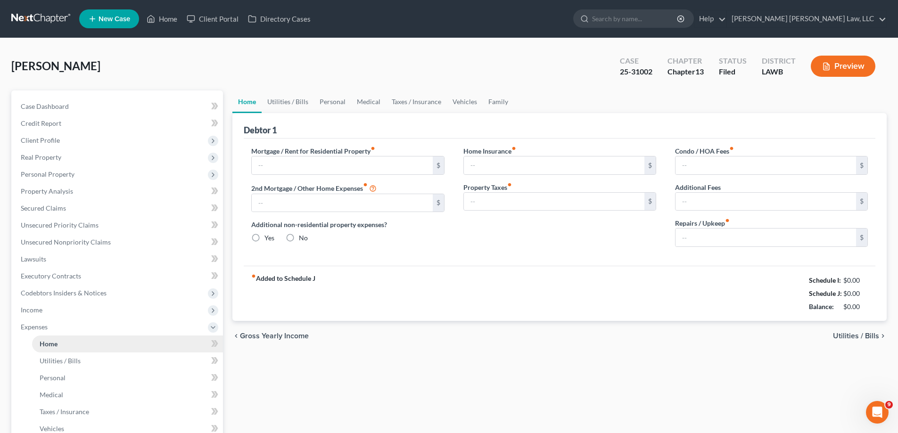
type input "865.00"
type input "0.00"
radio input "true"
type input "70.00"
type input "0.00"
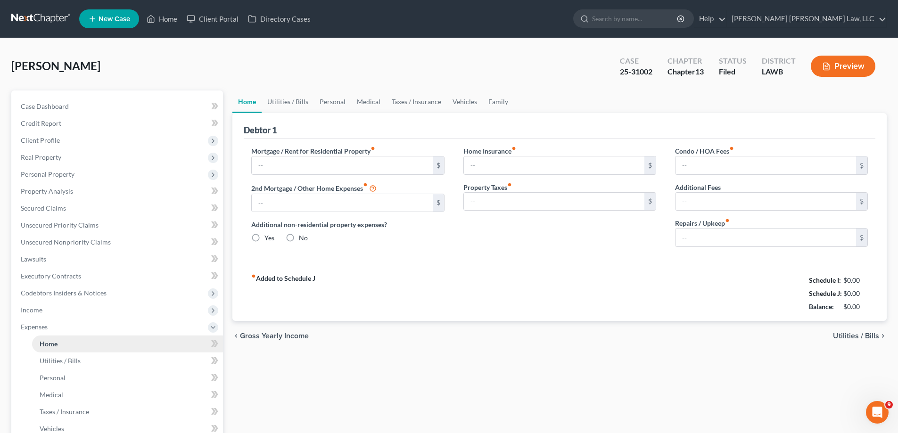
type input "0.00"
type input "100.00"
